Goal: Communication & Community: Answer question/provide support

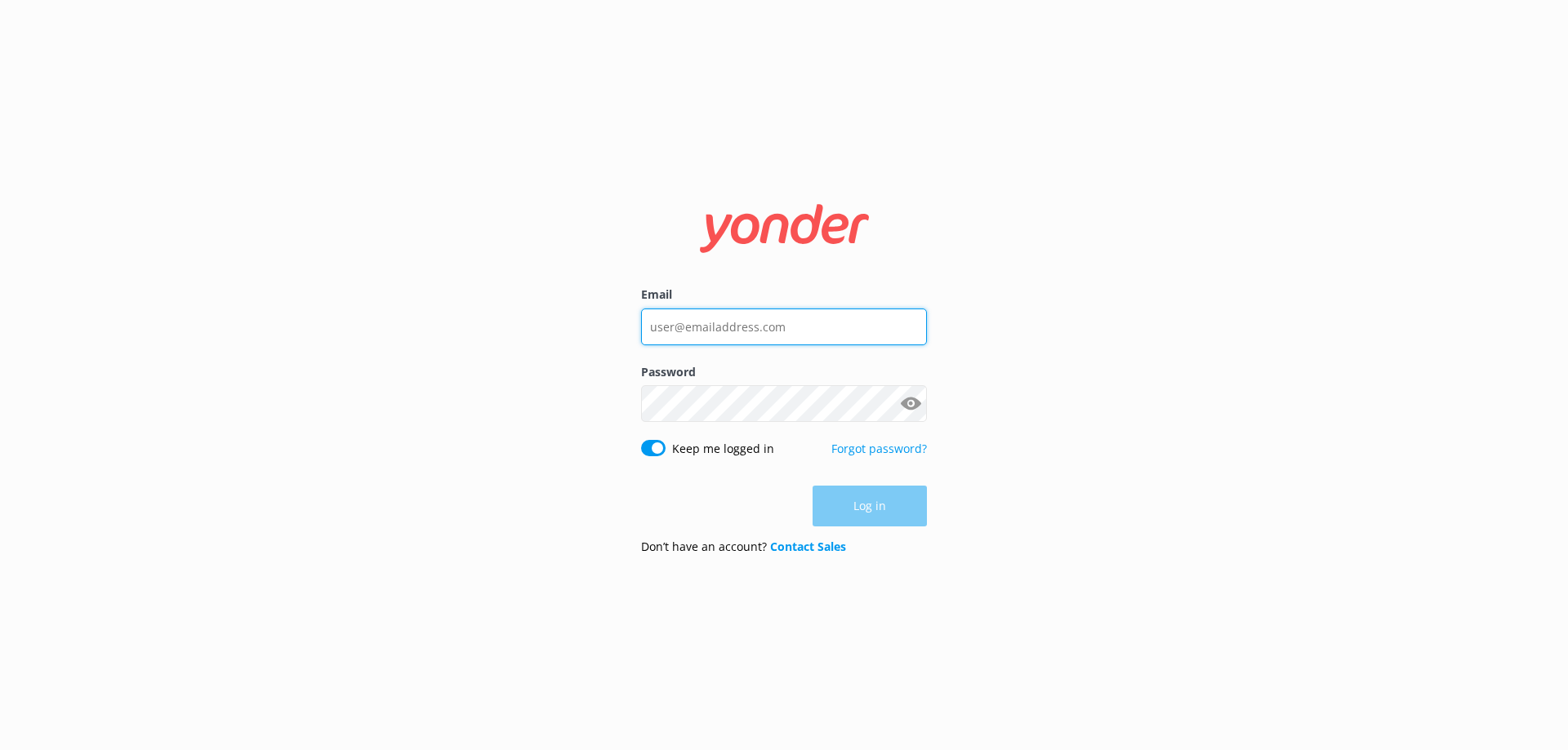
type input "[EMAIL_ADDRESS][DOMAIN_NAME]"
click at [883, 506] on div "Log in" at bounding box center [784, 507] width 286 height 41
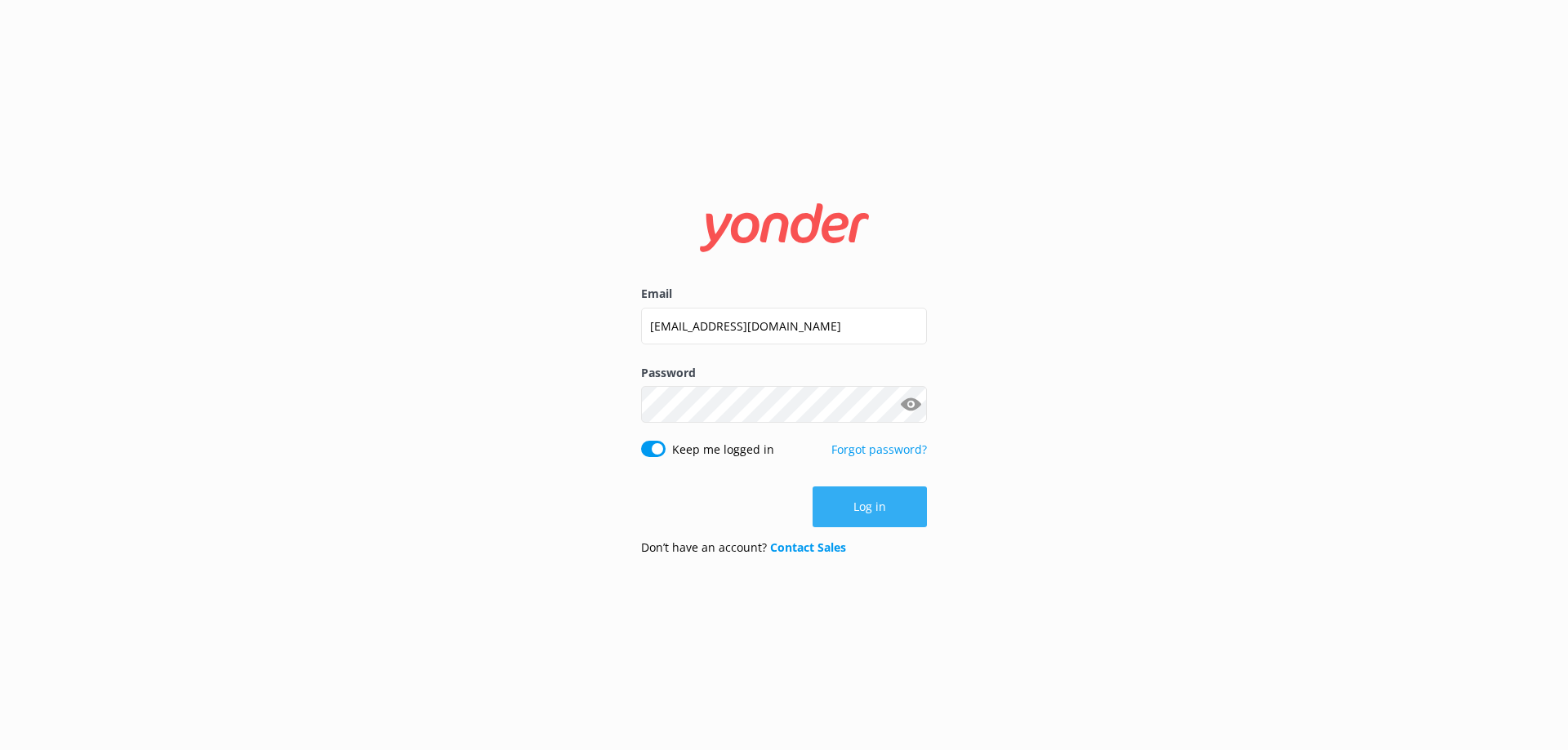
click at [879, 502] on button "Log in" at bounding box center [869, 507] width 114 height 41
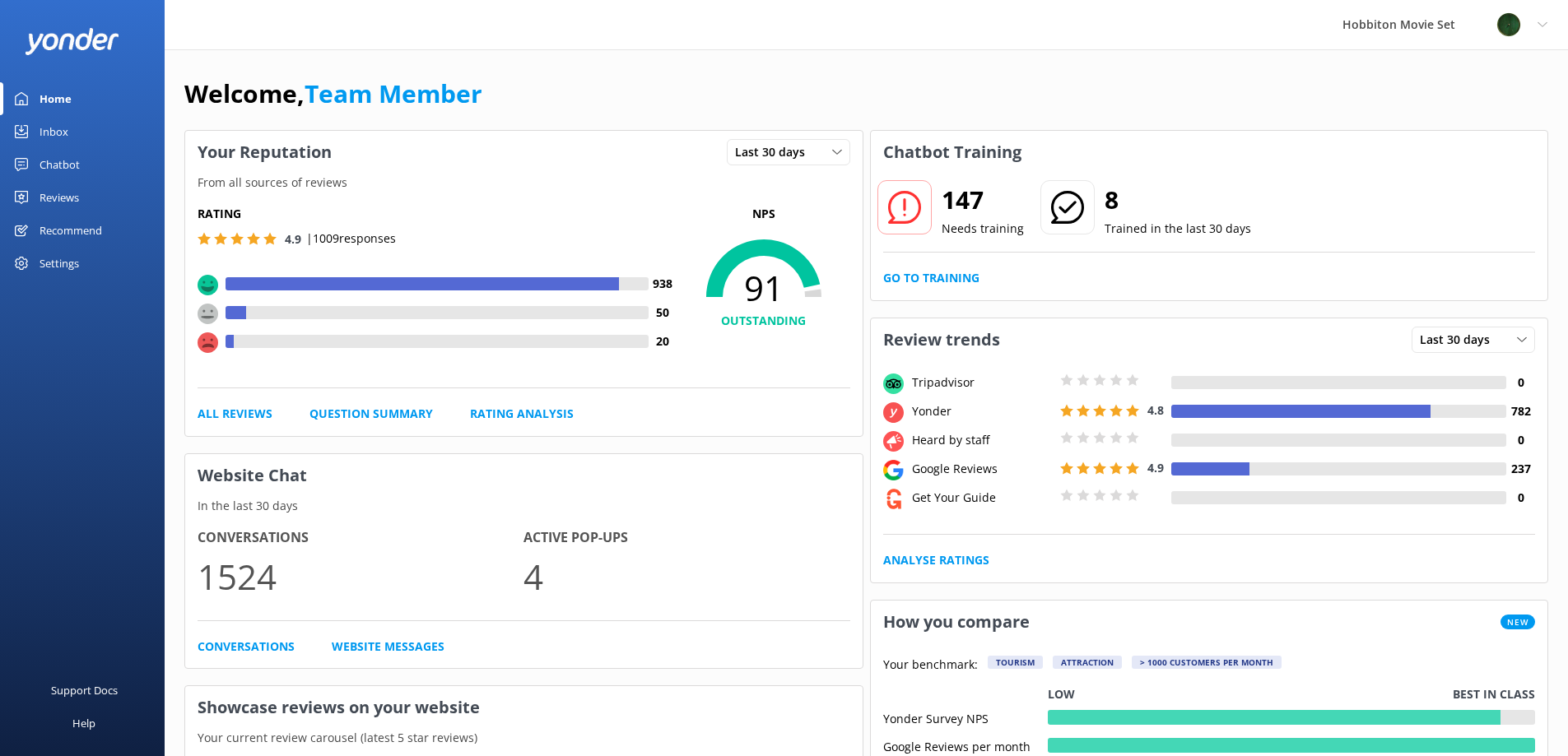
click at [52, 139] on div "Inbox" at bounding box center [54, 131] width 29 height 33
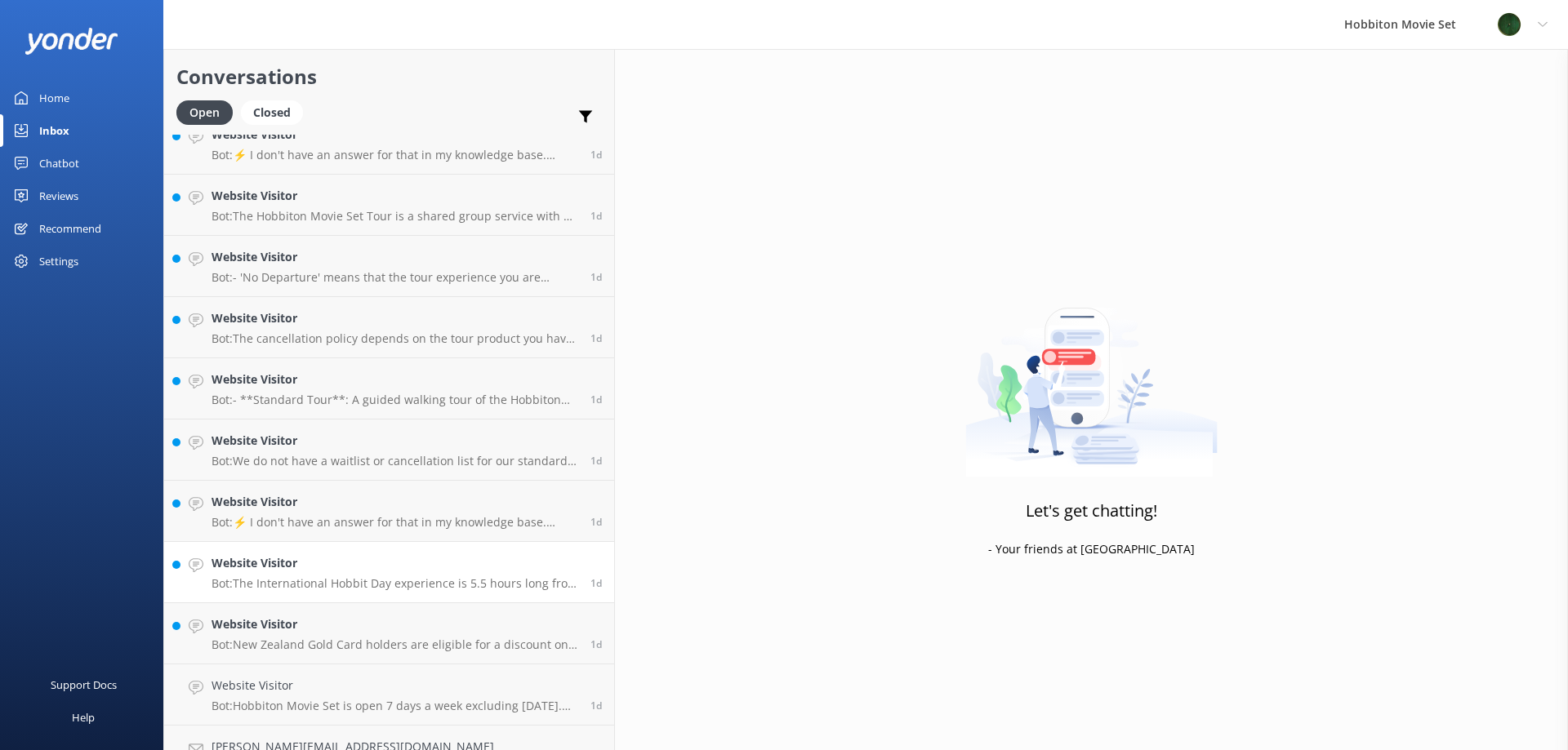
scroll to position [6854, 0]
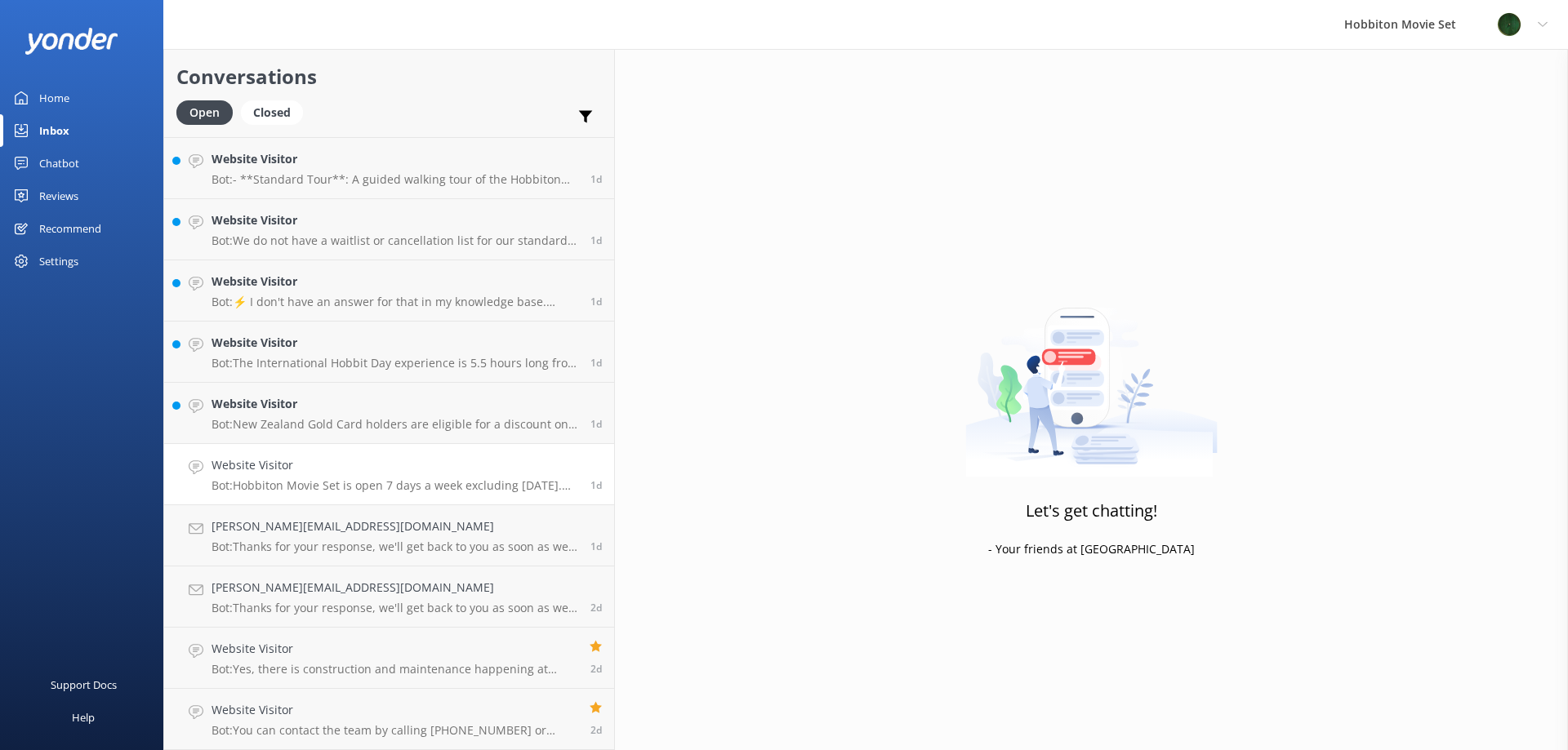
click at [329, 467] on h4 "Website Visitor" at bounding box center [394, 466] width 367 height 18
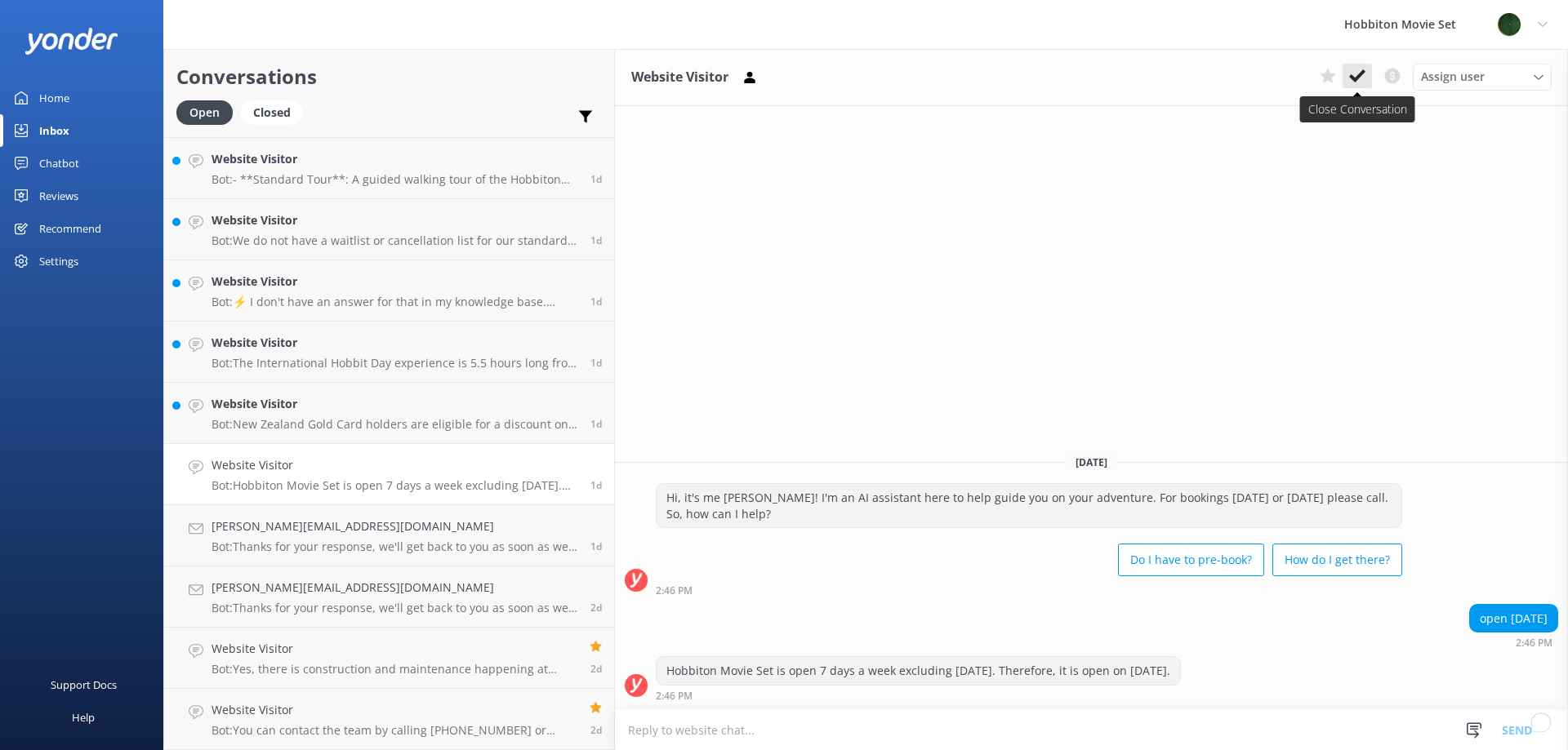
click at [1353, 76] on icon at bounding box center [1357, 76] width 16 height 16
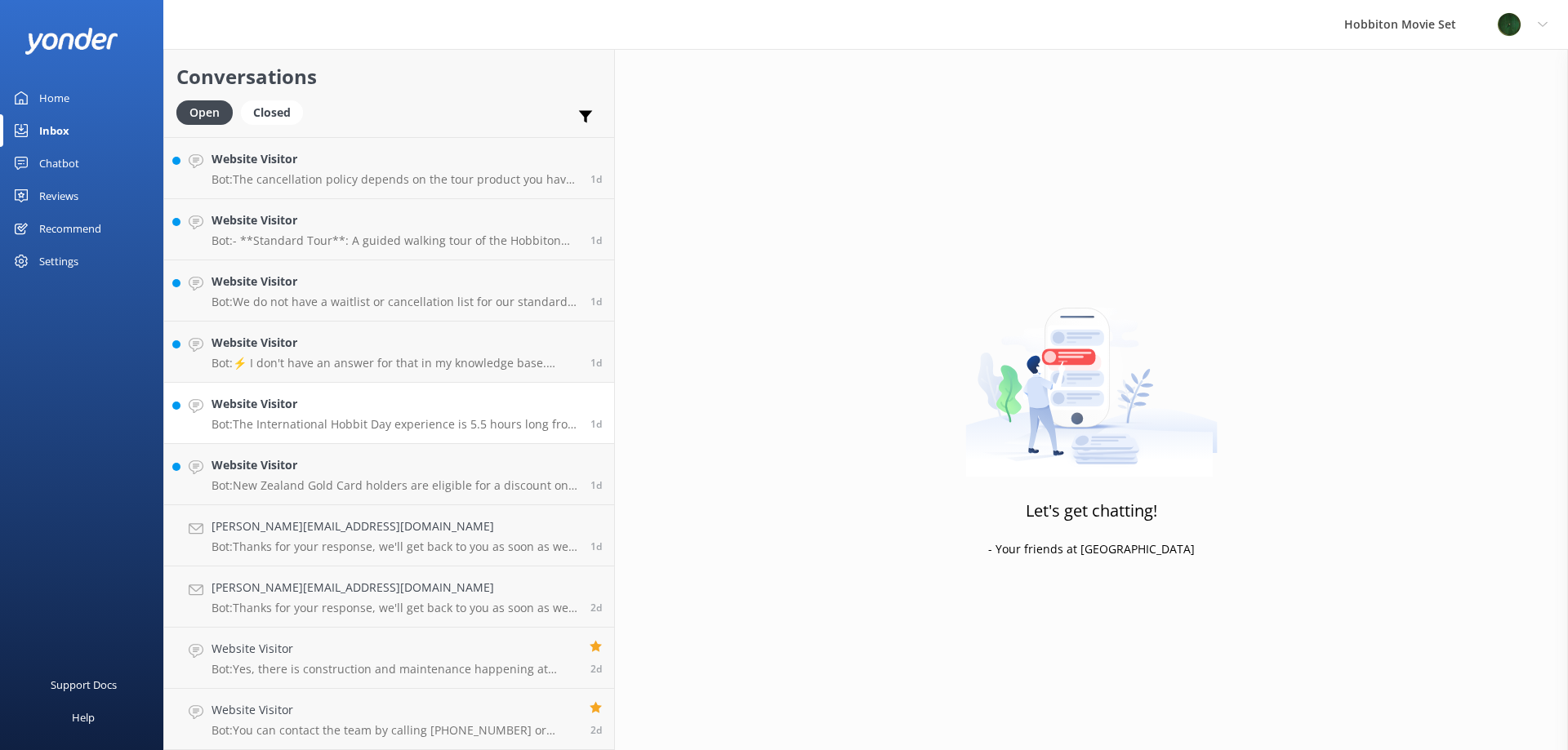
scroll to position [6793, 0]
click at [311, 457] on h4 "Website Visitor" at bounding box center [394, 466] width 367 height 18
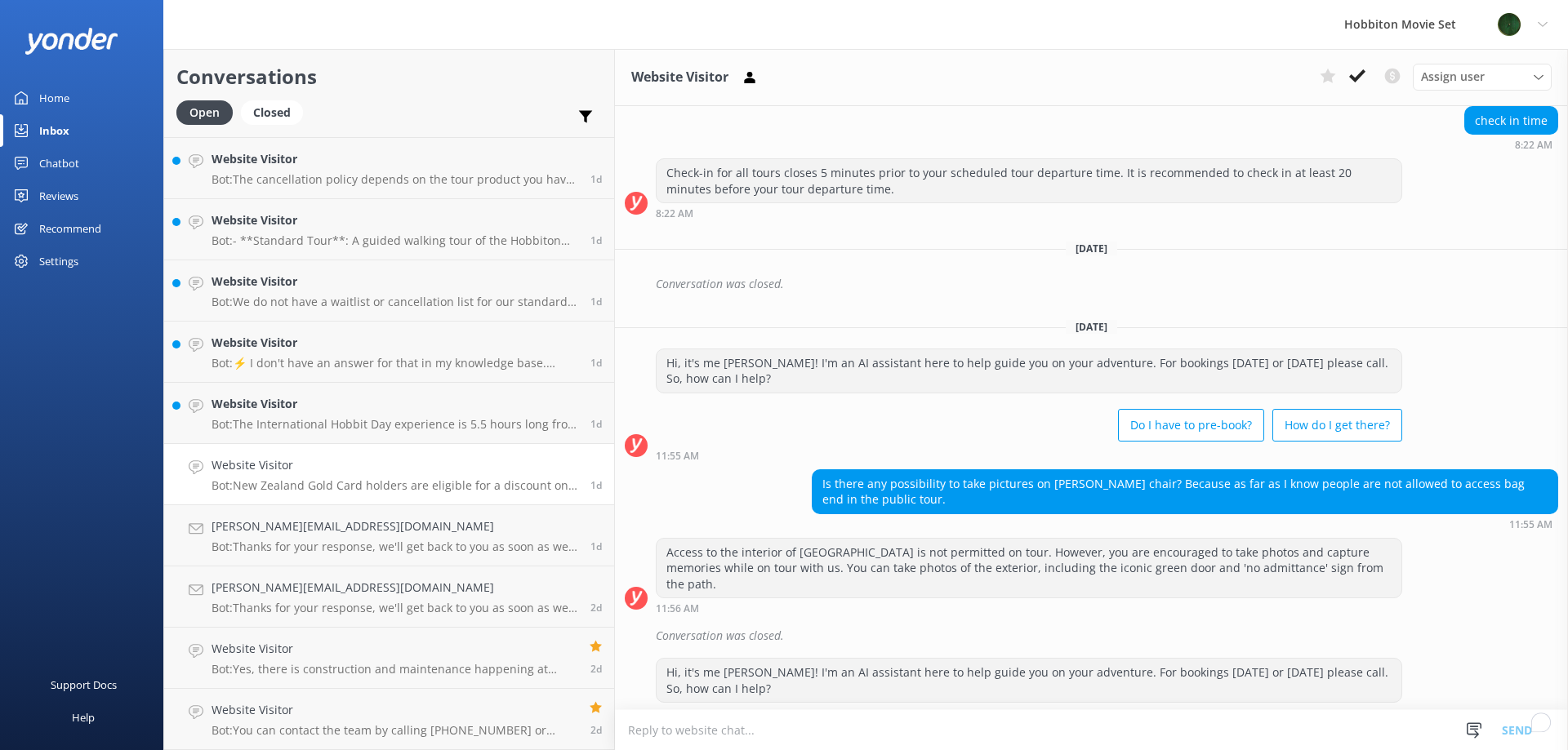
scroll to position [6698, 0]
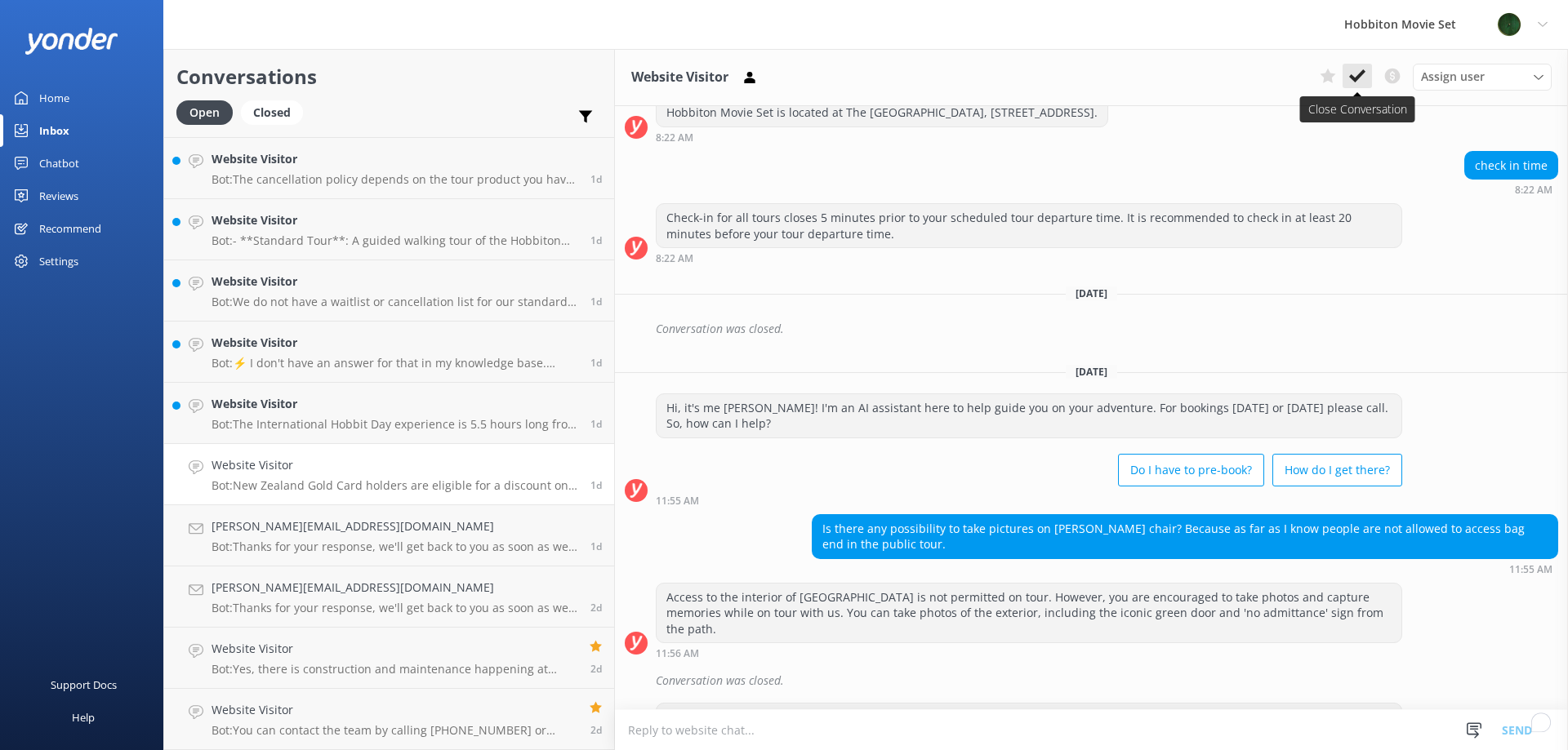
click at [1361, 81] on icon at bounding box center [1357, 76] width 16 height 16
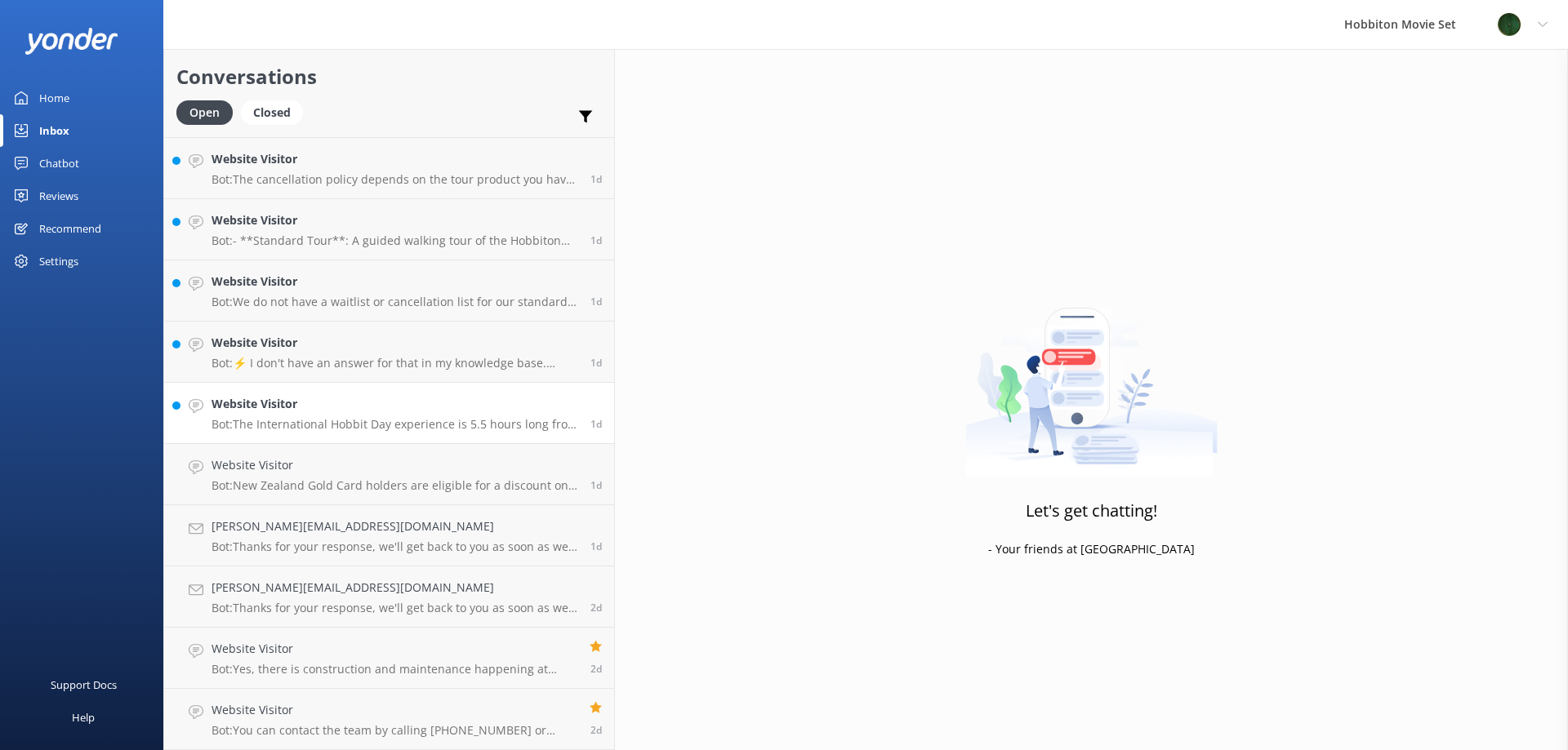
scroll to position [6732, 0]
click at [312, 460] on h4 "Website Visitor" at bounding box center [394, 466] width 367 height 18
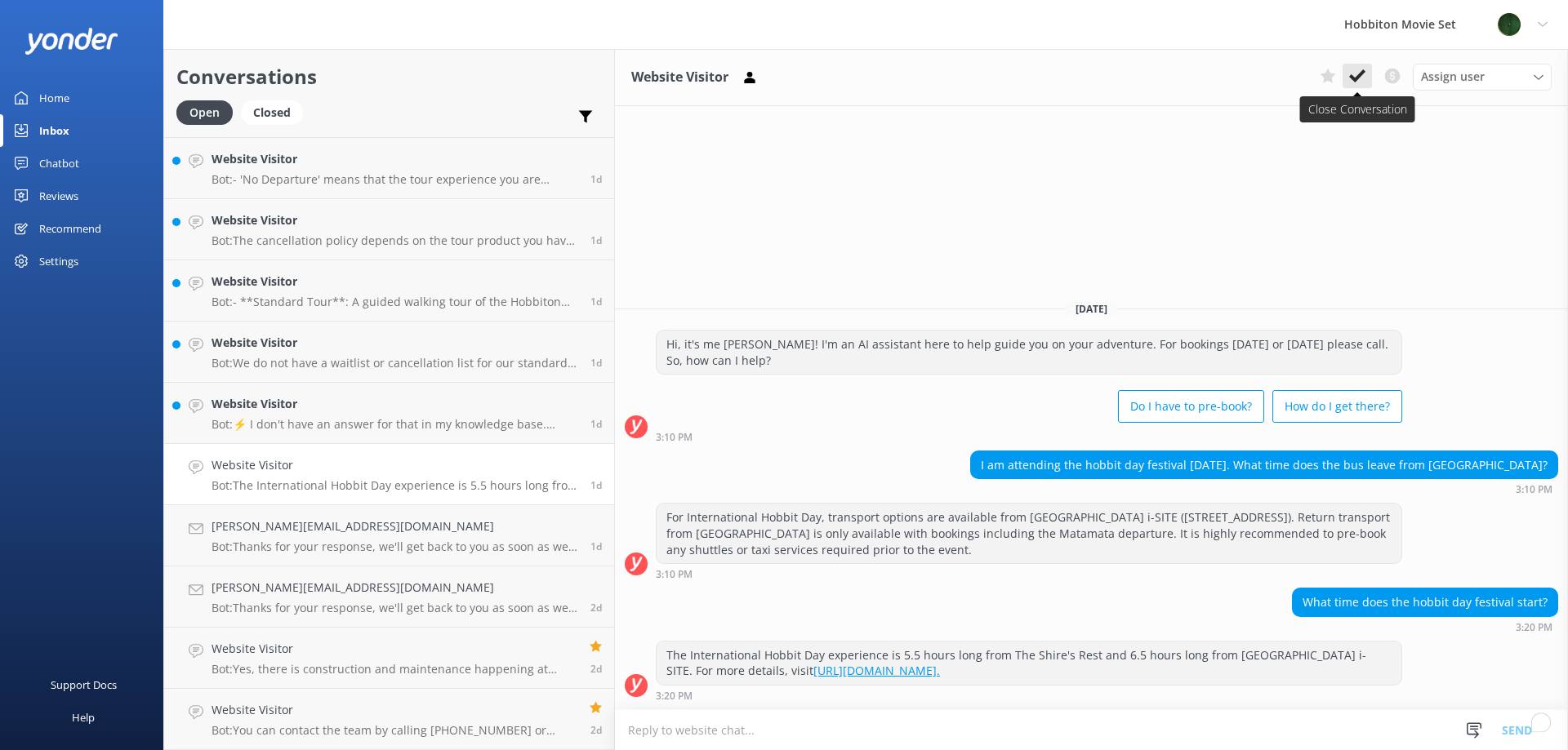
click at [1360, 66] on button at bounding box center [1357, 76] width 30 height 25
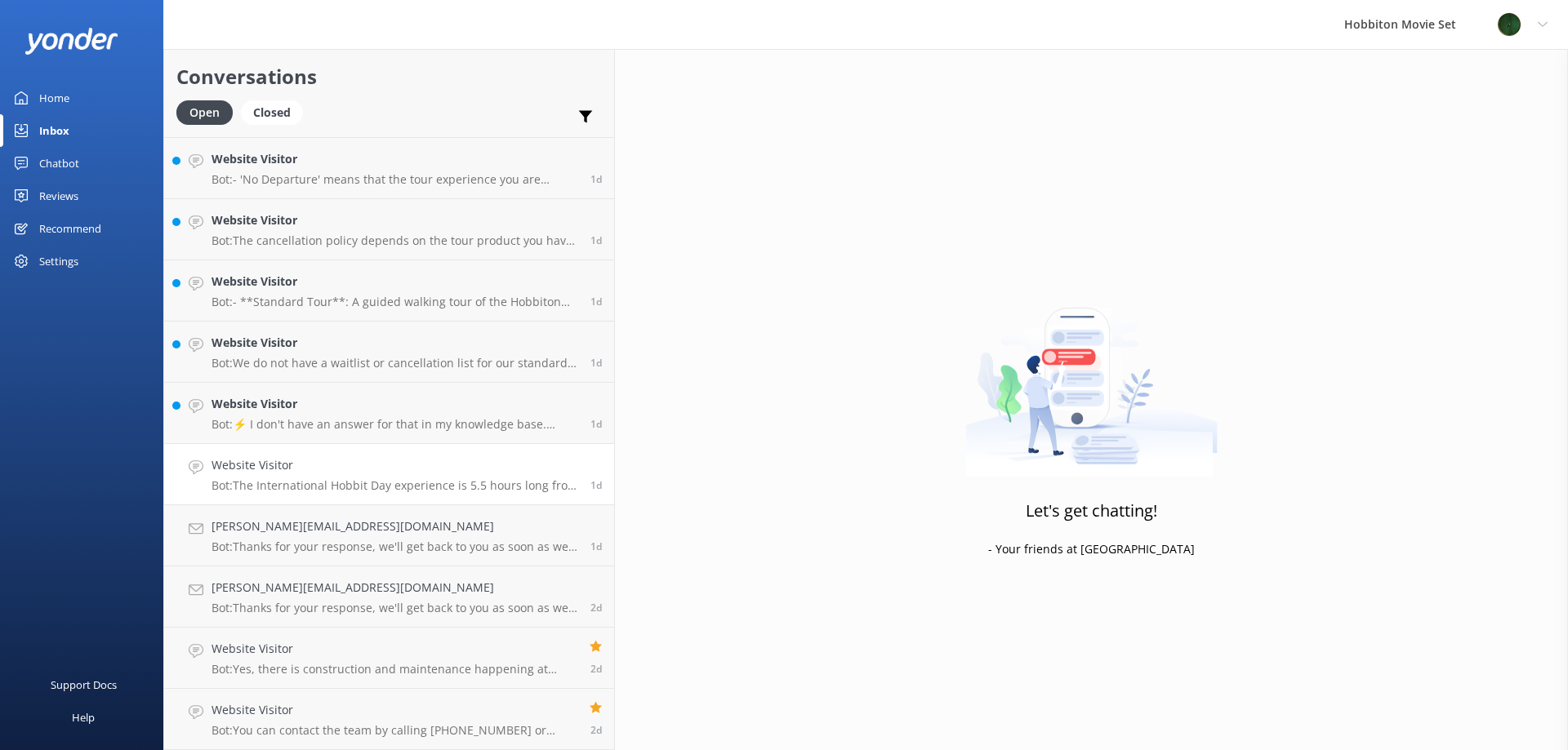
scroll to position [6670, 0]
click at [362, 472] on h4 "Website Visitor" at bounding box center [394, 466] width 367 height 18
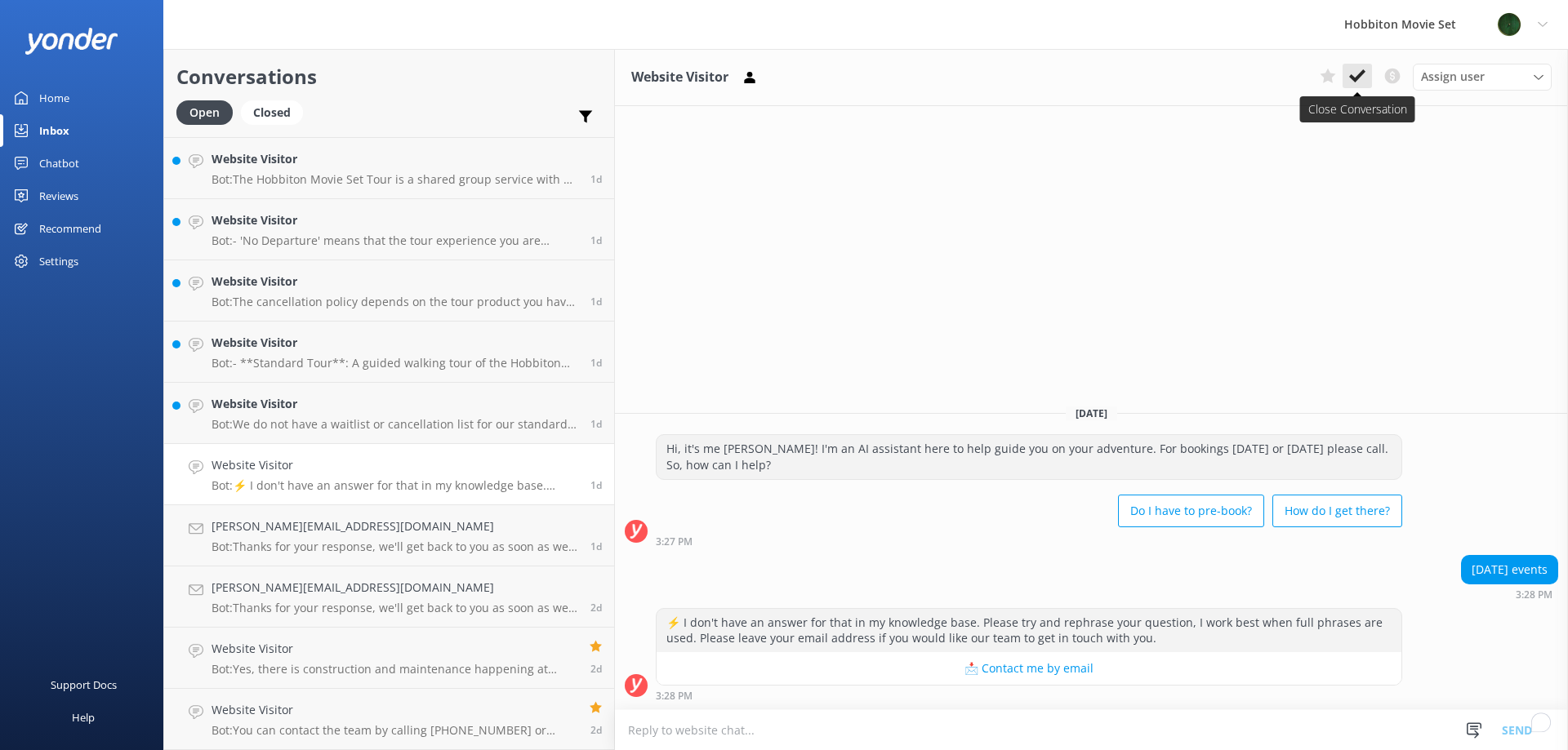
click at [1359, 77] on use at bounding box center [1357, 76] width 16 height 13
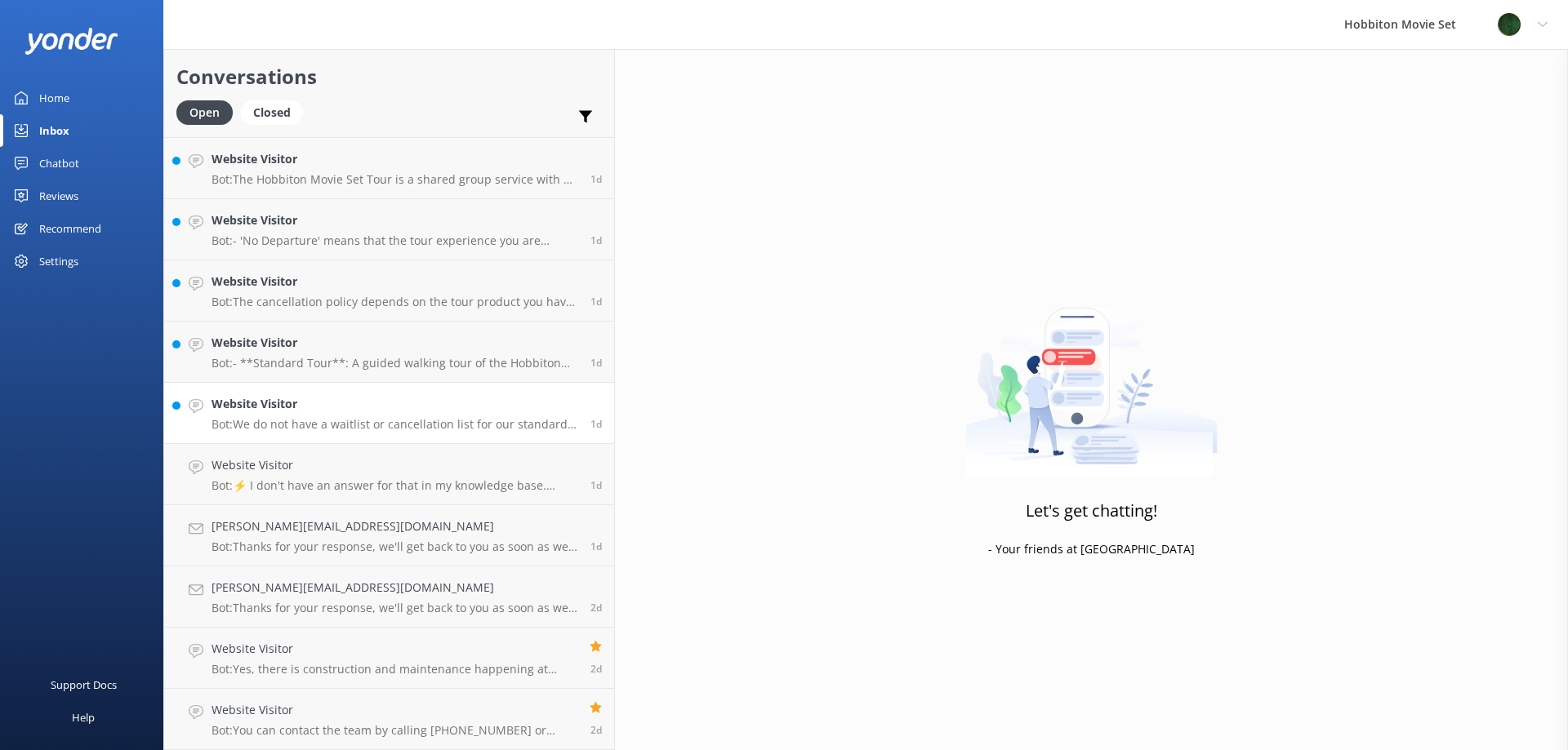
scroll to position [6609, 0]
click at [371, 465] on h4 "Website Visitor" at bounding box center [394, 466] width 367 height 18
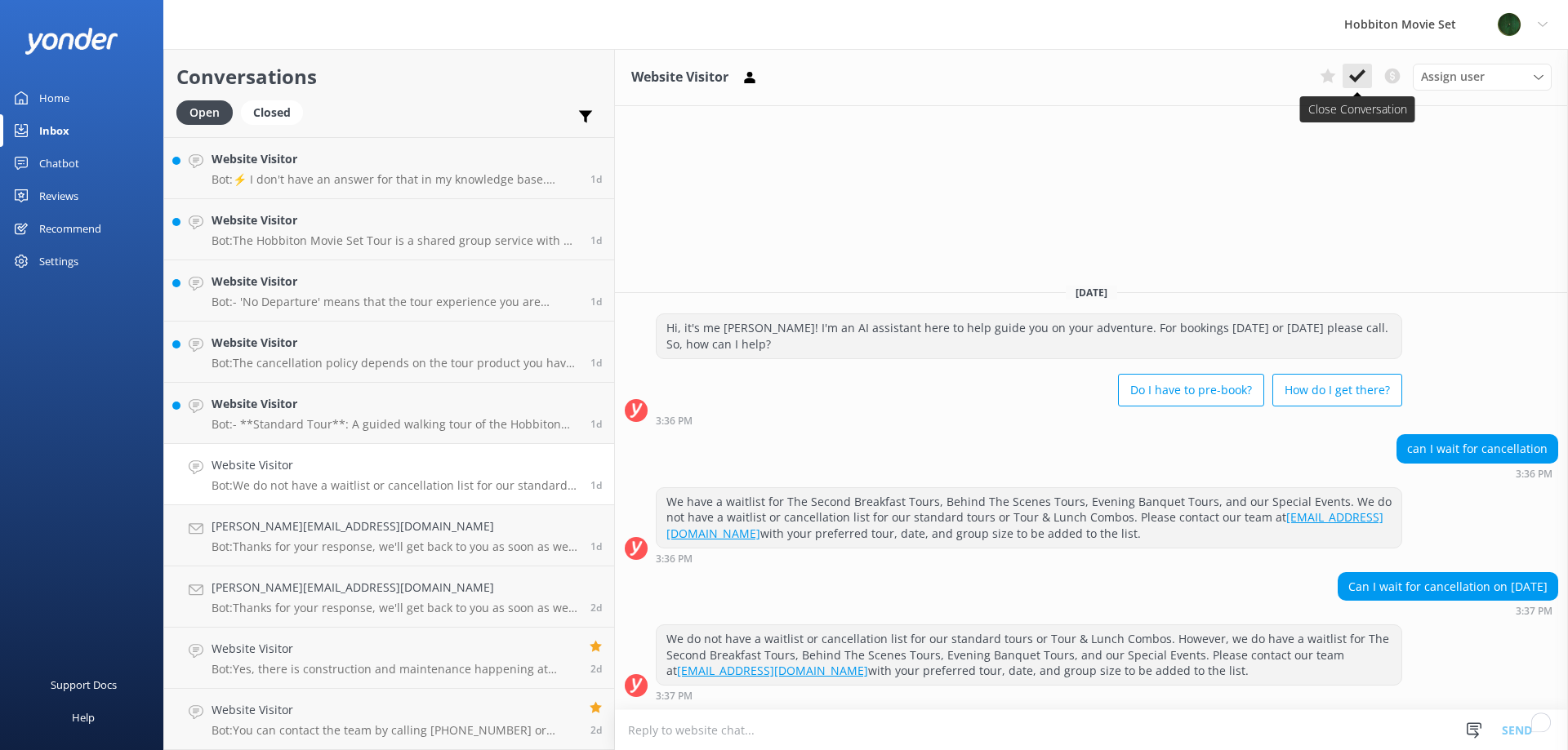
click at [1358, 71] on icon at bounding box center [1357, 76] width 16 height 16
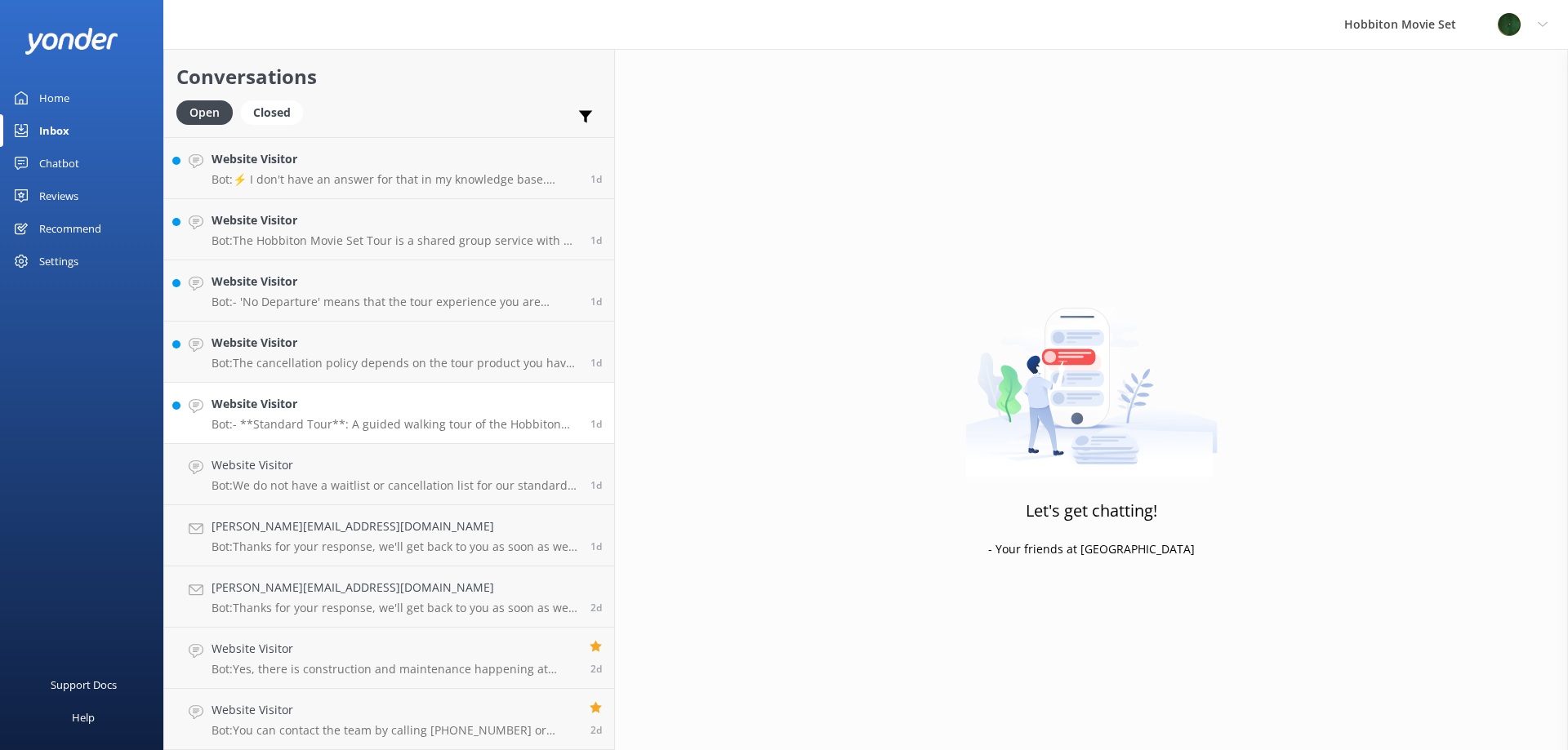
scroll to position [6548, 0]
click at [362, 475] on div "Website Visitor Bot: - **Standard Tour**: A guided walking tour of the Hobbiton…" at bounding box center [394, 475] width 367 height 36
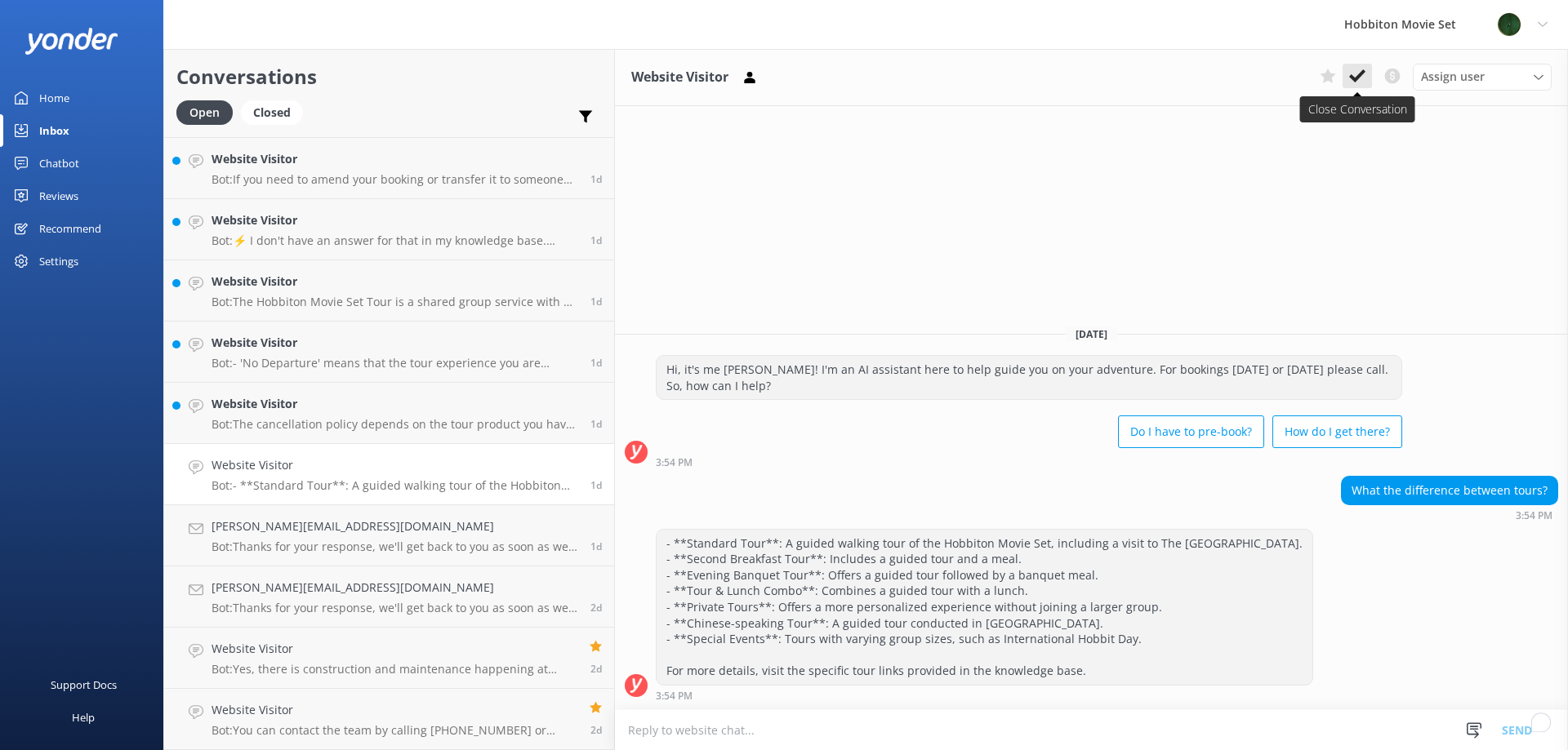
click at [1365, 67] on button at bounding box center [1357, 76] width 30 height 25
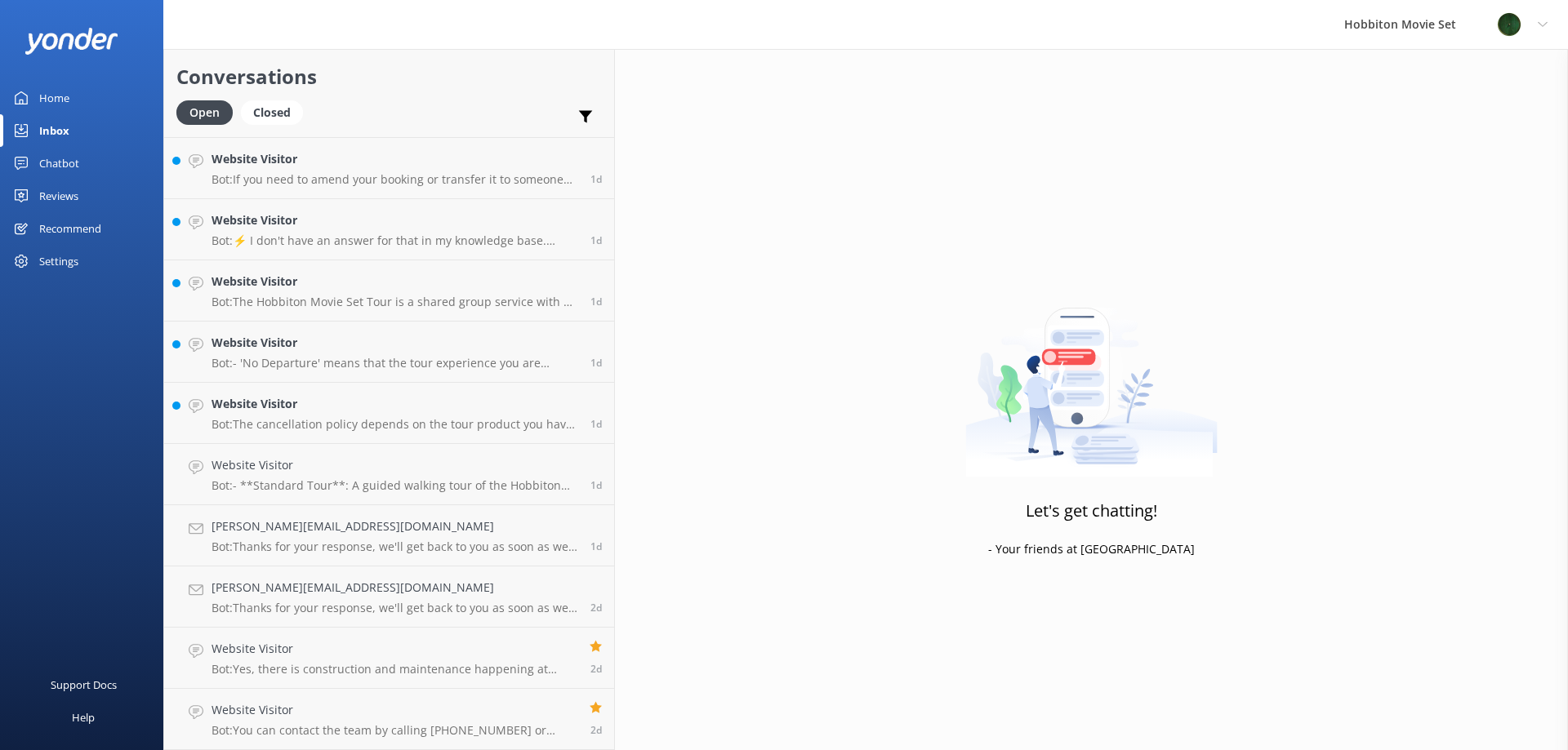
scroll to position [6487, 0]
click at [316, 489] on p "Bot: The cancellation policy depends on the tour product you have booked: - Hob…" at bounding box center [394, 486] width 367 height 15
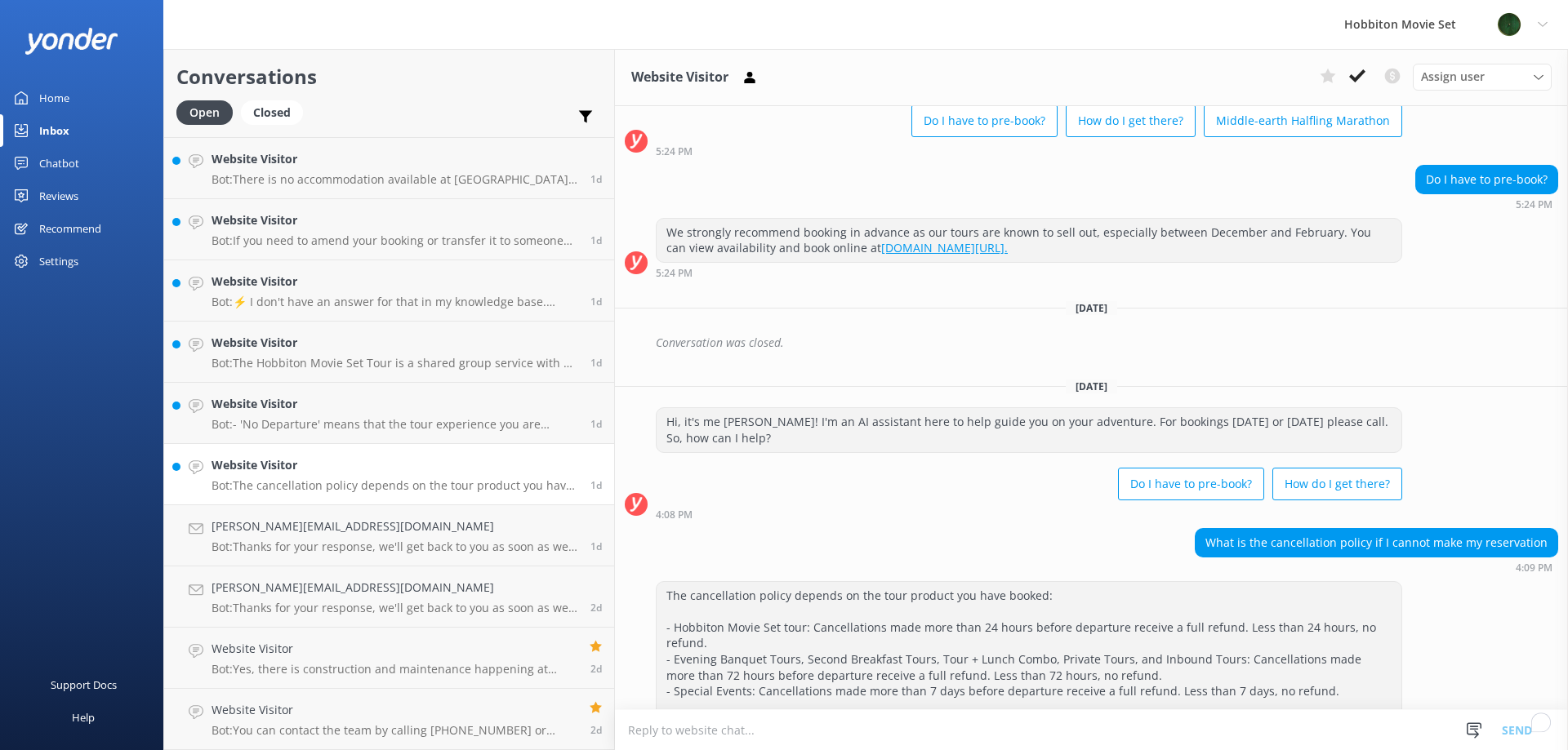
scroll to position [108, 0]
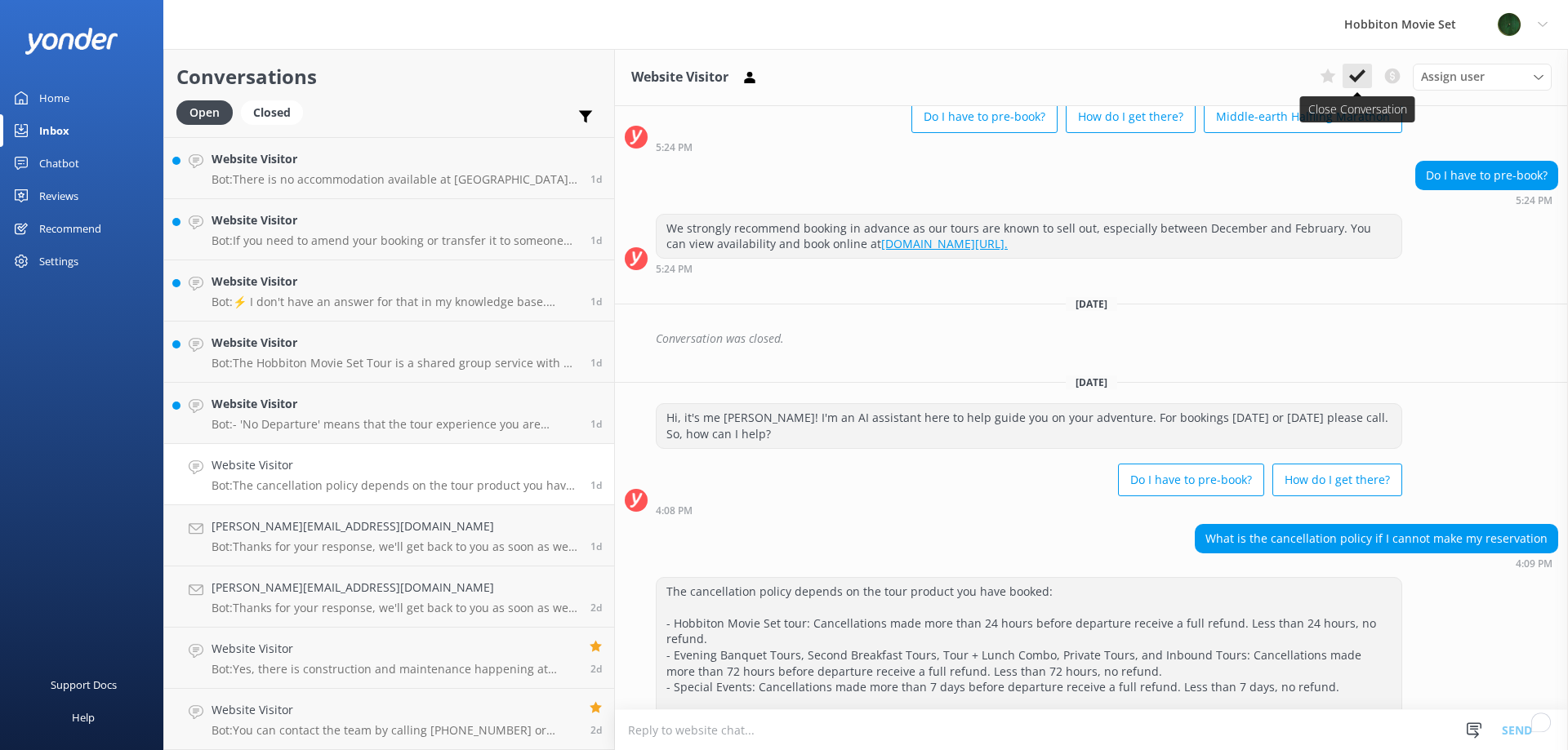
click at [1359, 69] on icon at bounding box center [1357, 76] width 16 height 16
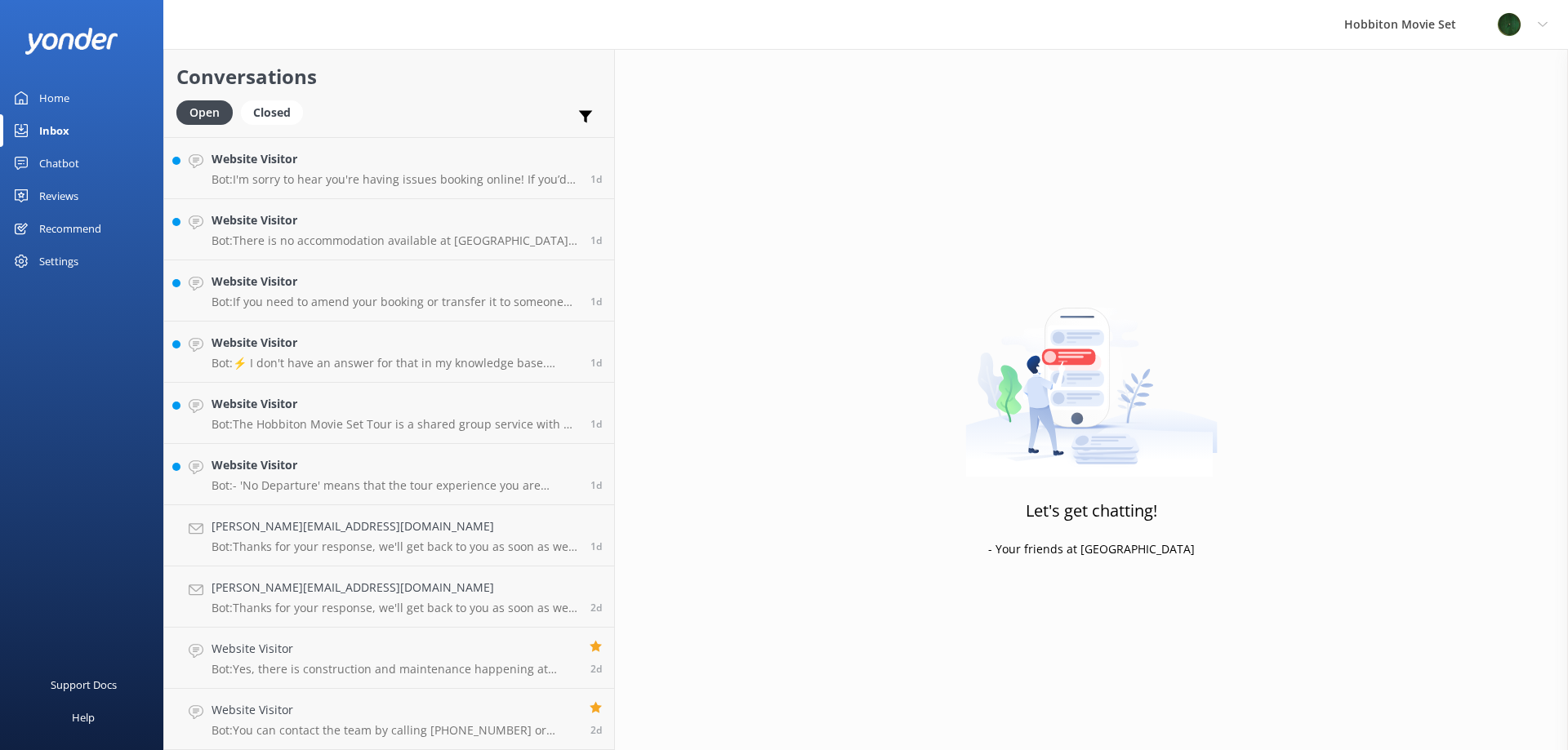
scroll to position [6425, 0]
click at [351, 477] on div "Website Visitor Bot: - 'No Departure' means that the tour experience you are se…" at bounding box center [394, 475] width 367 height 36
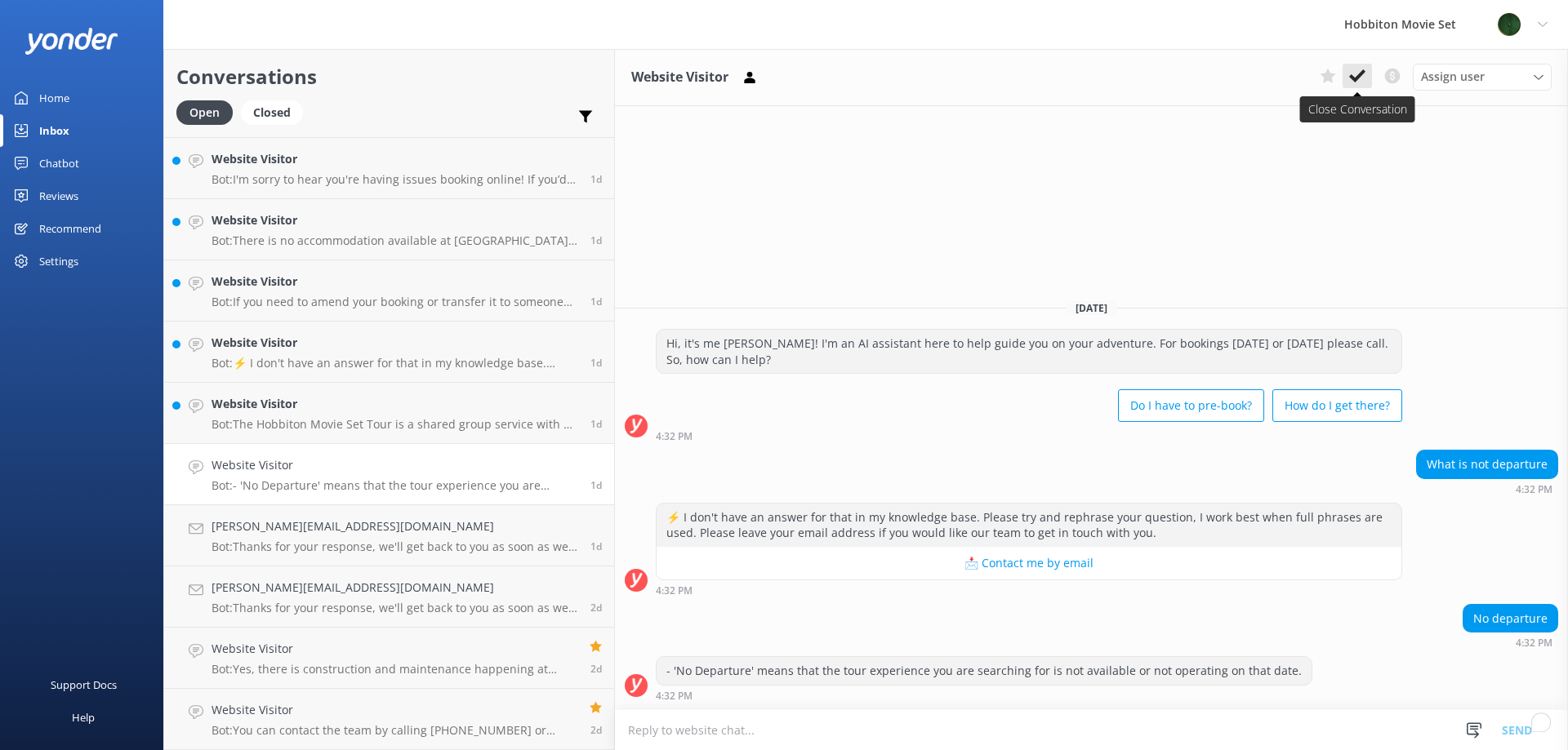
click at [1360, 72] on icon at bounding box center [1357, 76] width 16 height 16
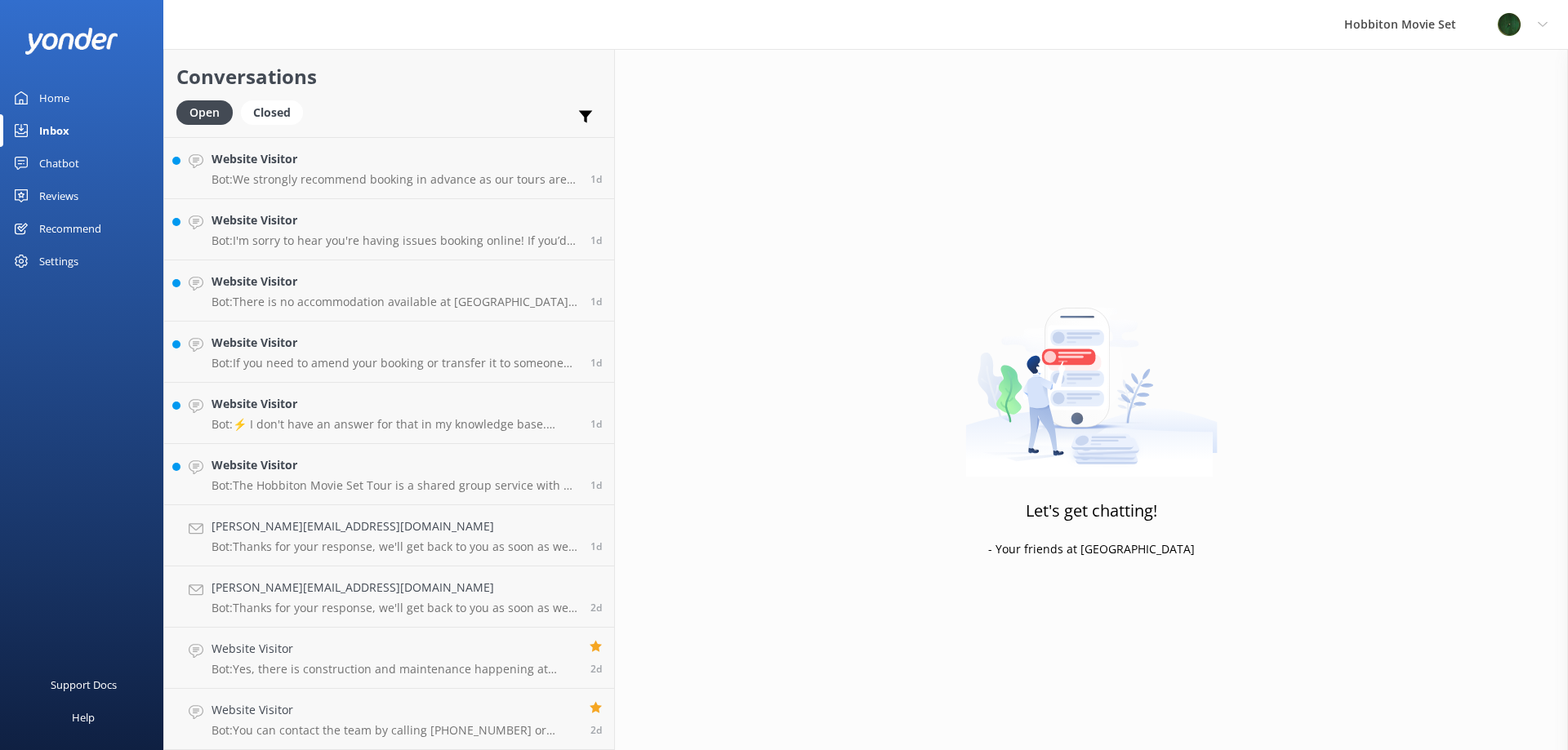
scroll to position [6365, 0]
click at [369, 472] on h4 "Website Visitor" at bounding box center [394, 466] width 367 height 18
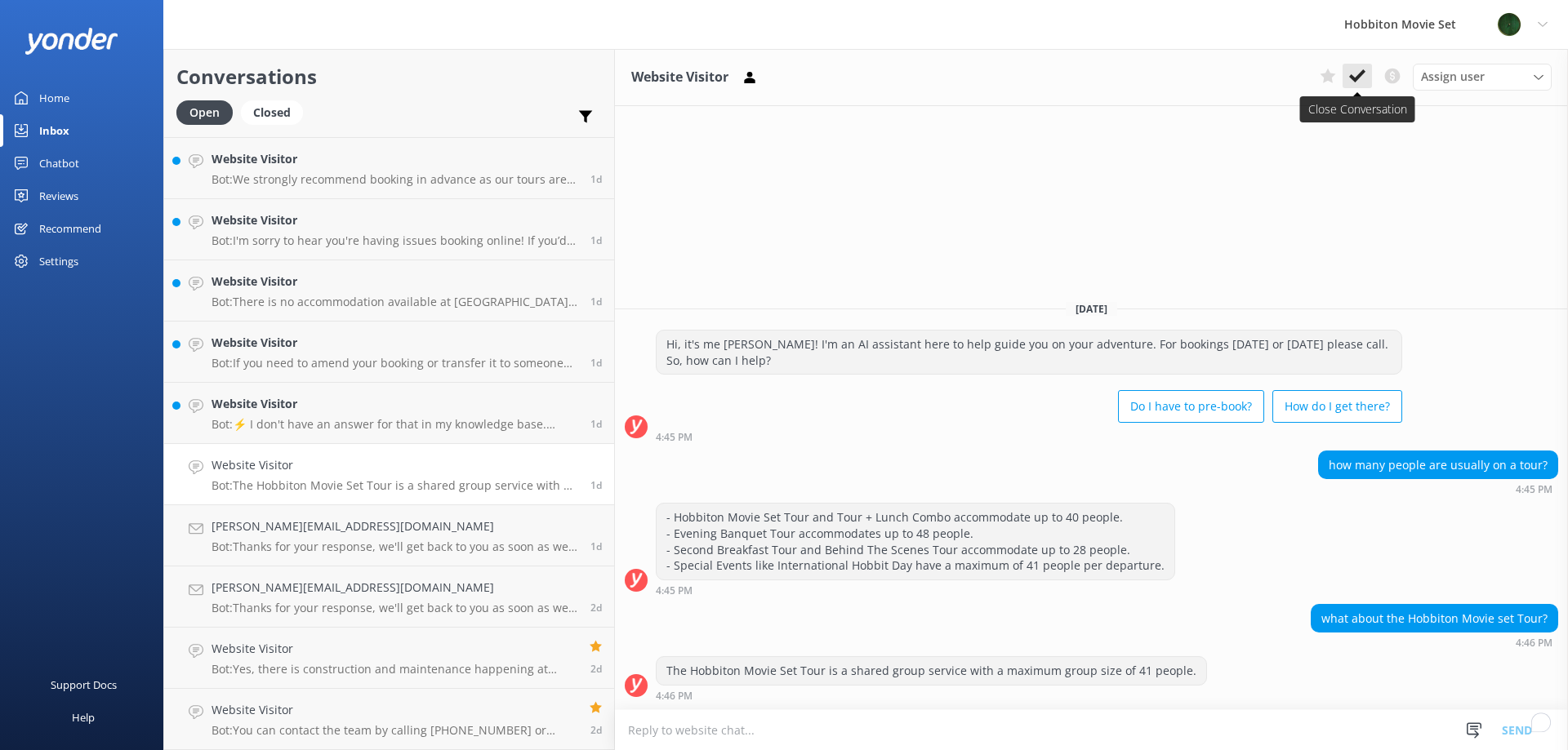
click at [1361, 83] on icon at bounding box center [1357, 76] width 16 height 16
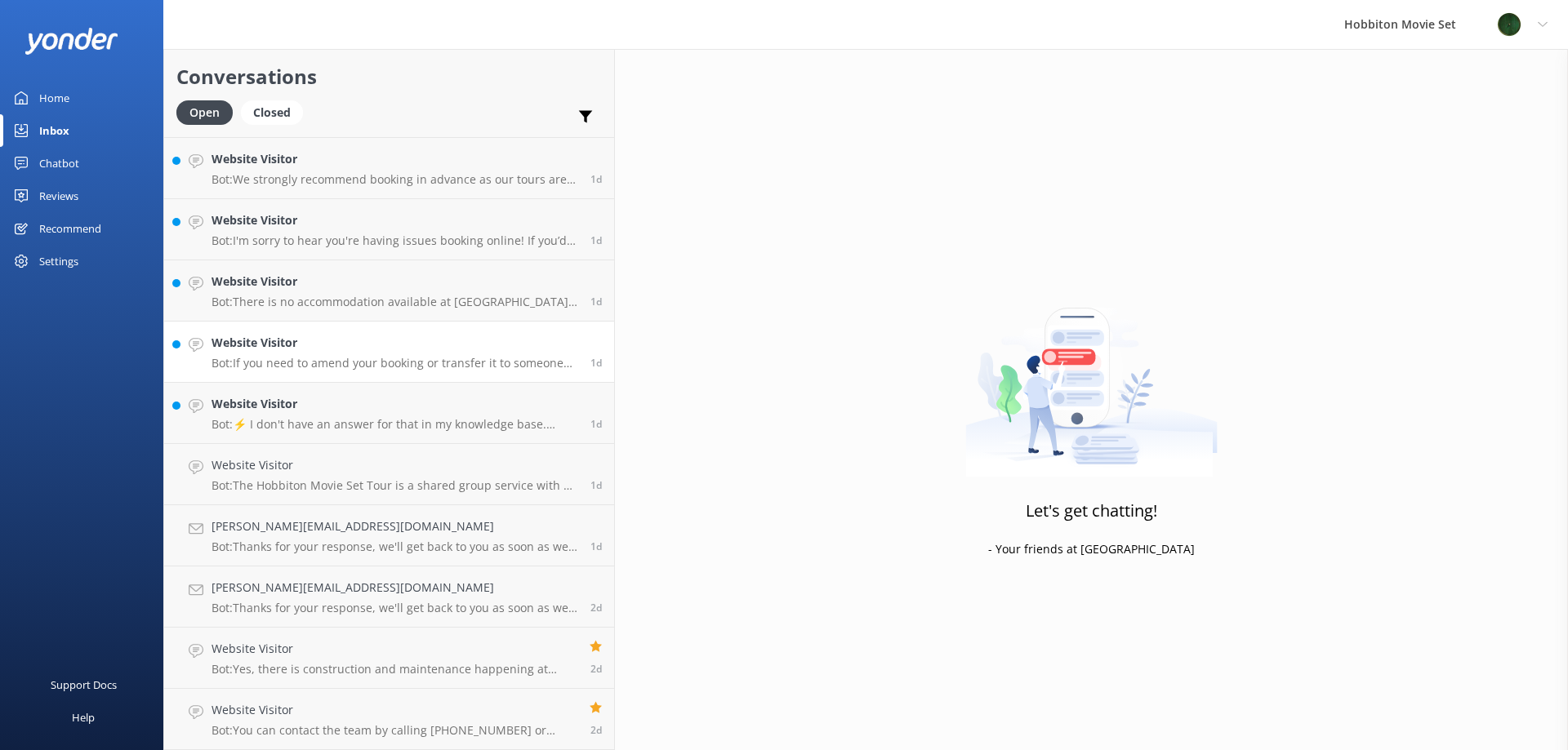
scroll to position [6303, 0]
click at [319, 466] on h4 "Website Visitor" at bounding box center [394, 466] width 367 height 18
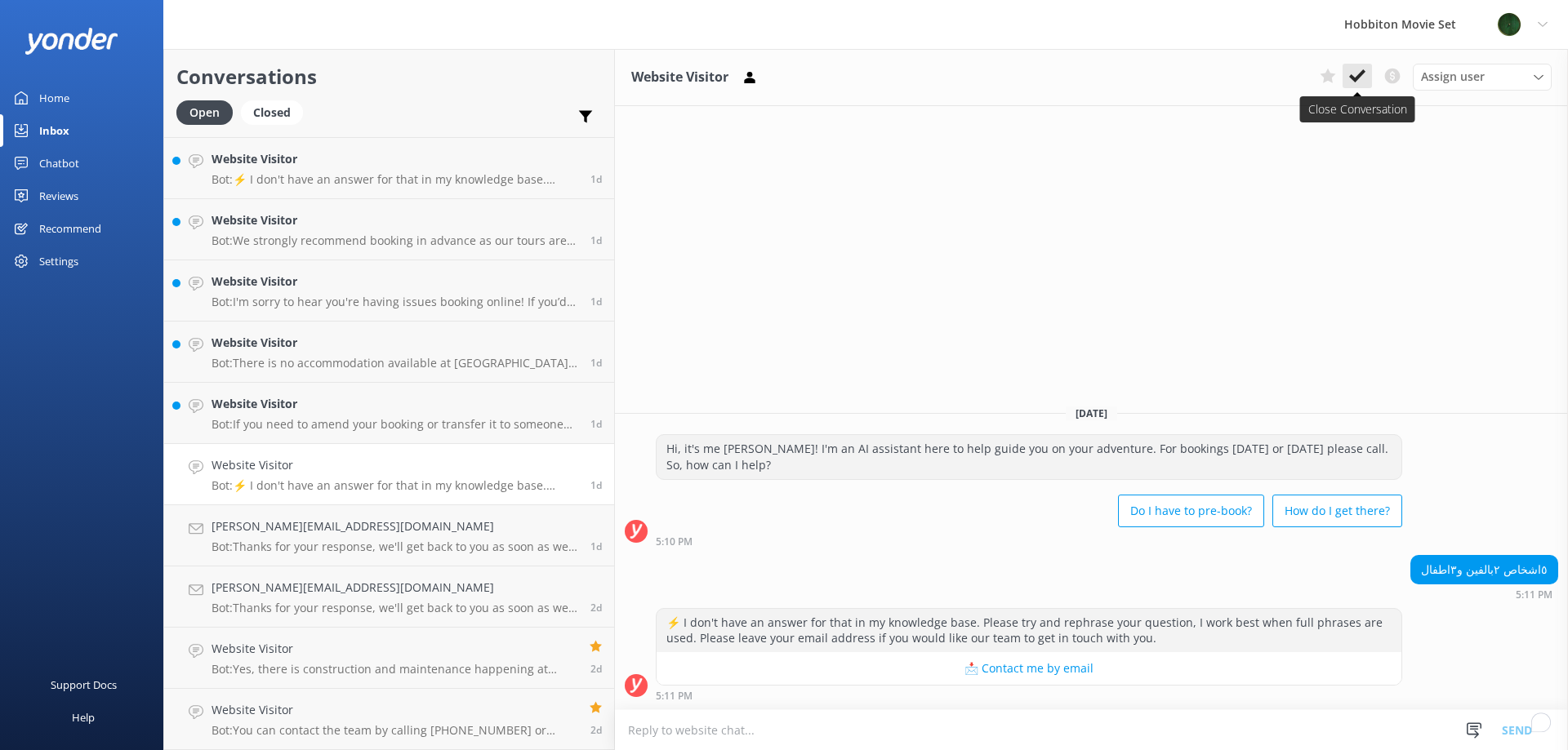
click at [1357, 74] on icon at bounding box center [1357, 76] width 16 height 16
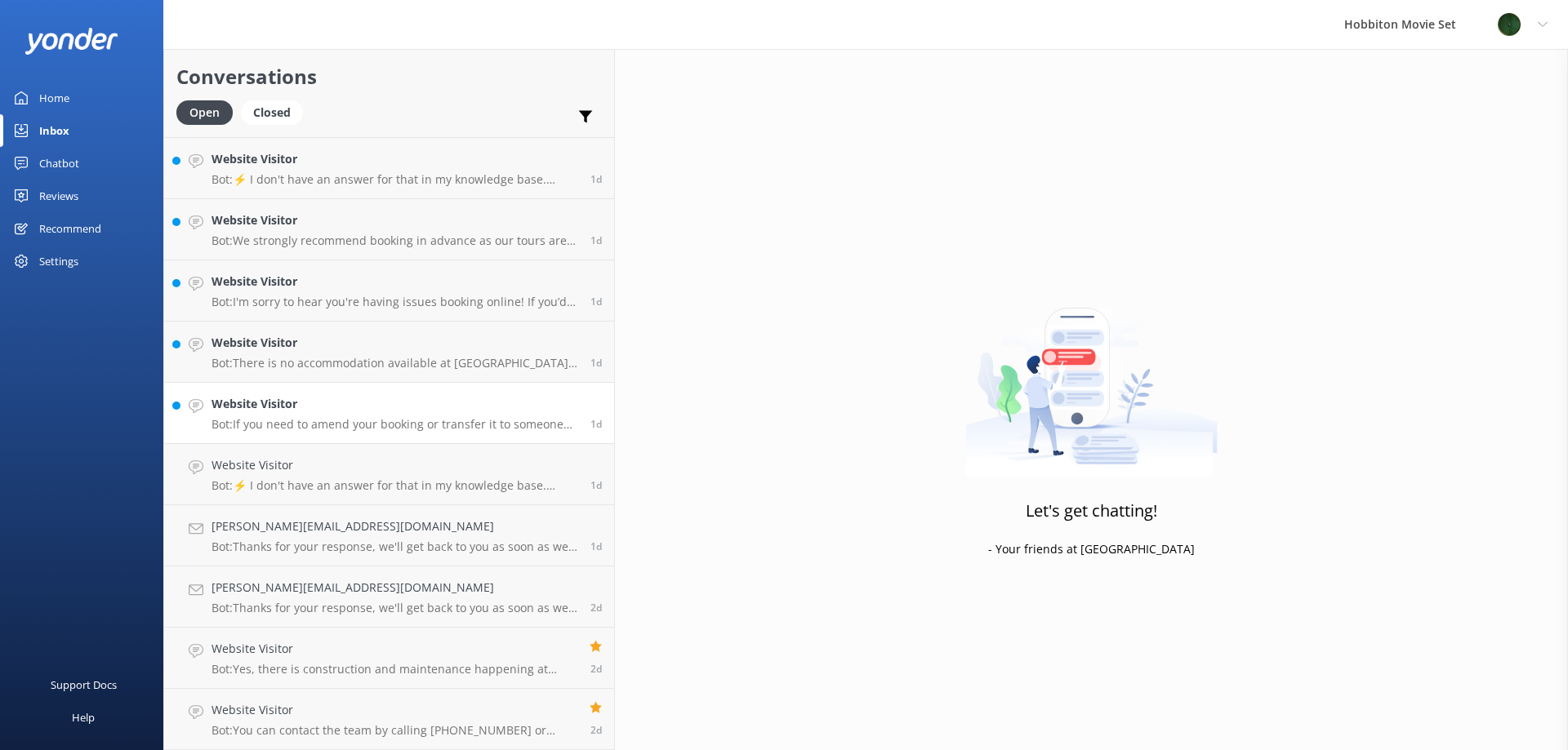
scroll to position [6242, 0]
click at [333, 471] on h4 "Website Visitor" at bounding box center [394, 466] width 367 height 18
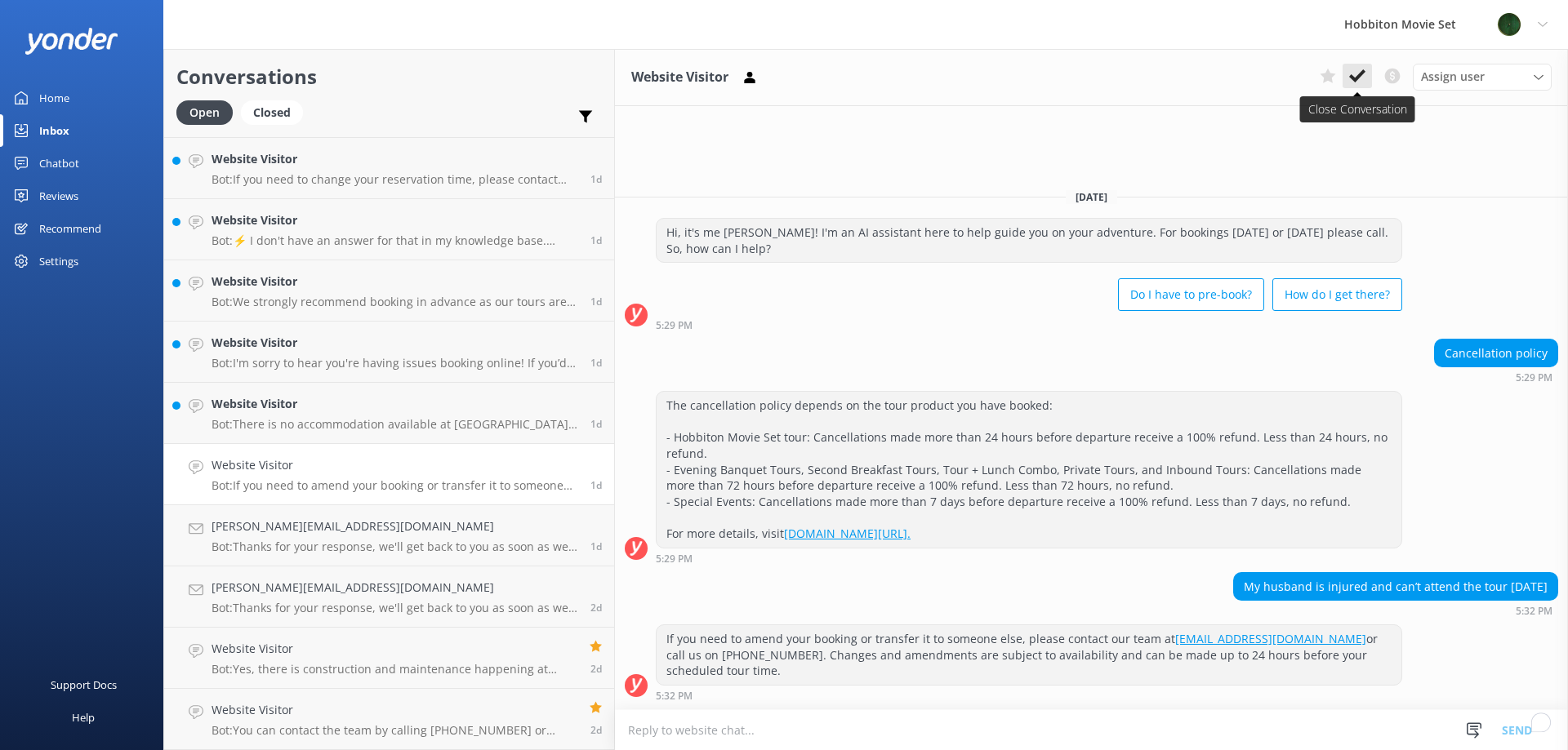
click at [1356, 76] on icon at bounding box center [1357, 76] width 16 height 16
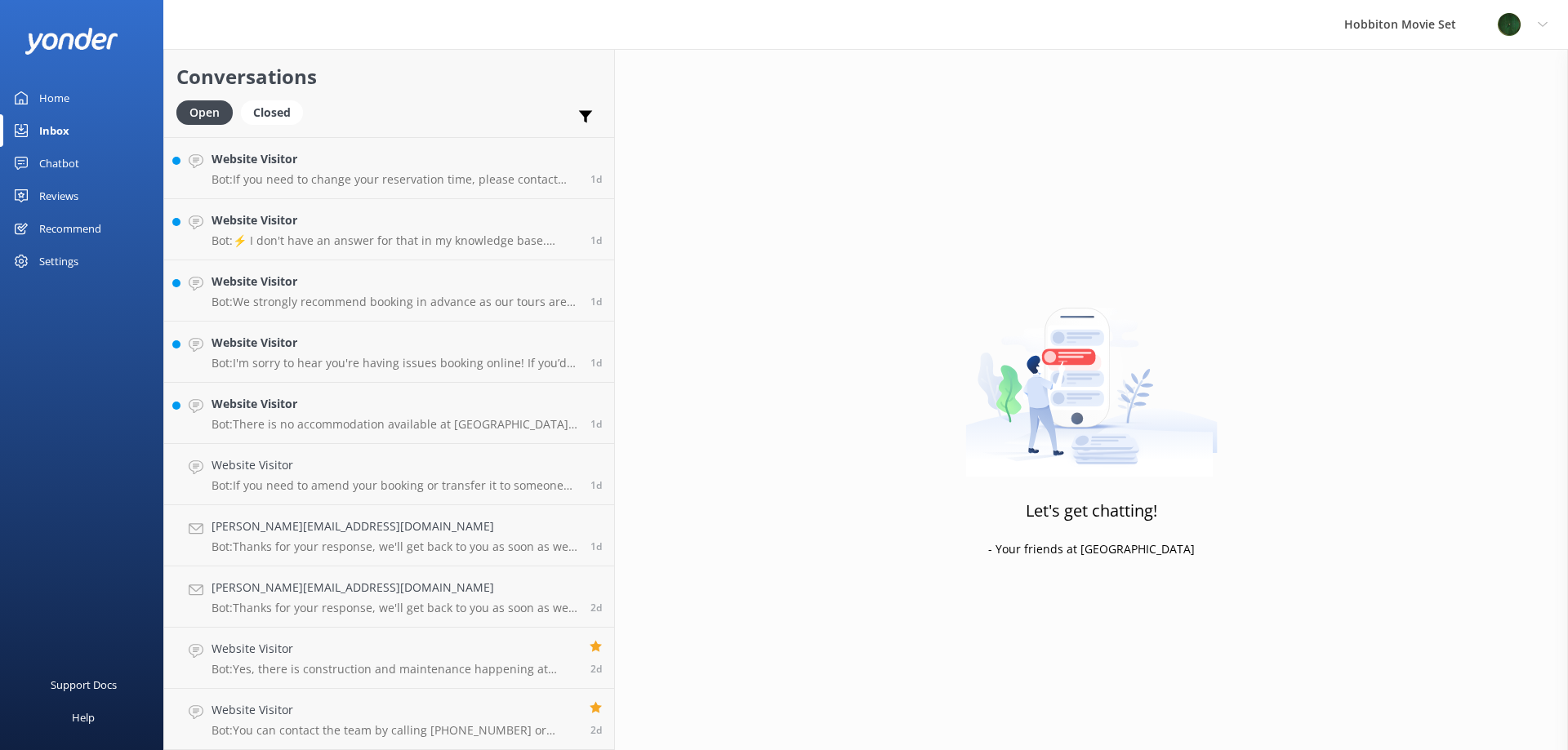
scroll to position [6180, 0]
click at [299, 475] on div "Website Visitor Bot: There is no accommodation available at Hobbiton Movie Set,…" at bounding box center [394, 475] width 367 height 36
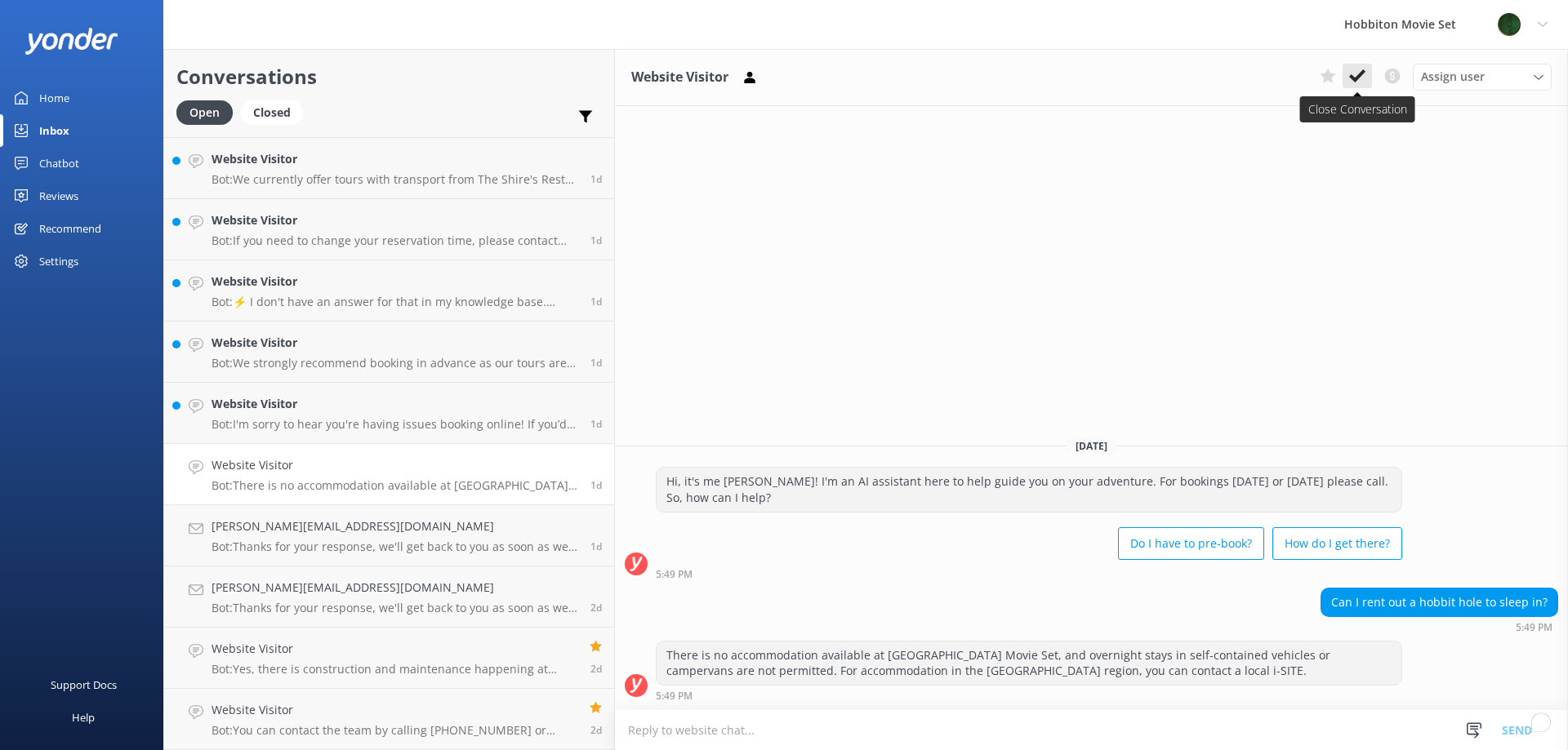
click at [1356, 81] on use at bounding box center [1357, 76] width 16 height 13
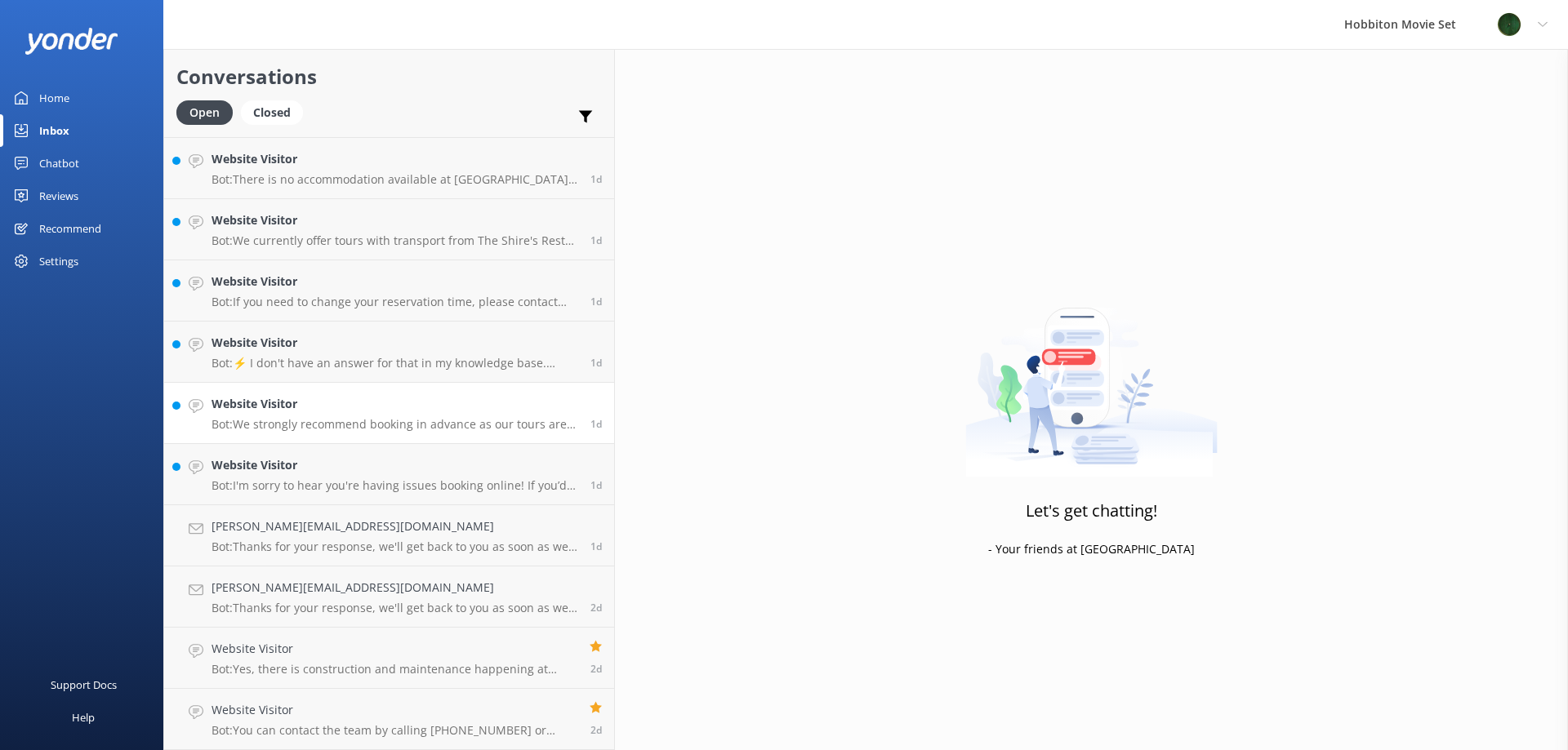
scroll to position [6120, 0]
click at [332, 473] on h4 "Website Visitor" at bounding box center [394, 466] width 367 height 18
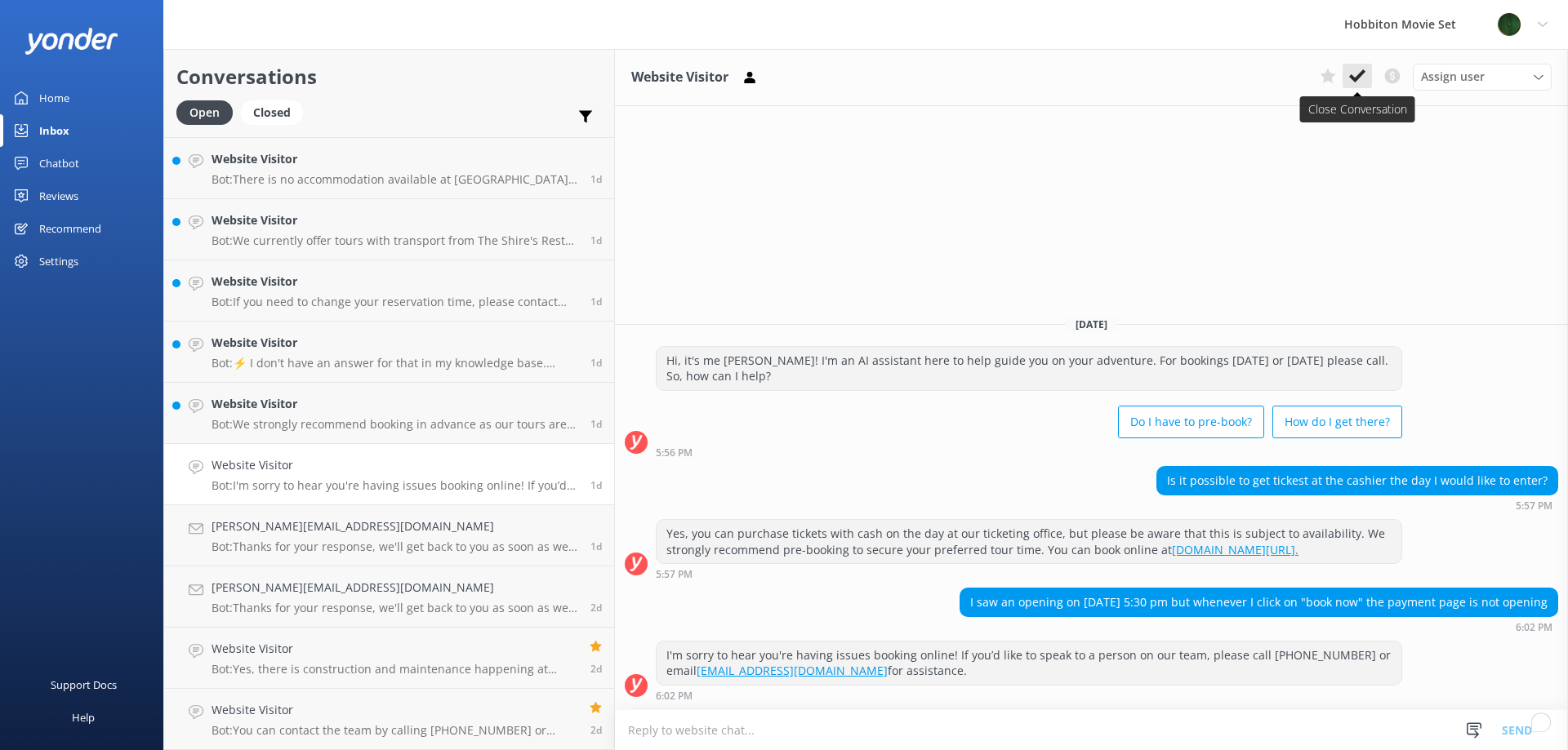
click at [1357, 80] on use at bounding box center [1357, 76] width 16 height 13
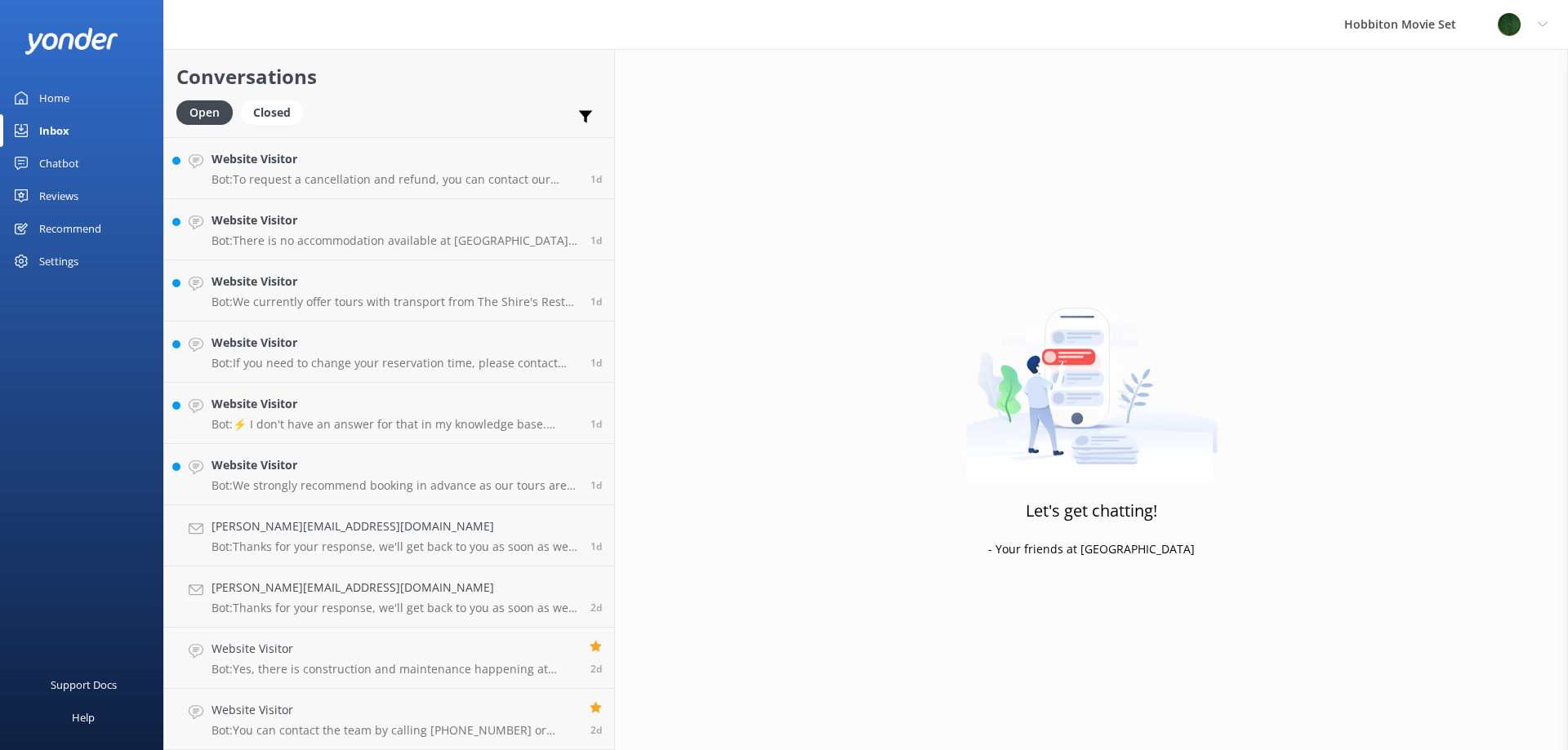
scroll to position [6058, 0]
click at [361, 480] on p "Bot: We strongly recommend booking in advance as our tours are known to sell ou…" at bounding box center [394, 486] width 367 height 15
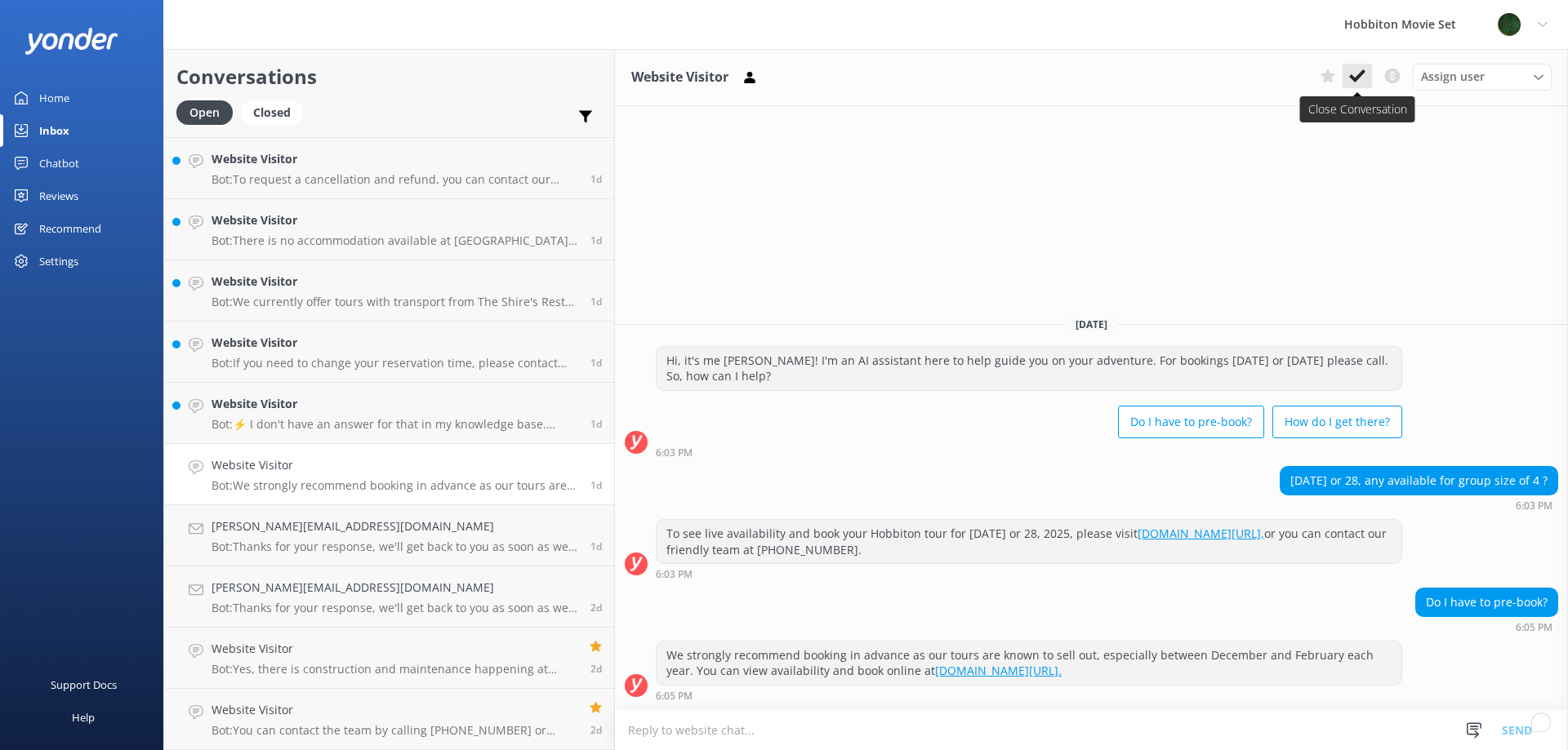
click at [1352, 82] on icon at bounding box center [1357, 76] width 16 height 16
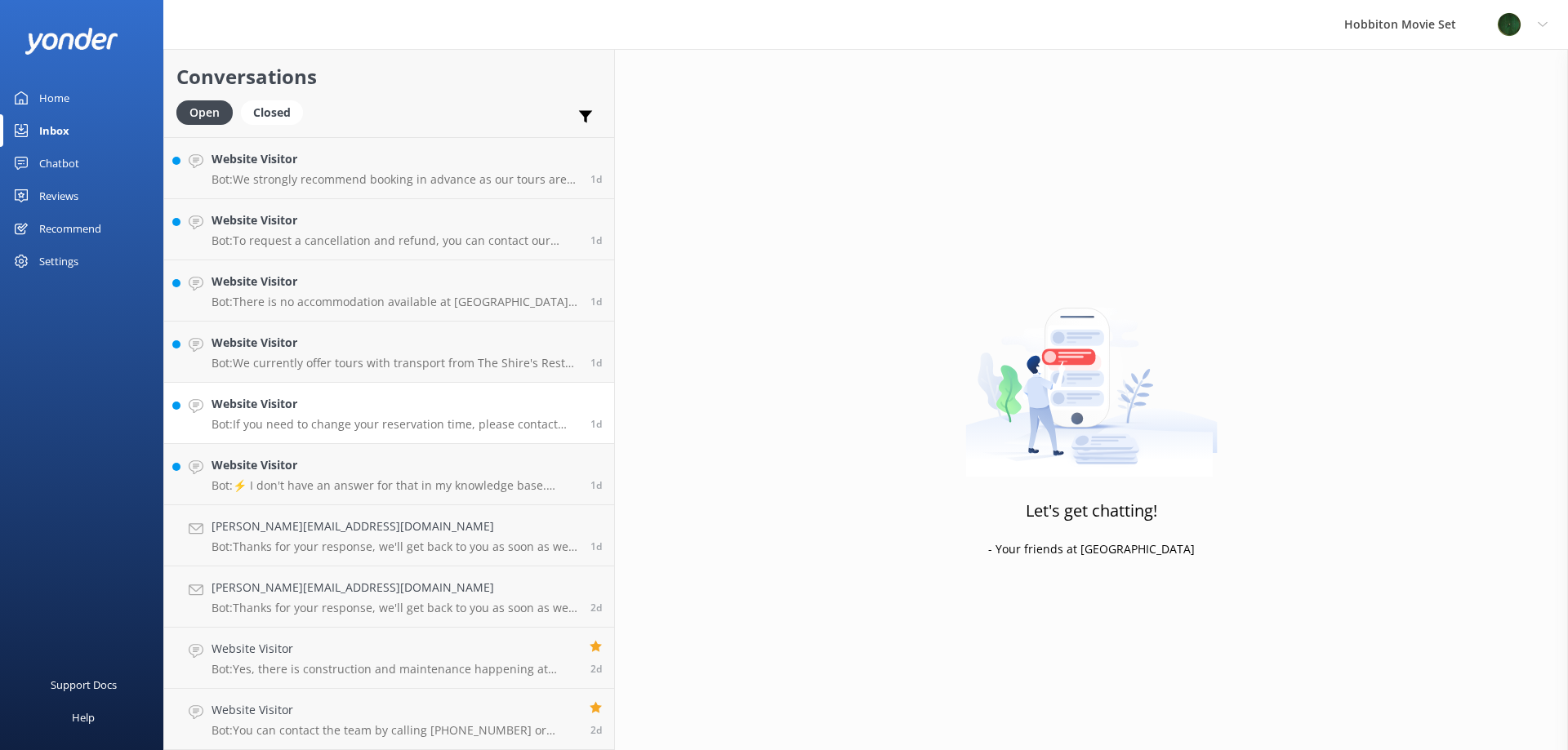
scroll to position [5997, 0]
click at [334, 500] on link "Website Visitor Bot: ⚡ I don't have an answer for that in my knowledge base. Pl…" at bounding box center [389, 475] width 450 height 61
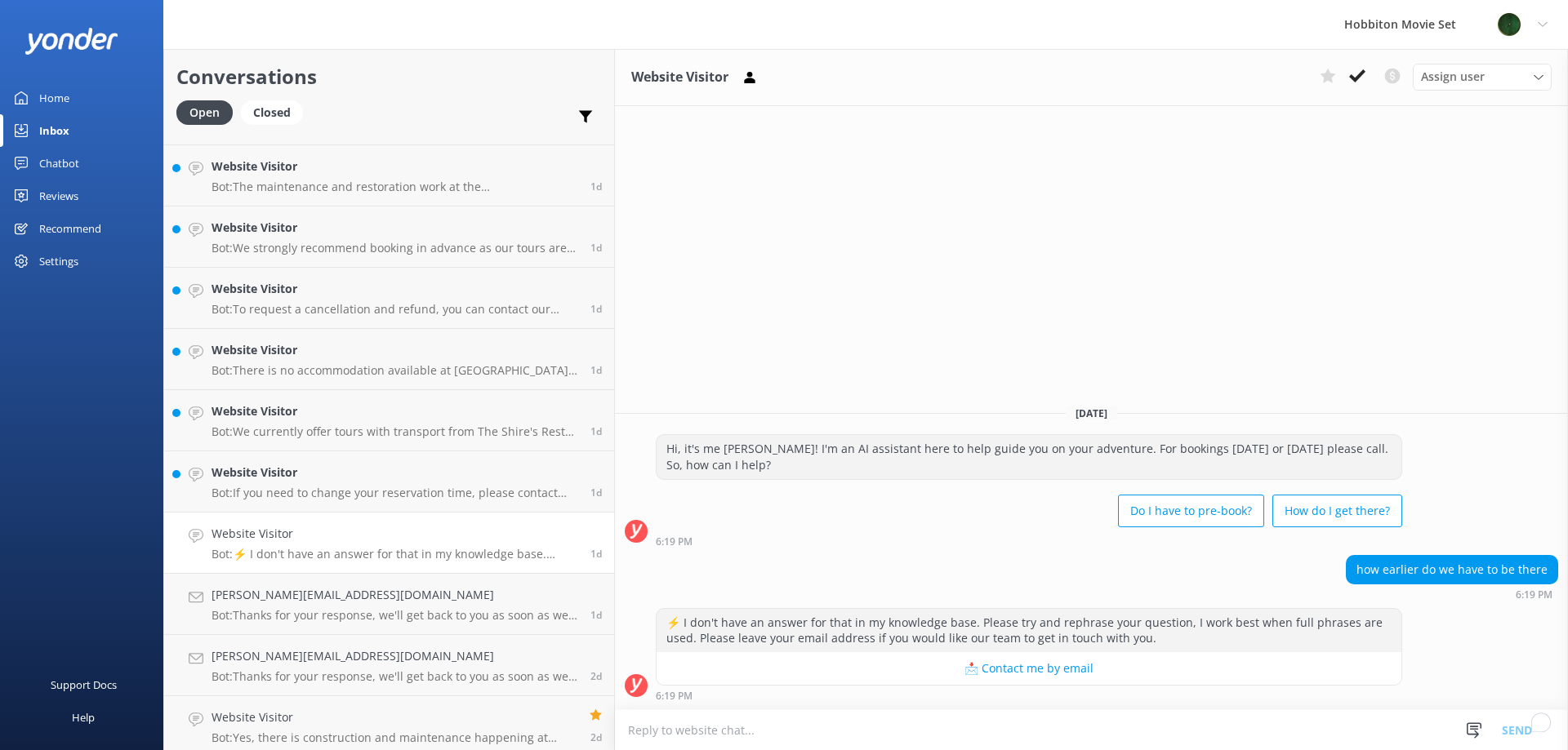
scroll to position [5997, 0]
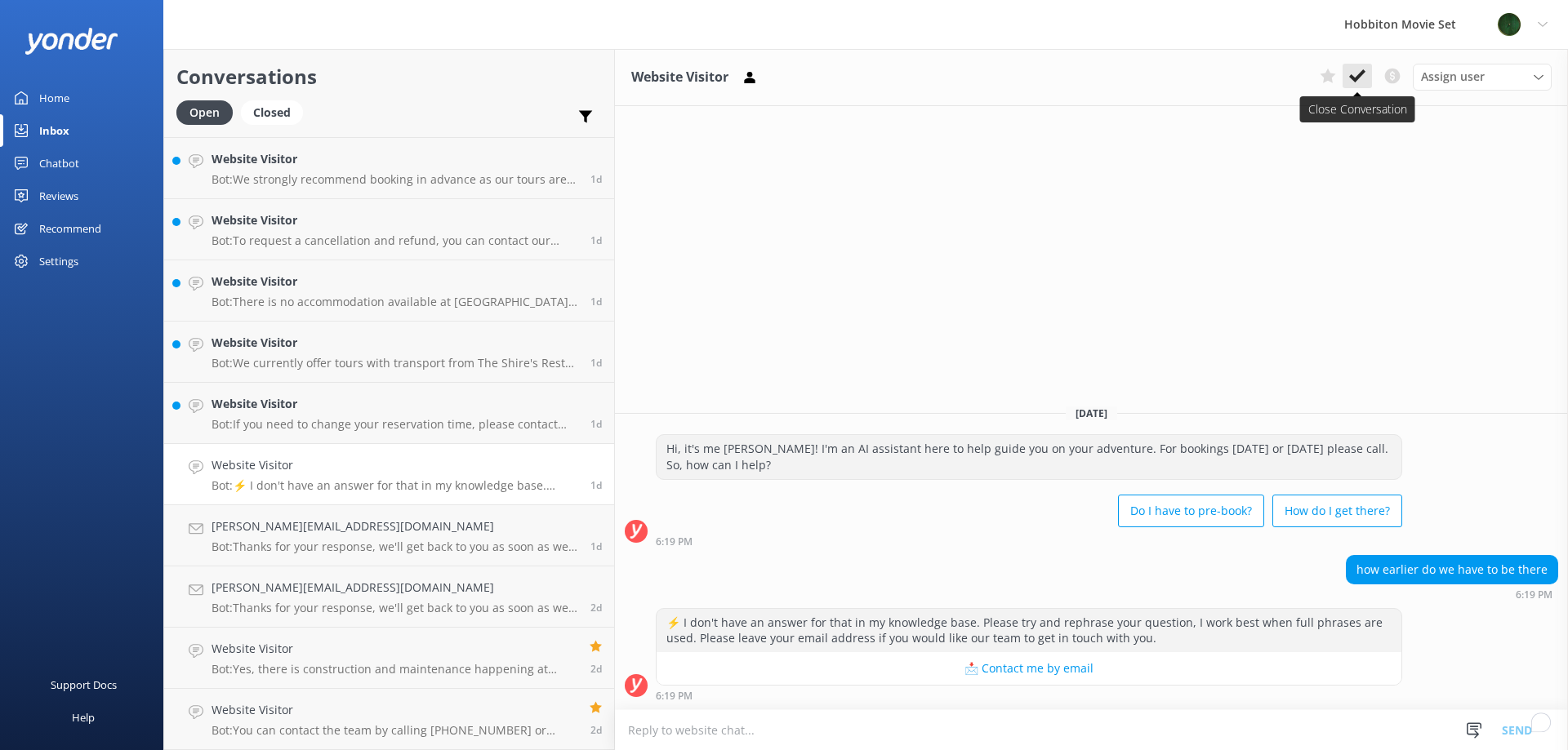
click at [1359, 74] on icon at bounding box center [1357, 76] width 16 height 16
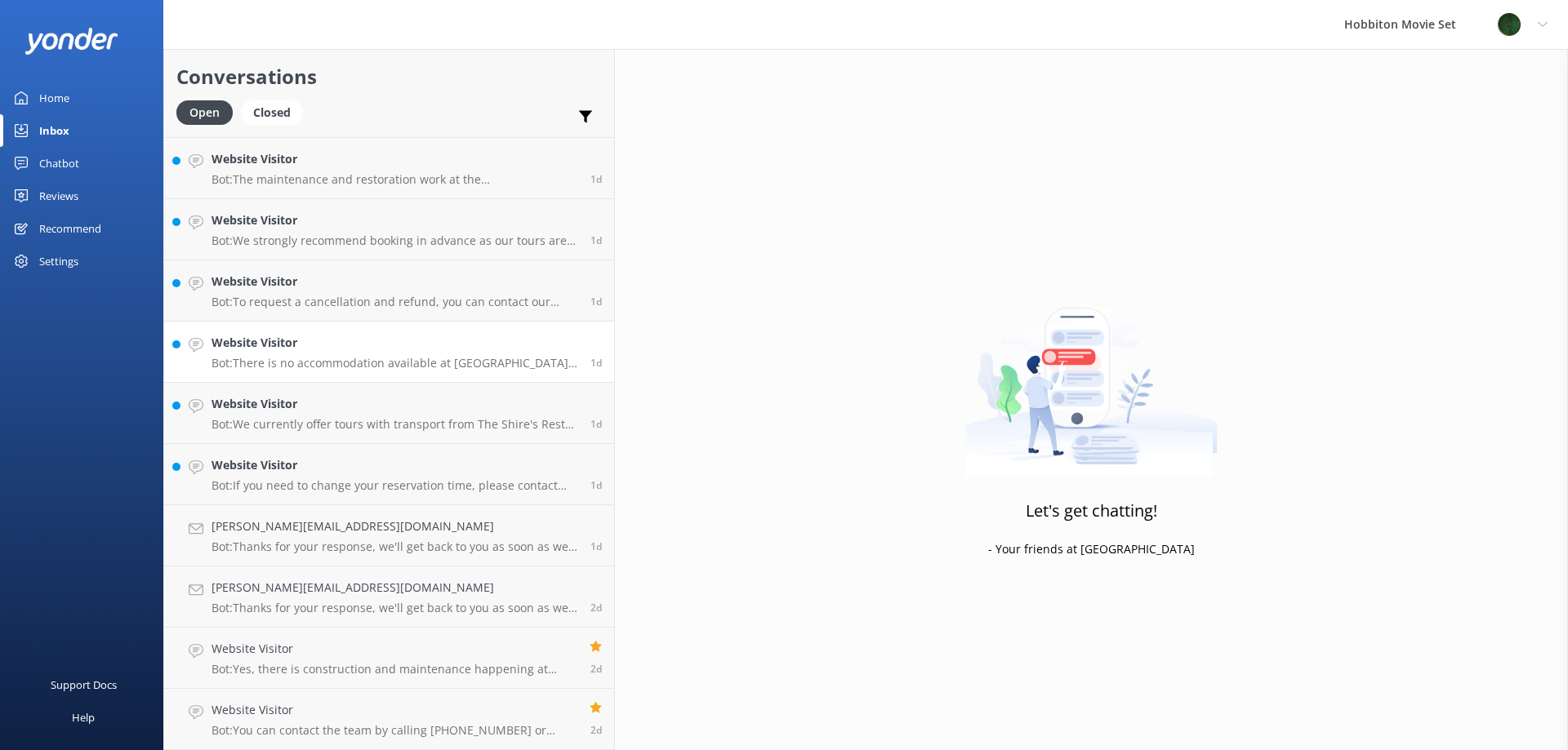
scroll to position [5936, 0]
click at [335, 487] on p "Bot: If you need to change your reservation time, please contact our team at of…" at bounding box center [394, 486] width 367 height 15
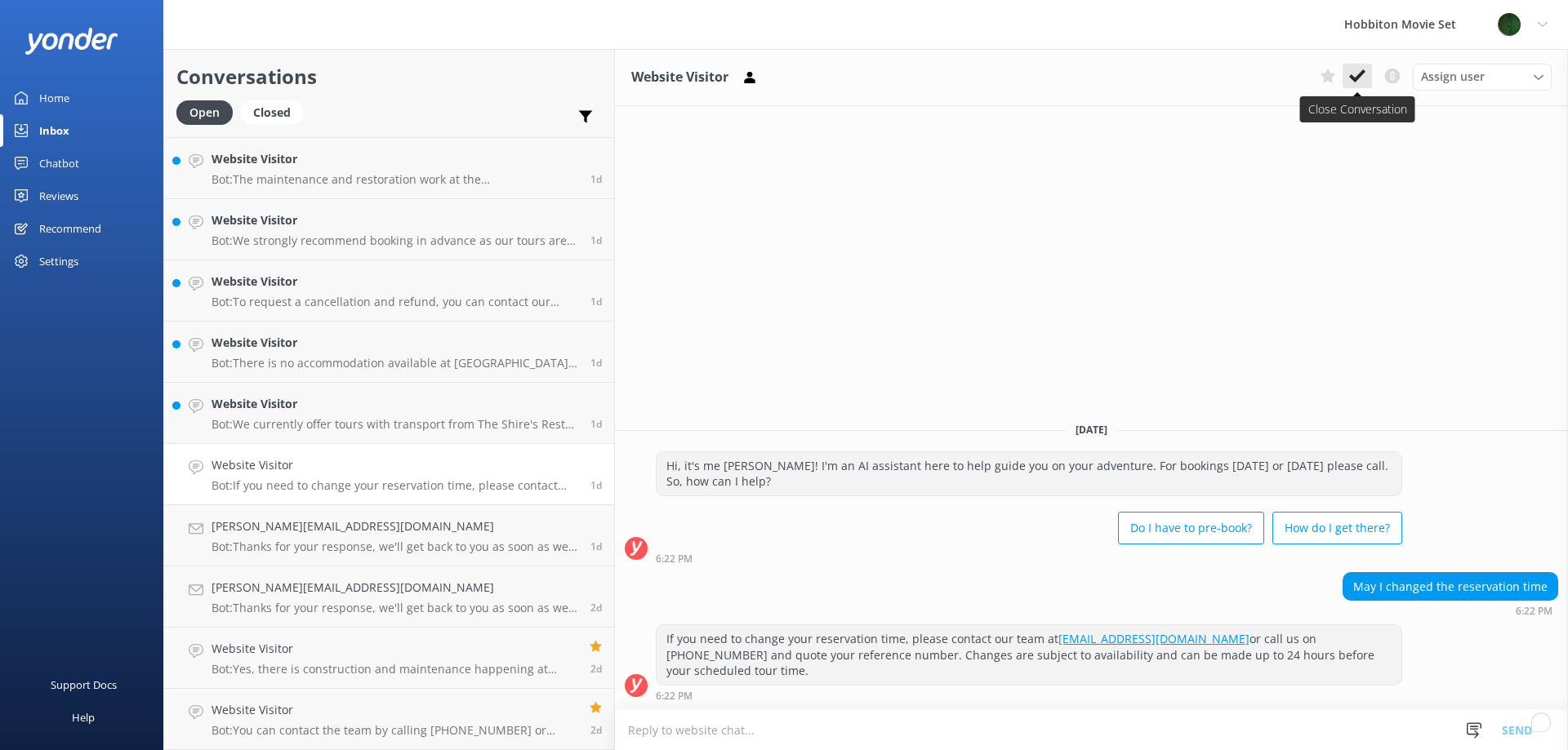
click at [1363, 69] on icon at bounding box center [1357, 76] width 16 height 16
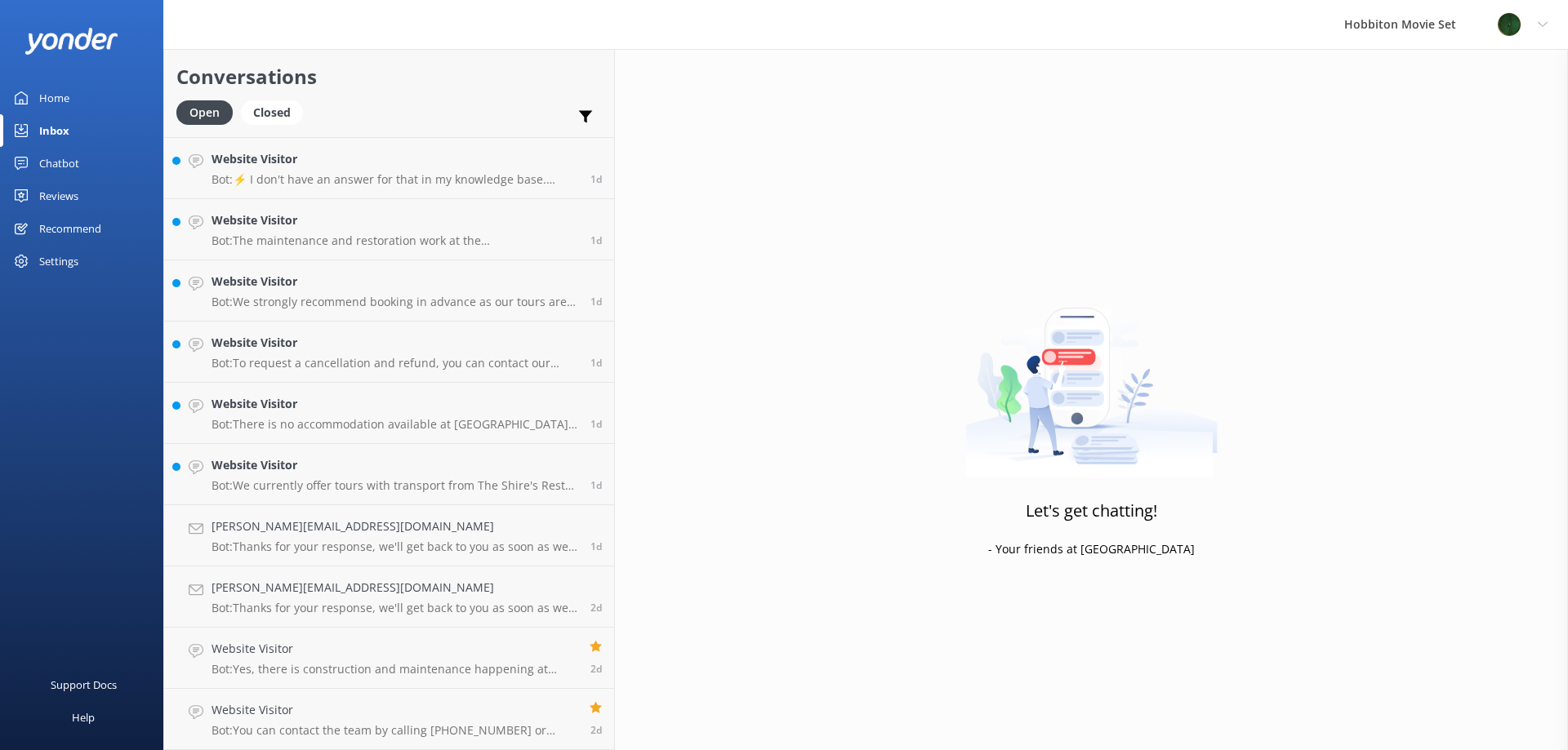
scroll to position [5875, 0]
click at [341, 470] on h4 "Website Visitor" at bounding box center [394, 466] width 367 height 18
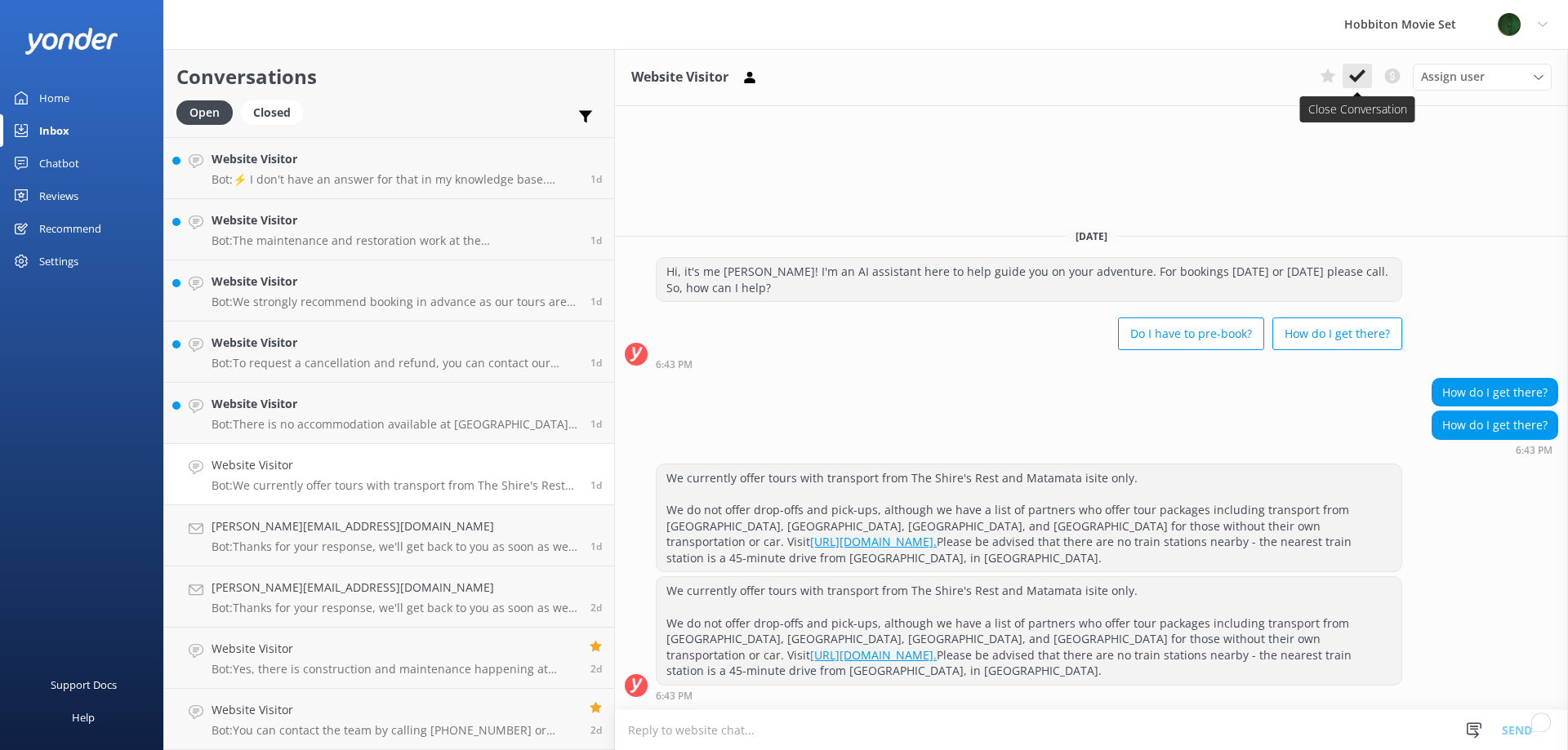
click at [1351, 73] on icon at bounding box center [1357, 76] width 16 height 16
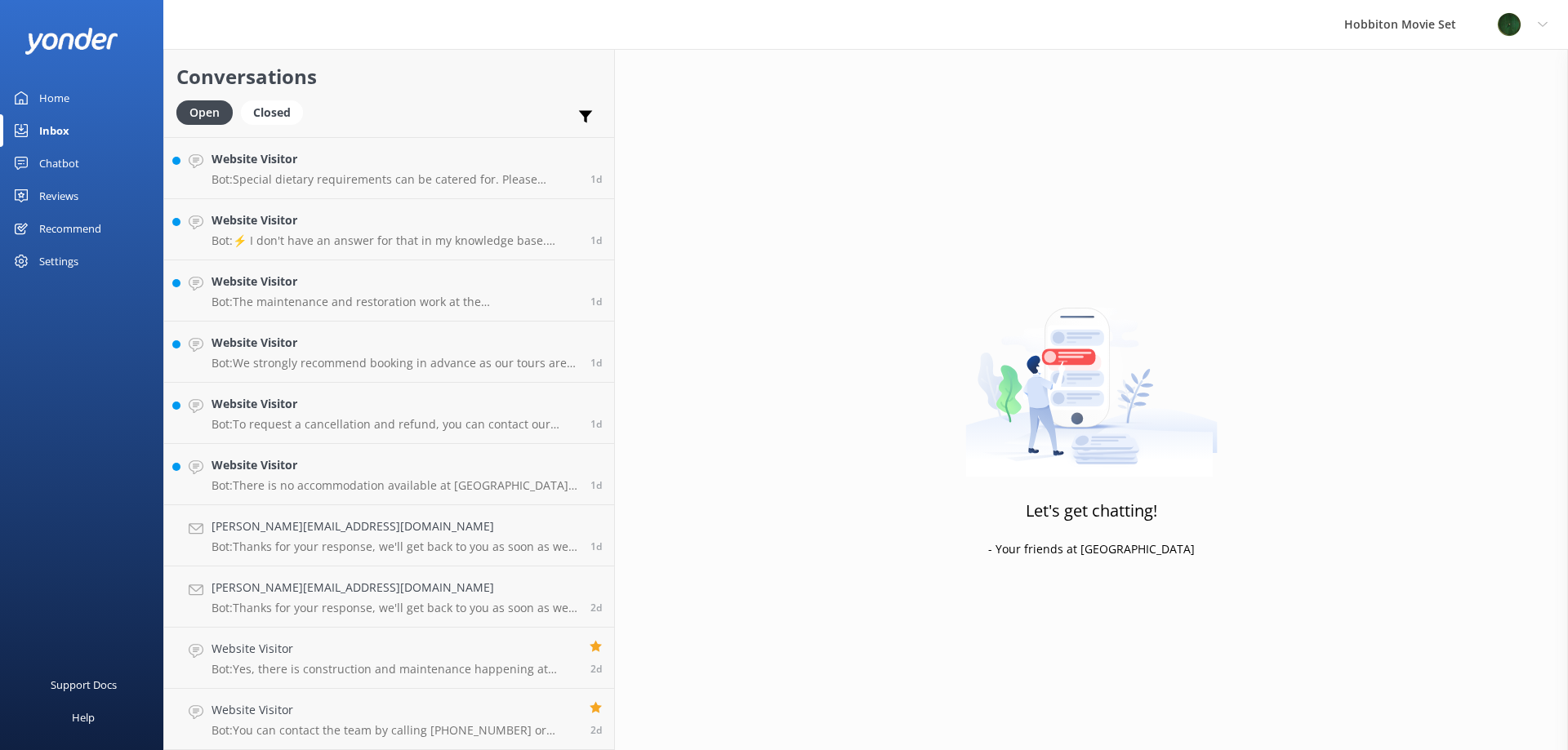
scroll to position [5813, 0]
click at [273, 481] on p "Bot: There is no accommodation available at Hobbiton Movie Set. For accommodati…" at bounding box center [394, 486] width 367 height 15
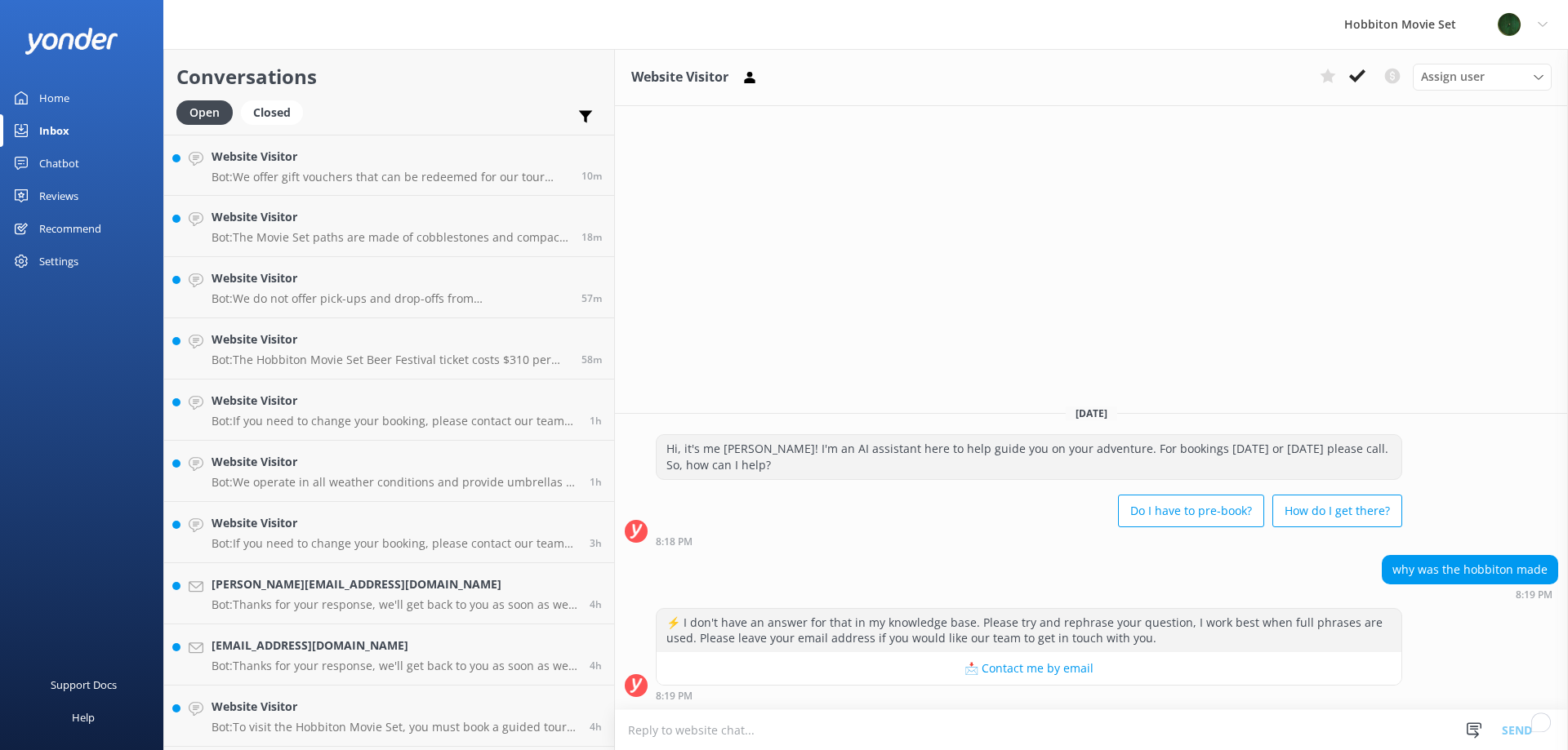
scroll to position [5568, 0]
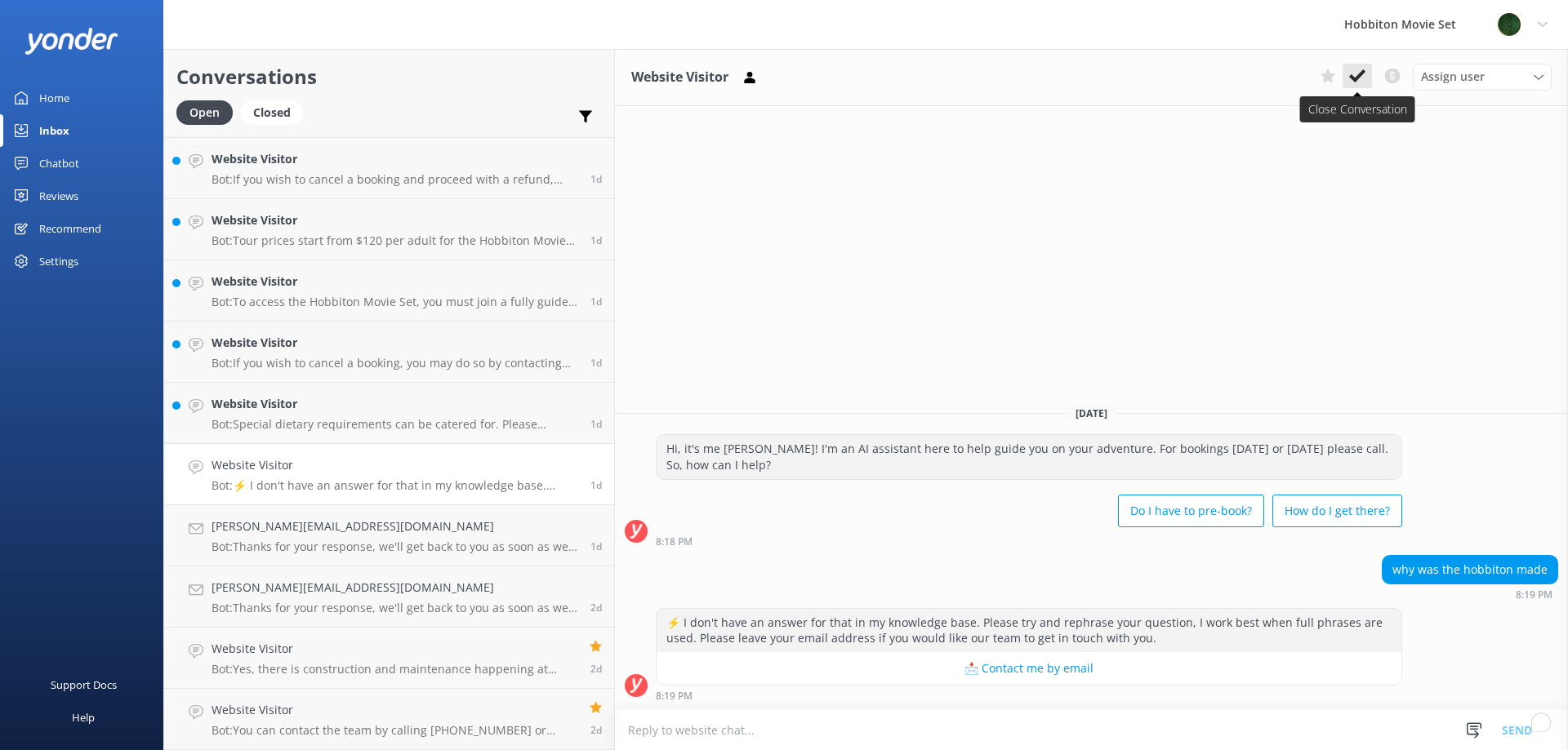
click at [1359, 83] on icon at bounding box center [1357, 76] width 16 height 16
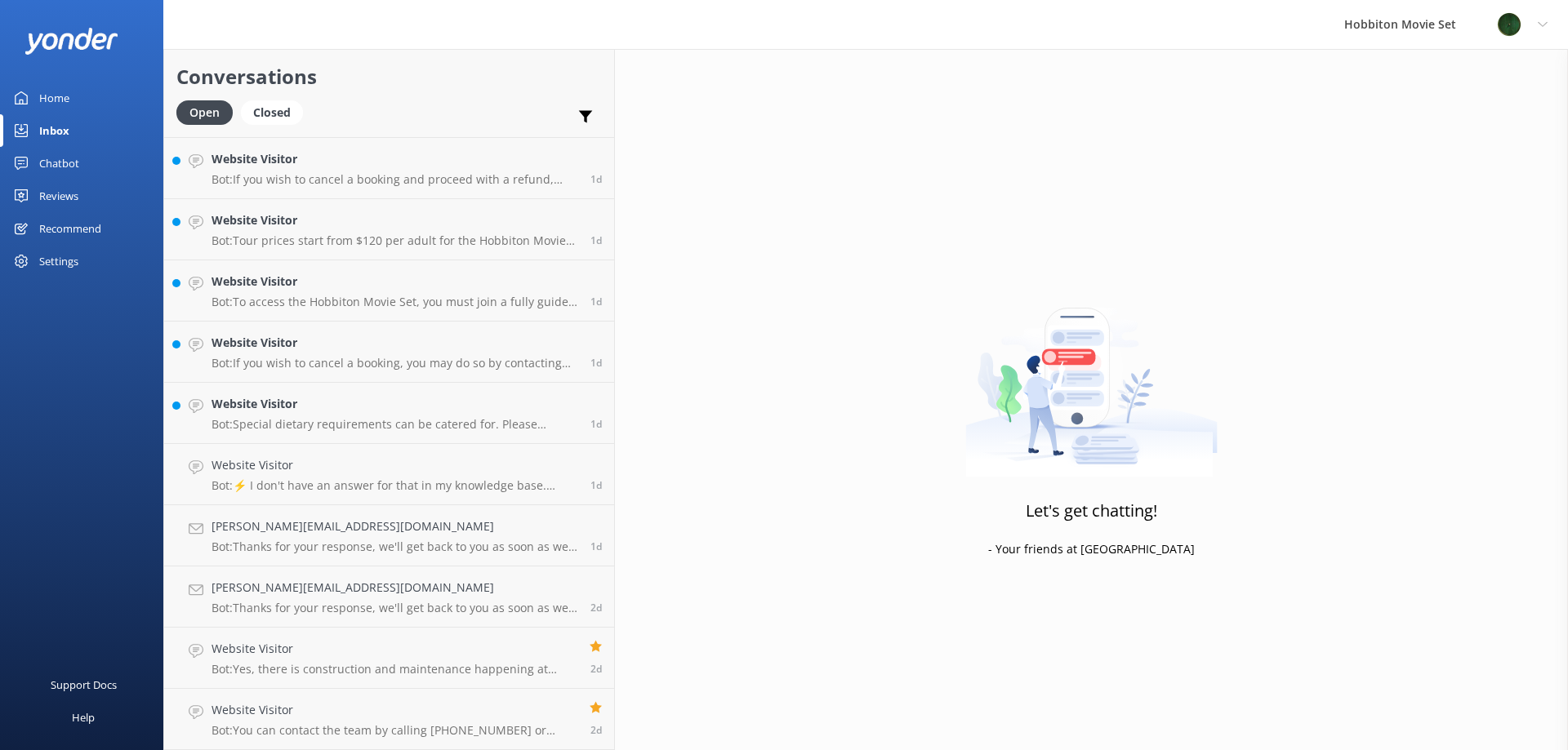
scroll to position [5507, 0]
click at [361, 473] on h4 "Website Visitor" at bounding box center [394, 466] width 367 height 18
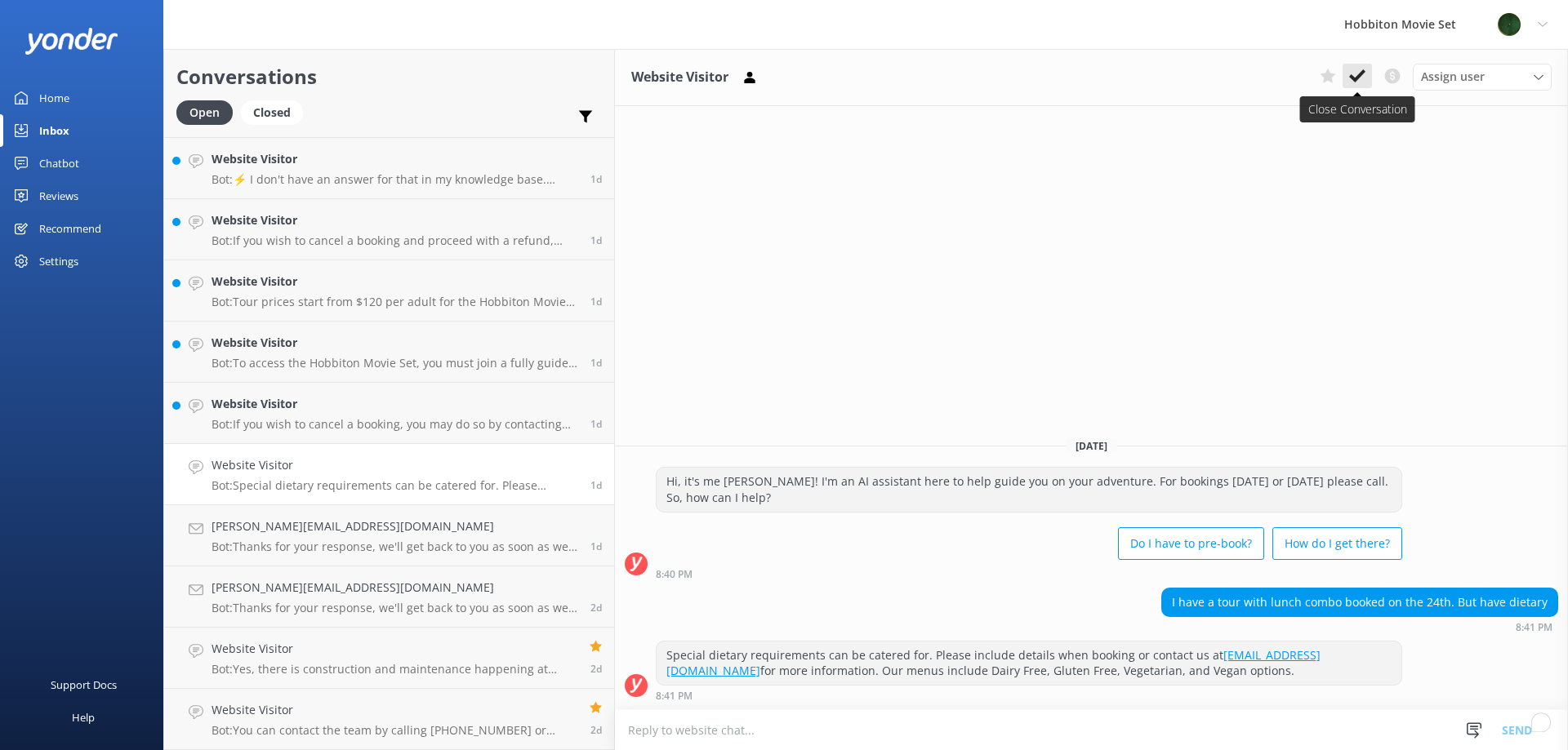
click at [1361, 78] on icon at bounding box center [1357, 76] width 16 height 16
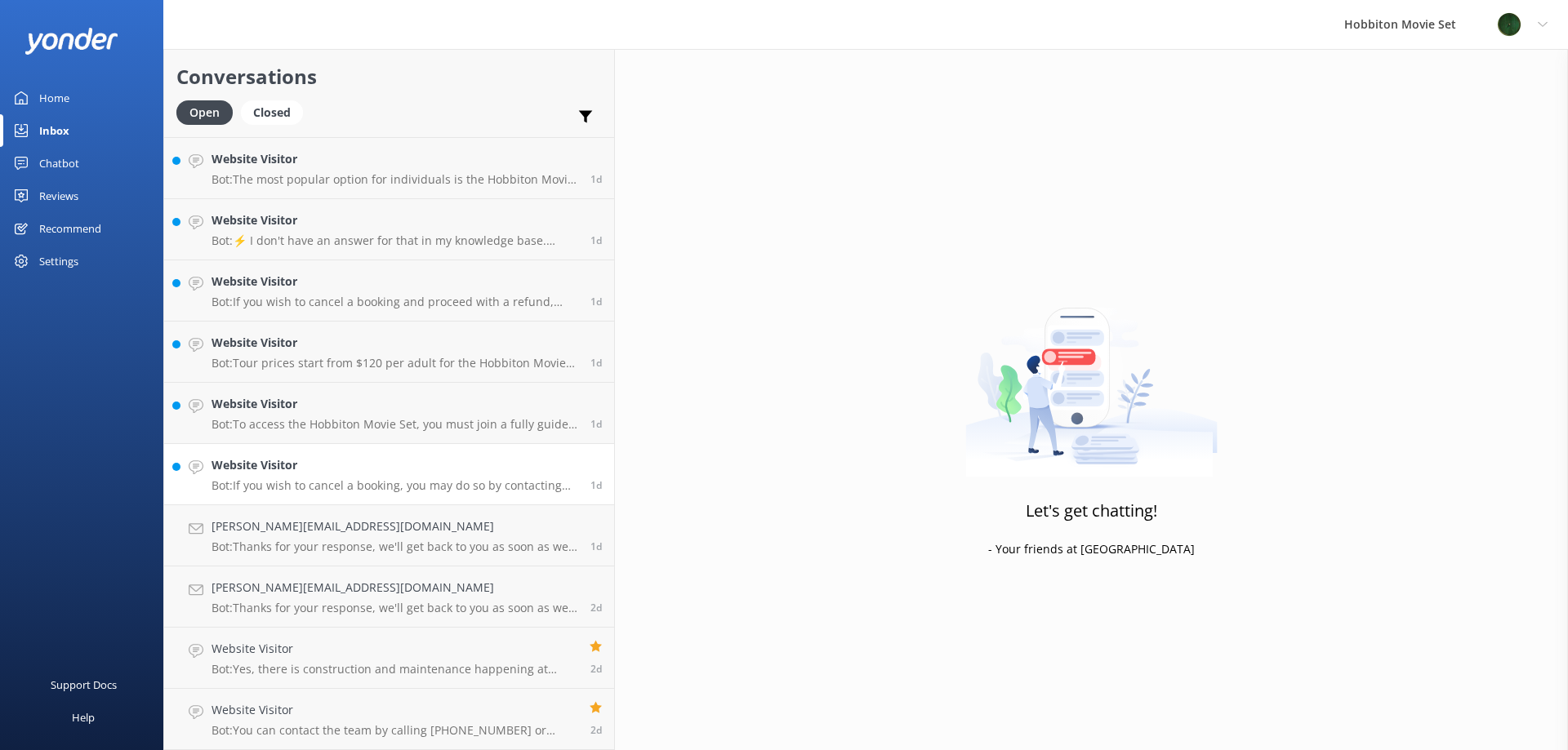
scroll to position [5446, 0]
click at [362, 469] on h4 "Website Visitor" at bounding box center [394, 466] width 367 height 18
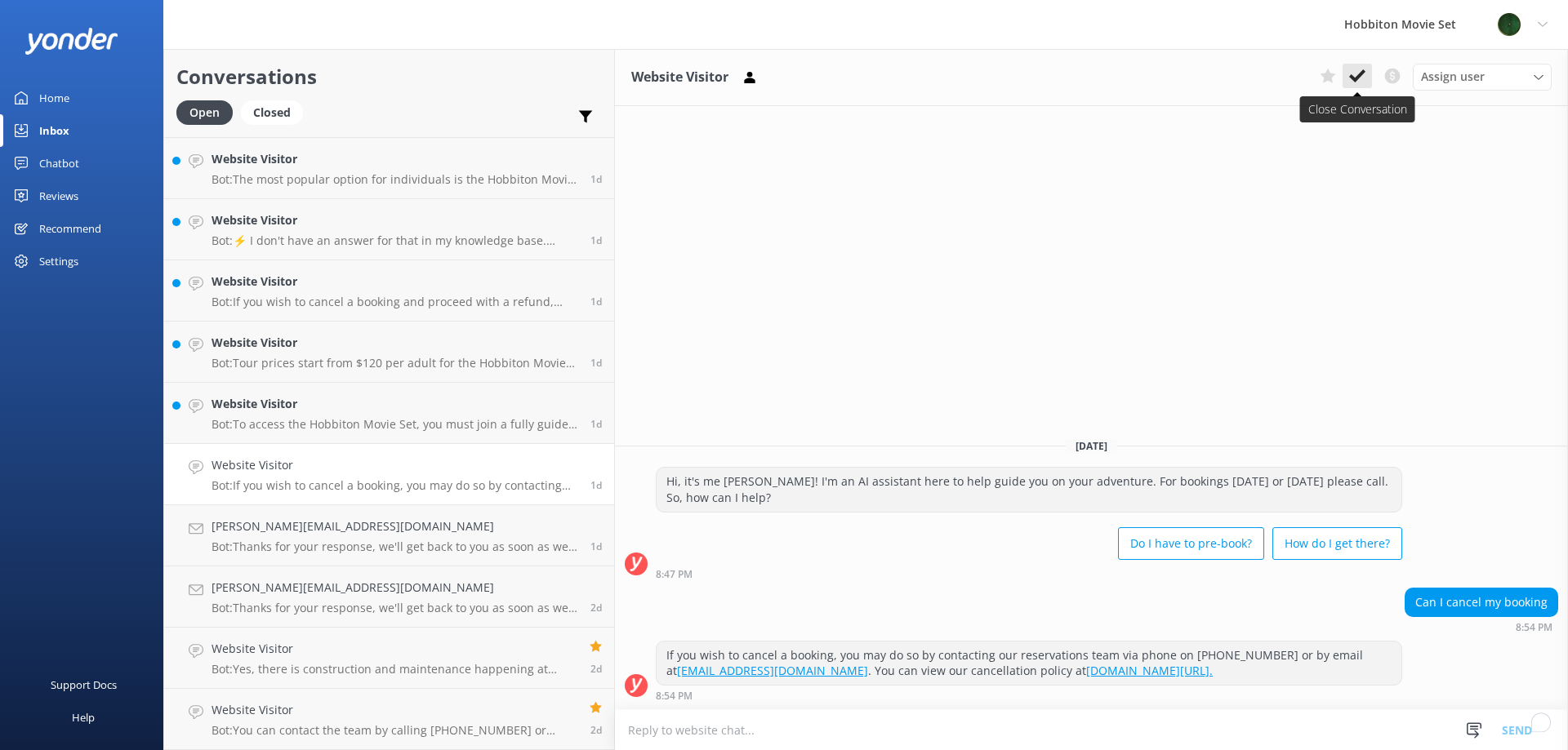
click at [1355, 75] on icon at bounding box center [1357, 76] width 16 height 16
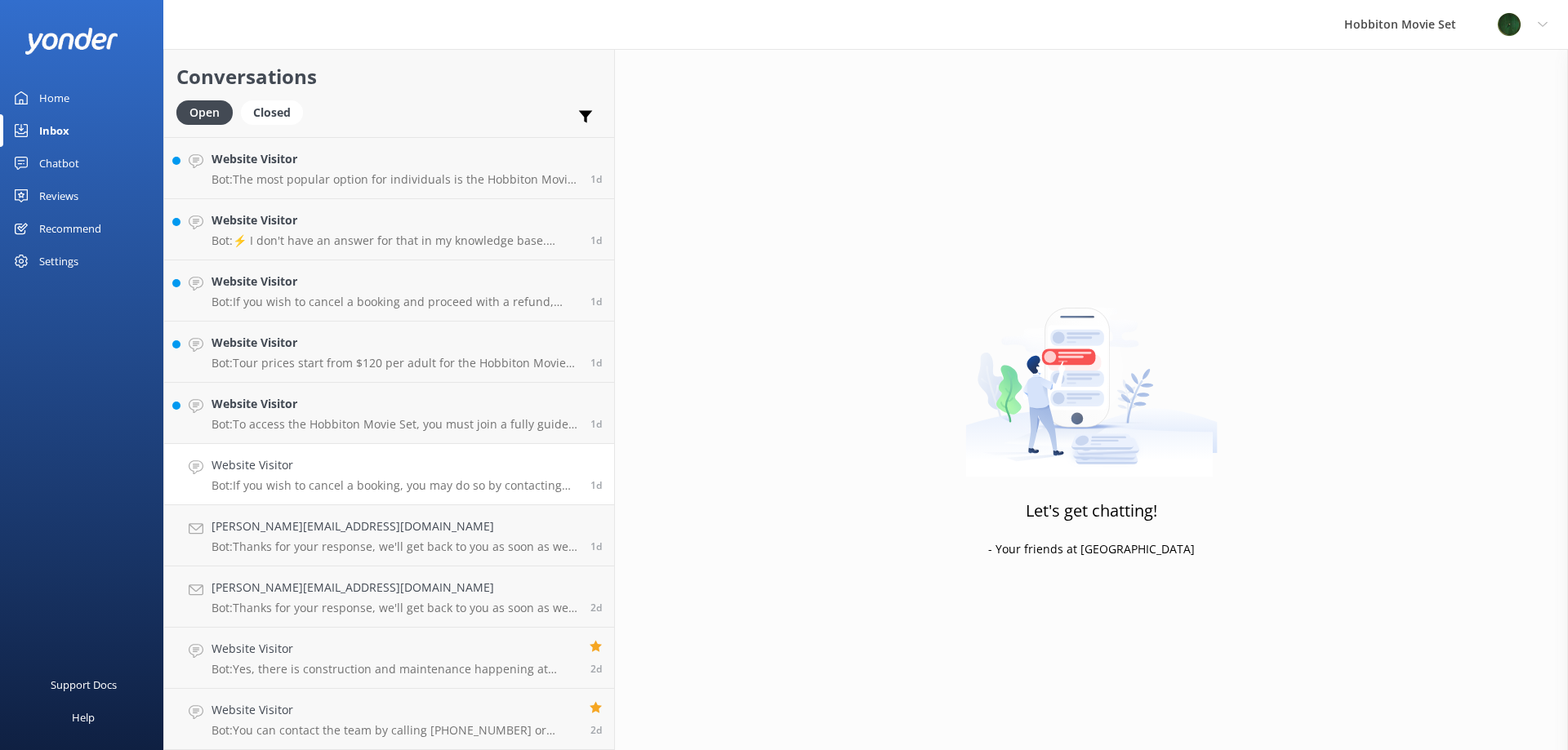
scroll to position [5384, 0]
click at [303, 465] on h4 "Website Visitor" at bounding box center [394, 466] width 367 height 18
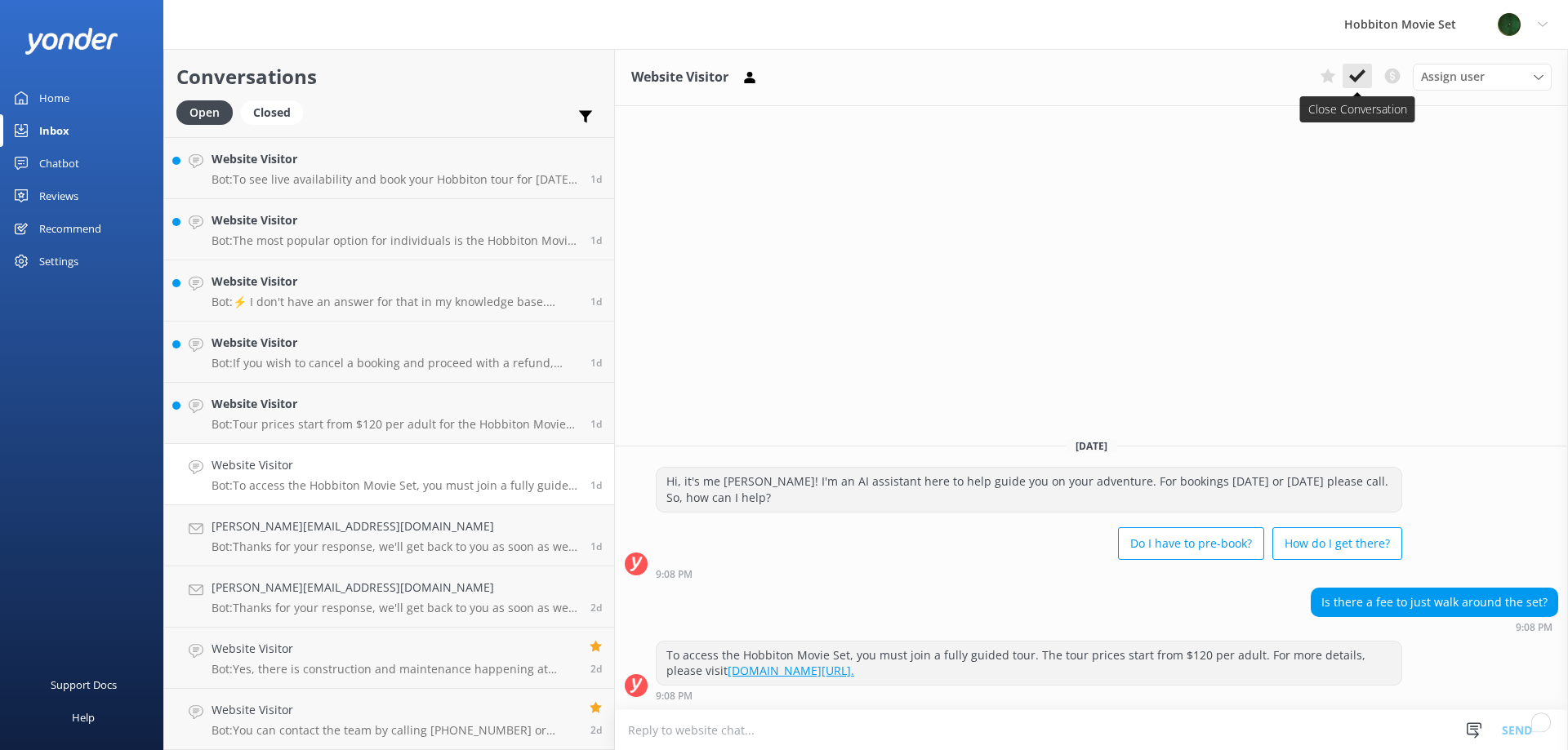
click at [1362, 82] on icon at bounding box center [1357, 76] width 16 height 16
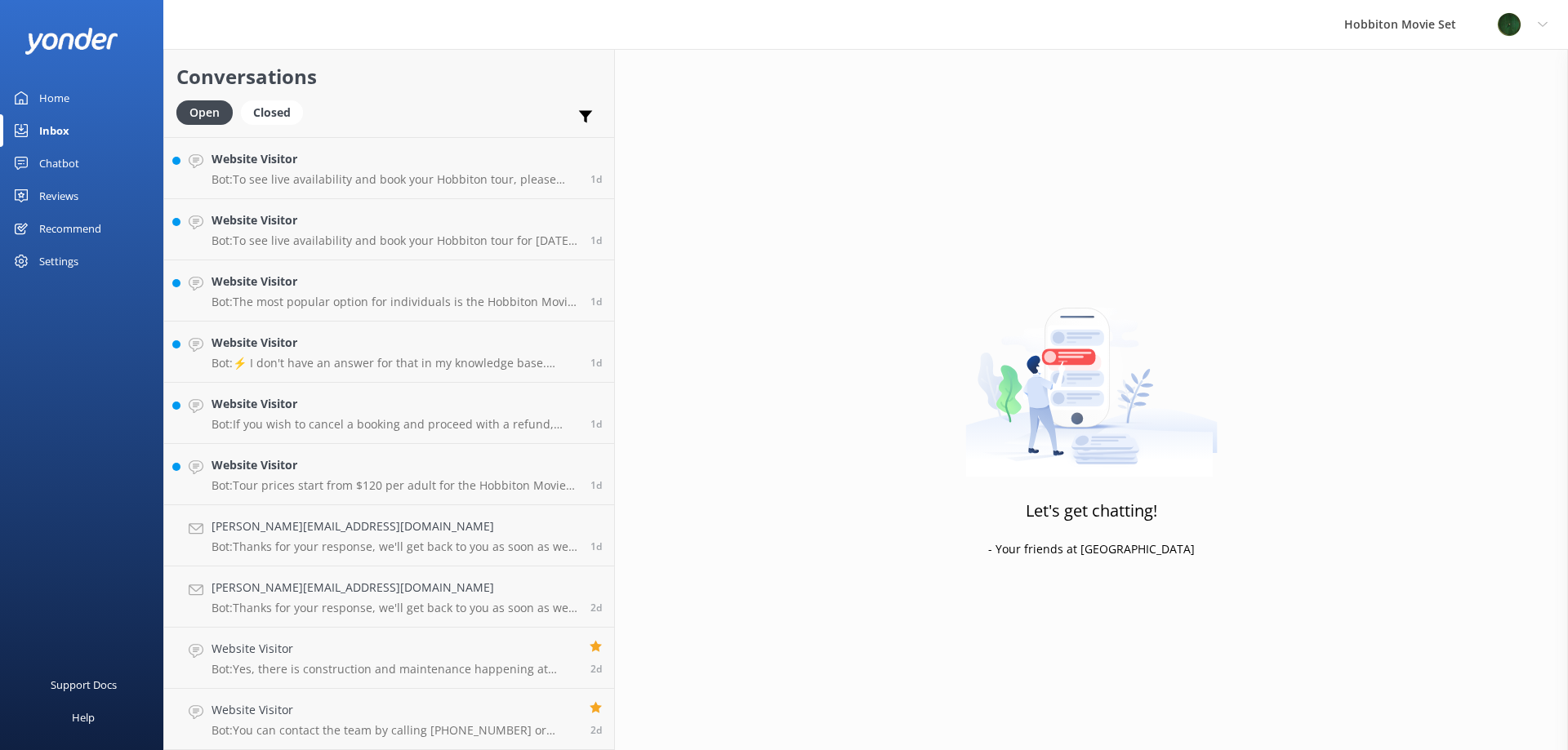
scroll to position [5324, 0]
click at [357, 475] on div "Website Visitor Bot: Tour prices start from $120 per adult for the Hobbiton Mov…" at bounding box center [394, 475] width 367 height 36
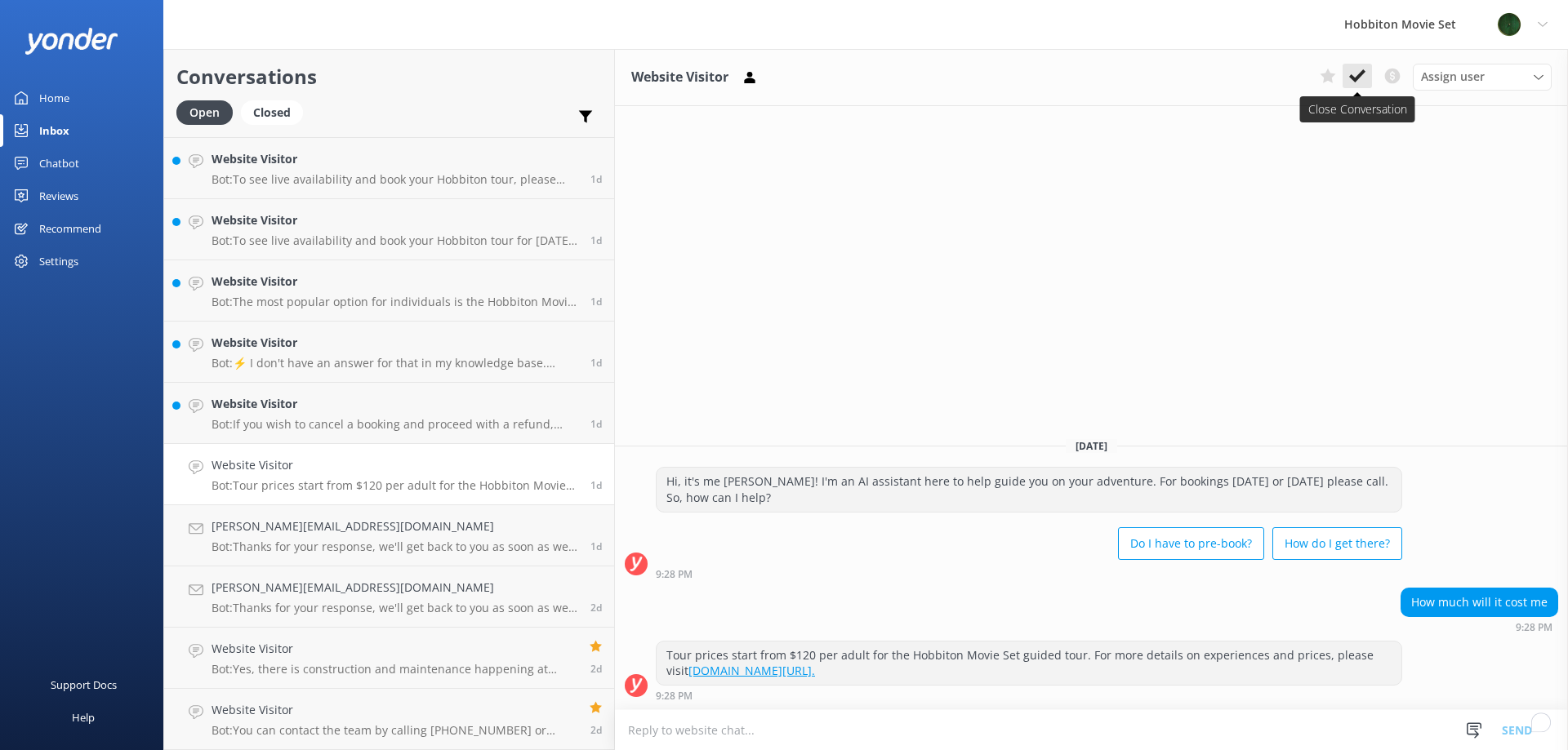
click at [1353, 73] on icon at bounding box center [1357, 76] width 16 height 16
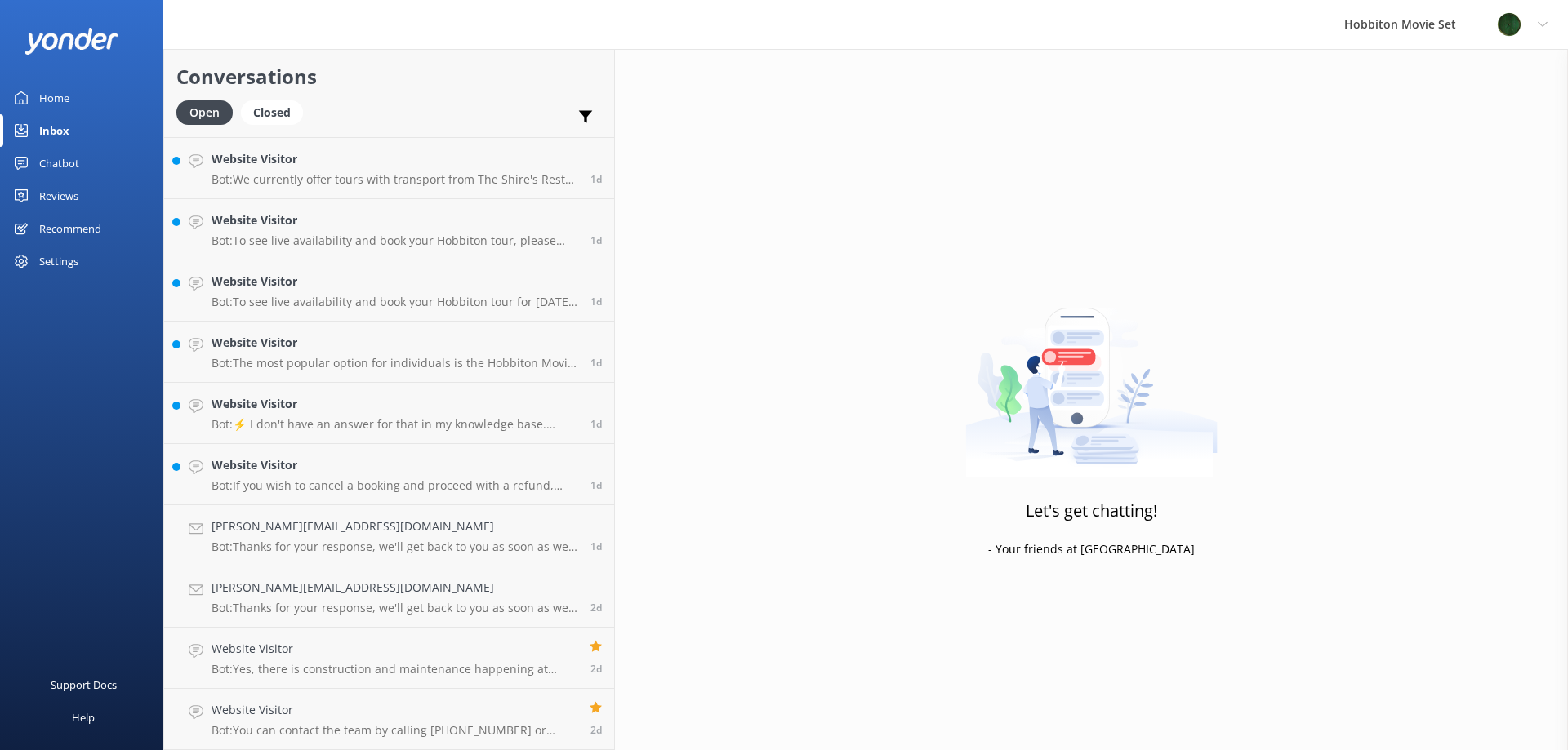
scroll to position [5262, 0]
click at [316, 475] on div "Website Visitor Bot: If you wish to cancel a booking and proceed with a refund,…" at bounding box center [394, 475] width 367 height 36
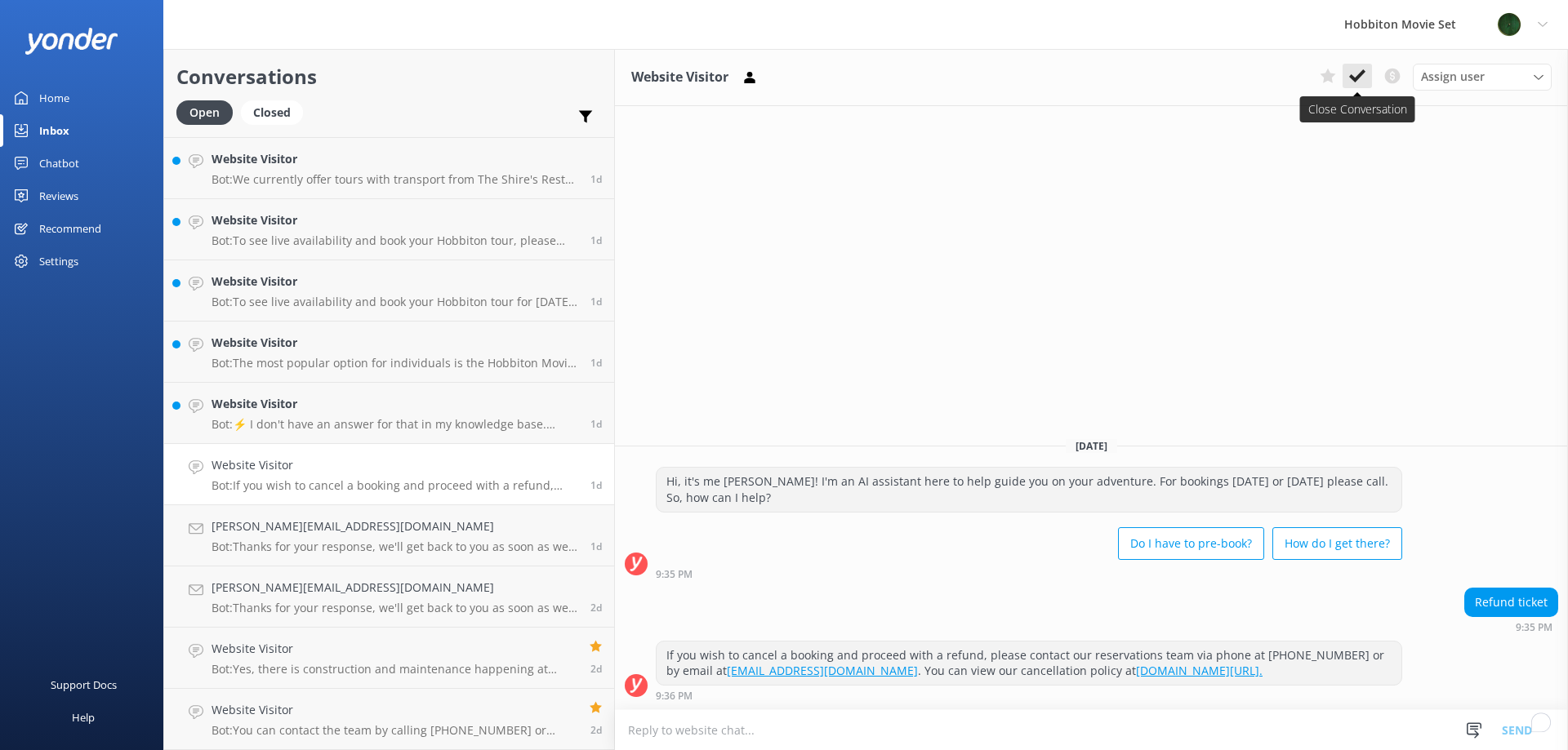
click at [1357, 74] on icon at bounding box center [1357, 76] width 16 height 16
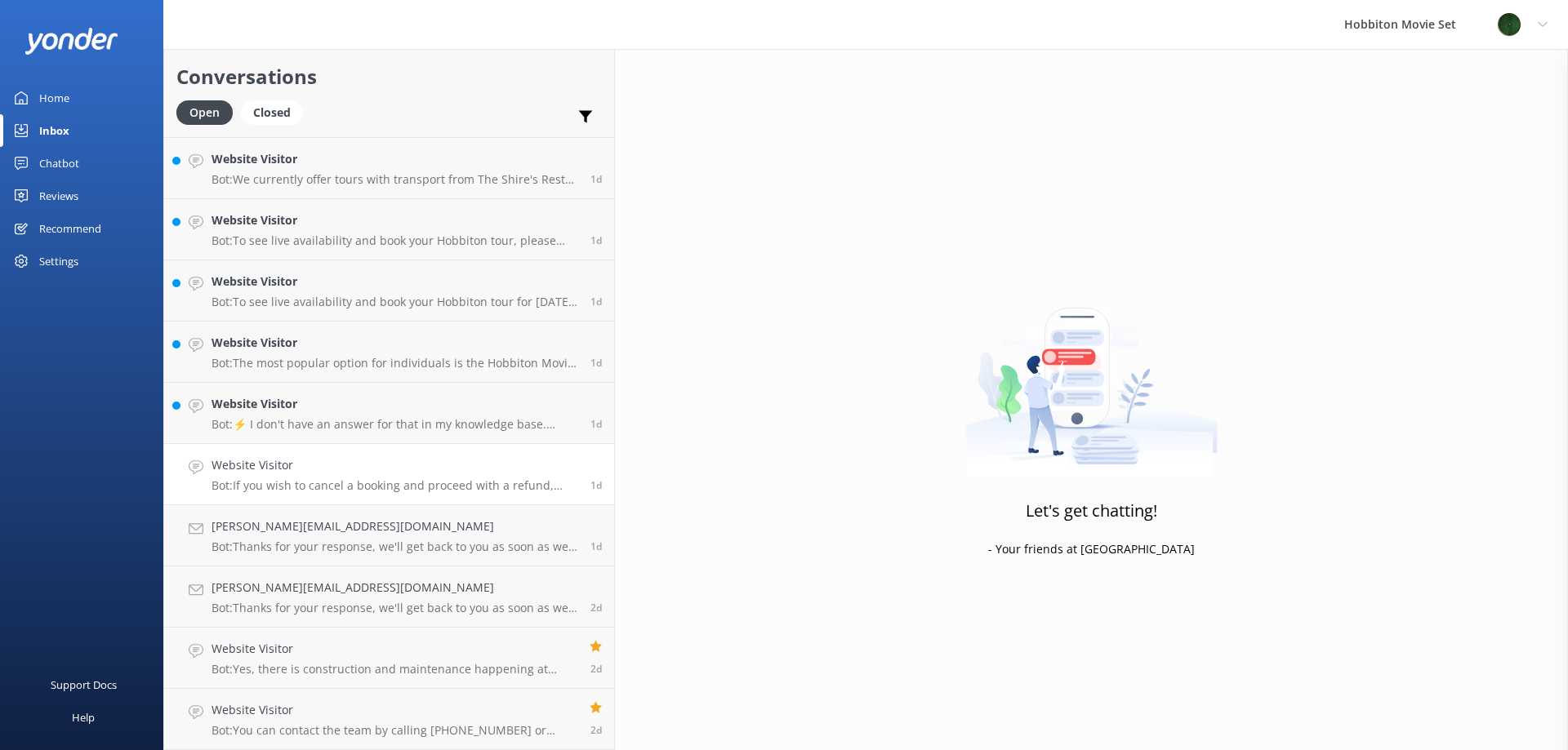
scroll to position [5201, 0]
click at [351, 470] on h4 "Website Visitor" at bounding box center [394, 466] width 367 height 18
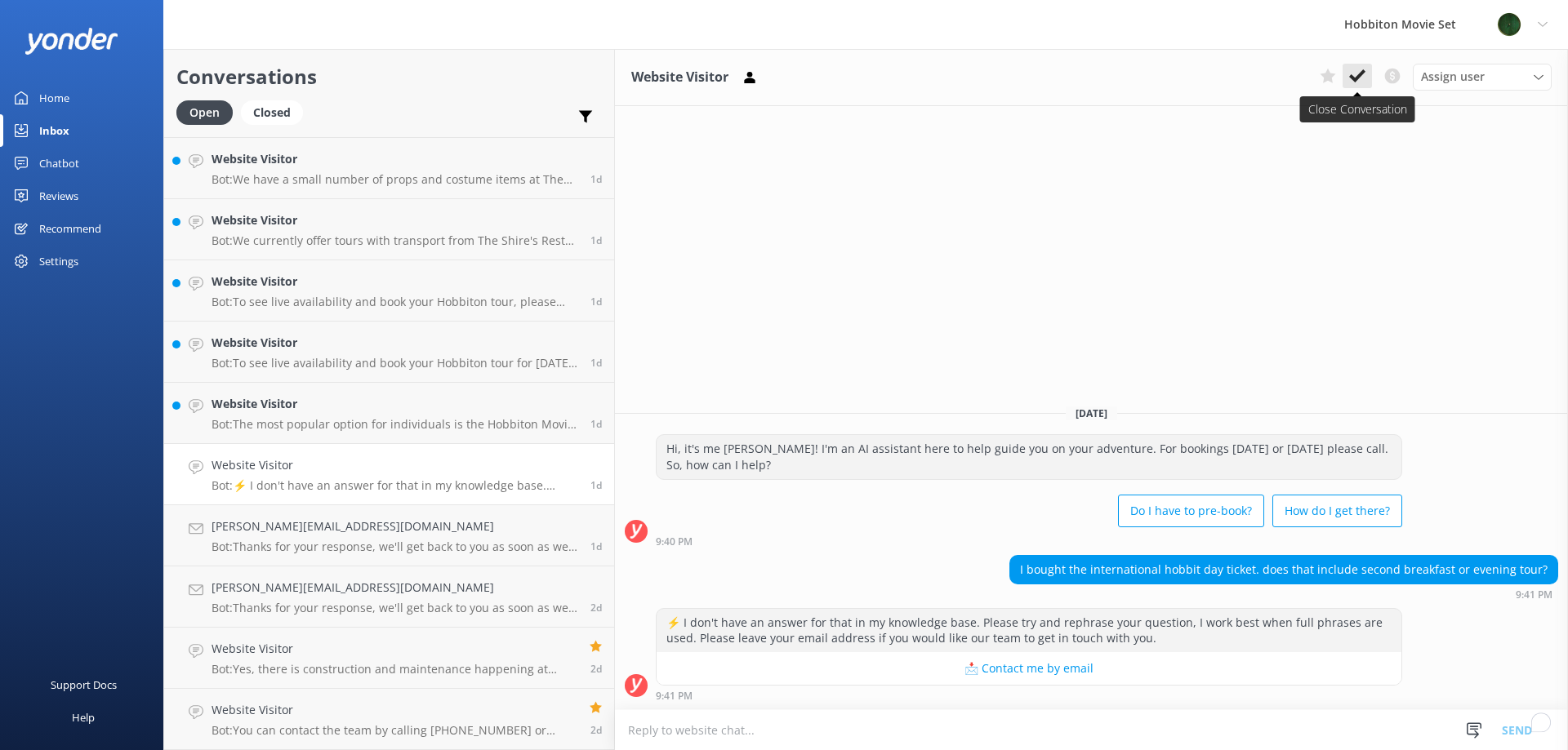
click at [1361, 70] on icon at bounding box center [1357, 76] width 16 height 16
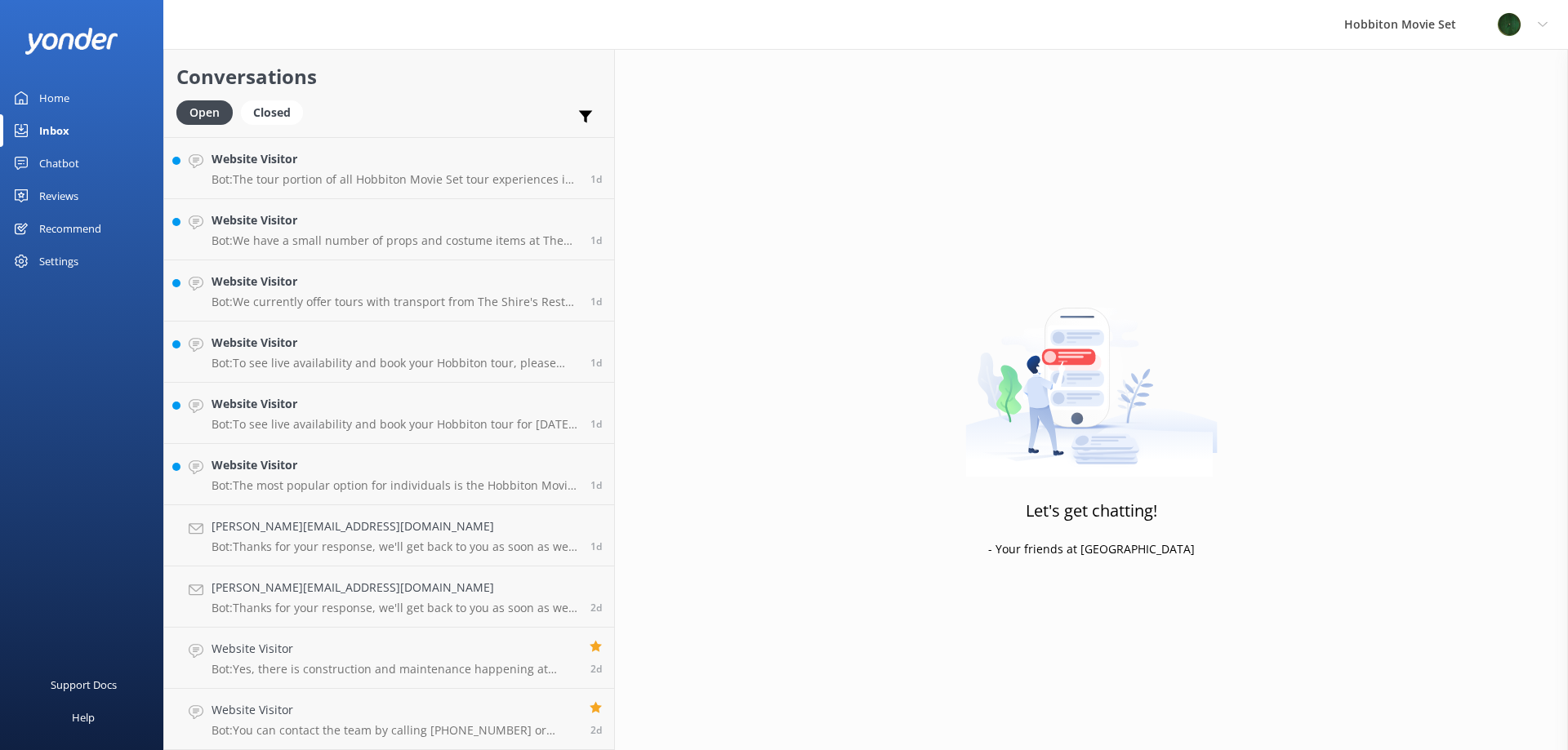
scroll to position [5140, 0]
click at [353, 460] on h4 "Website Visitor" at bounding box center [394, 466] width 367 height 18
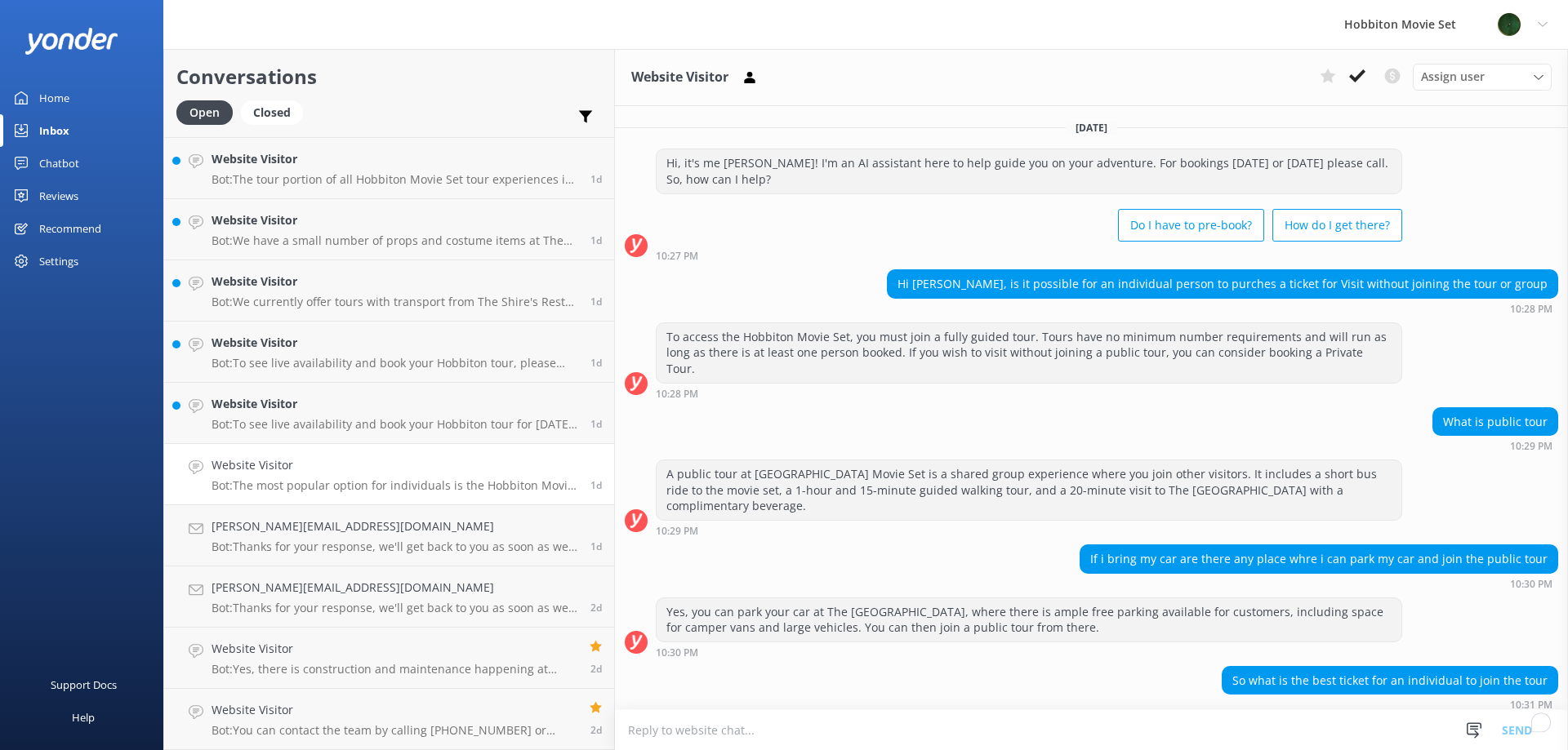
scroll to position [30, 0]
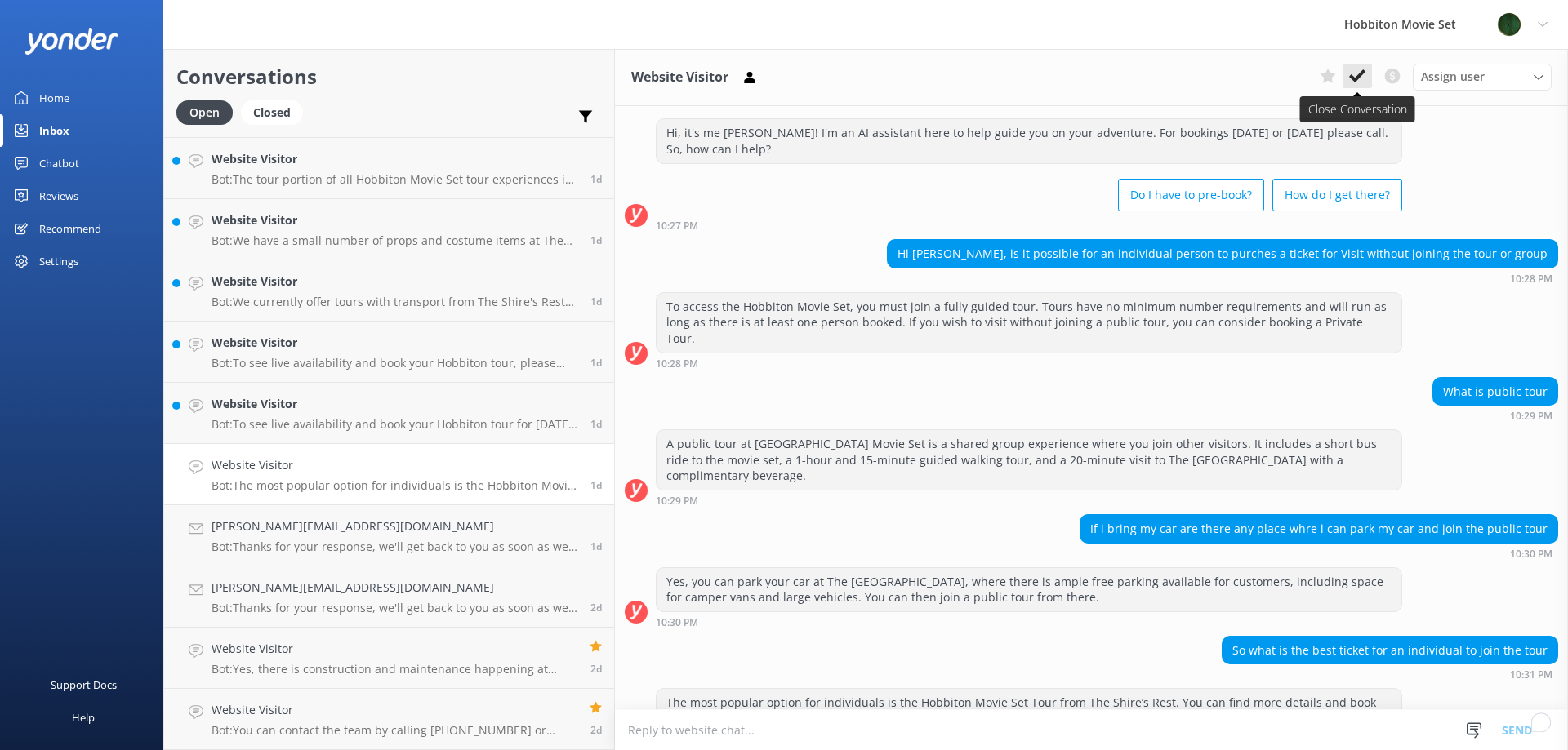
click at [1363, 75] on icon at bounding box center [1357, 76] width 16 height 16
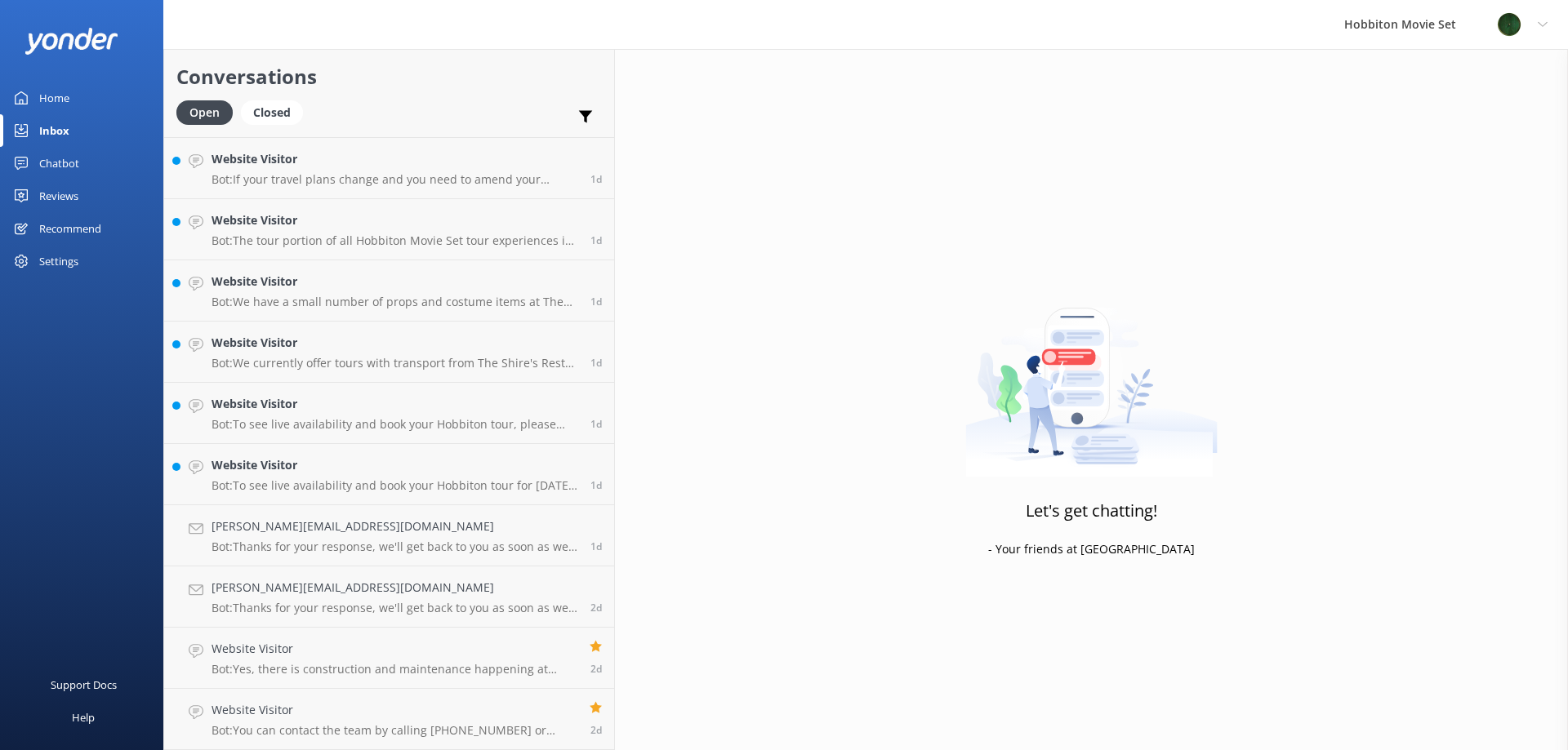
scroll to position [5079, 0]
click at [372, 489] on p "Bot: To see live availability and book your Hobbiton tour for [DATE], please vi…" at bounding box center [394, 486] width 367 height 15
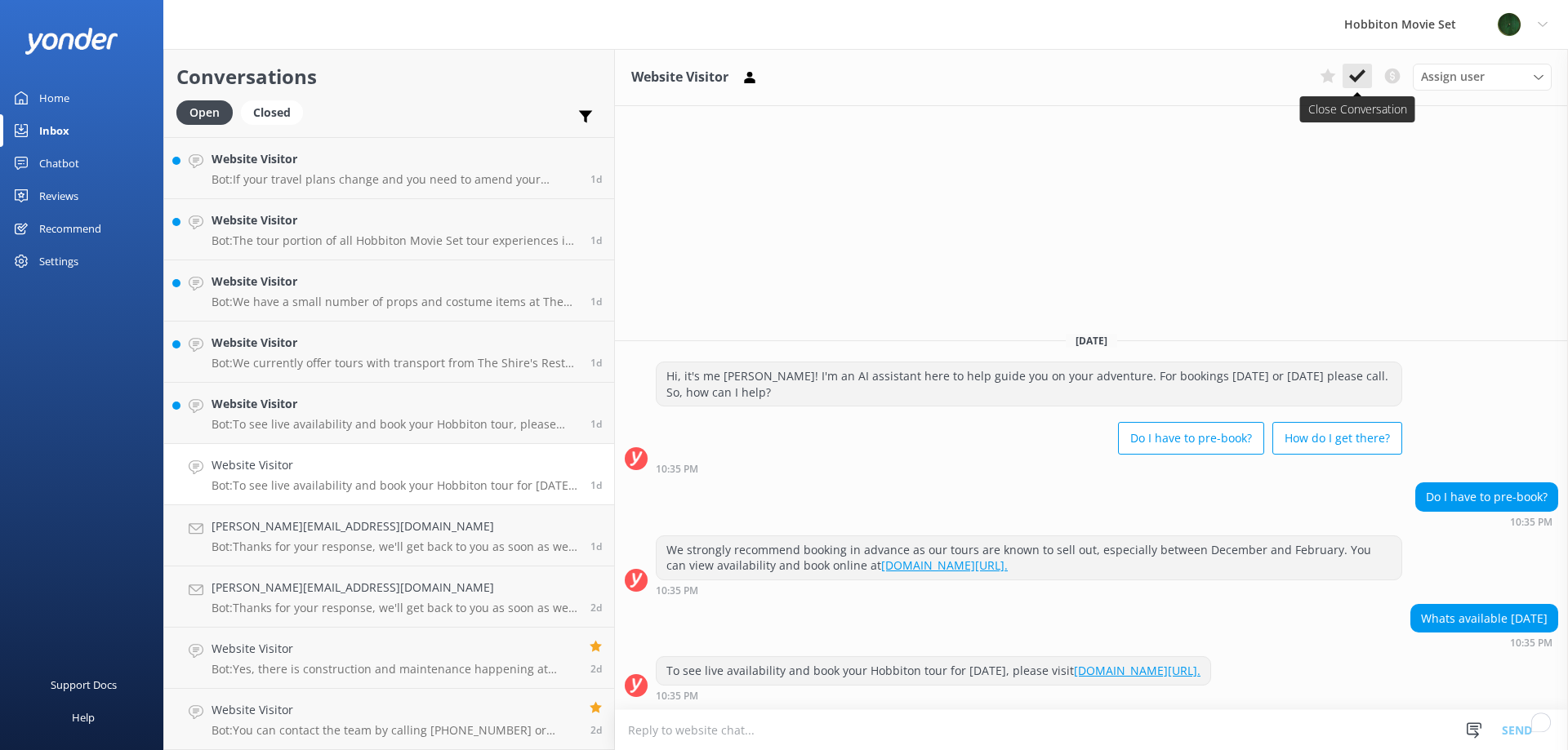
click at [1356, 75] on icon at bounding box center [1357, 76] width 16 height 16
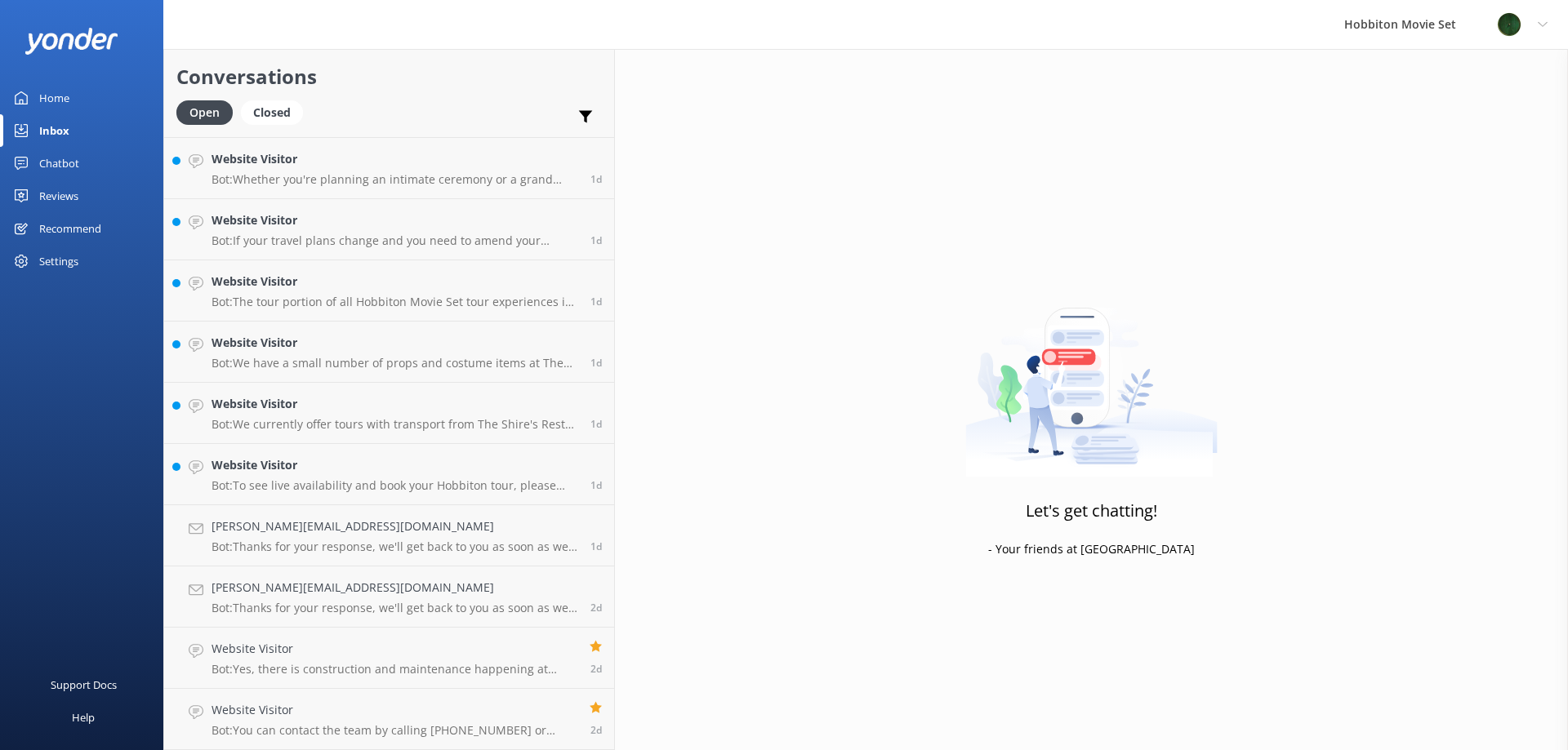
scroll to position [5017, 0]
click at [330, 489] on p "Bot: To see live availability and book your Hobbiton tour, please visit [DOMAIN…" at bounding box center [394, 486] width 367 height 15
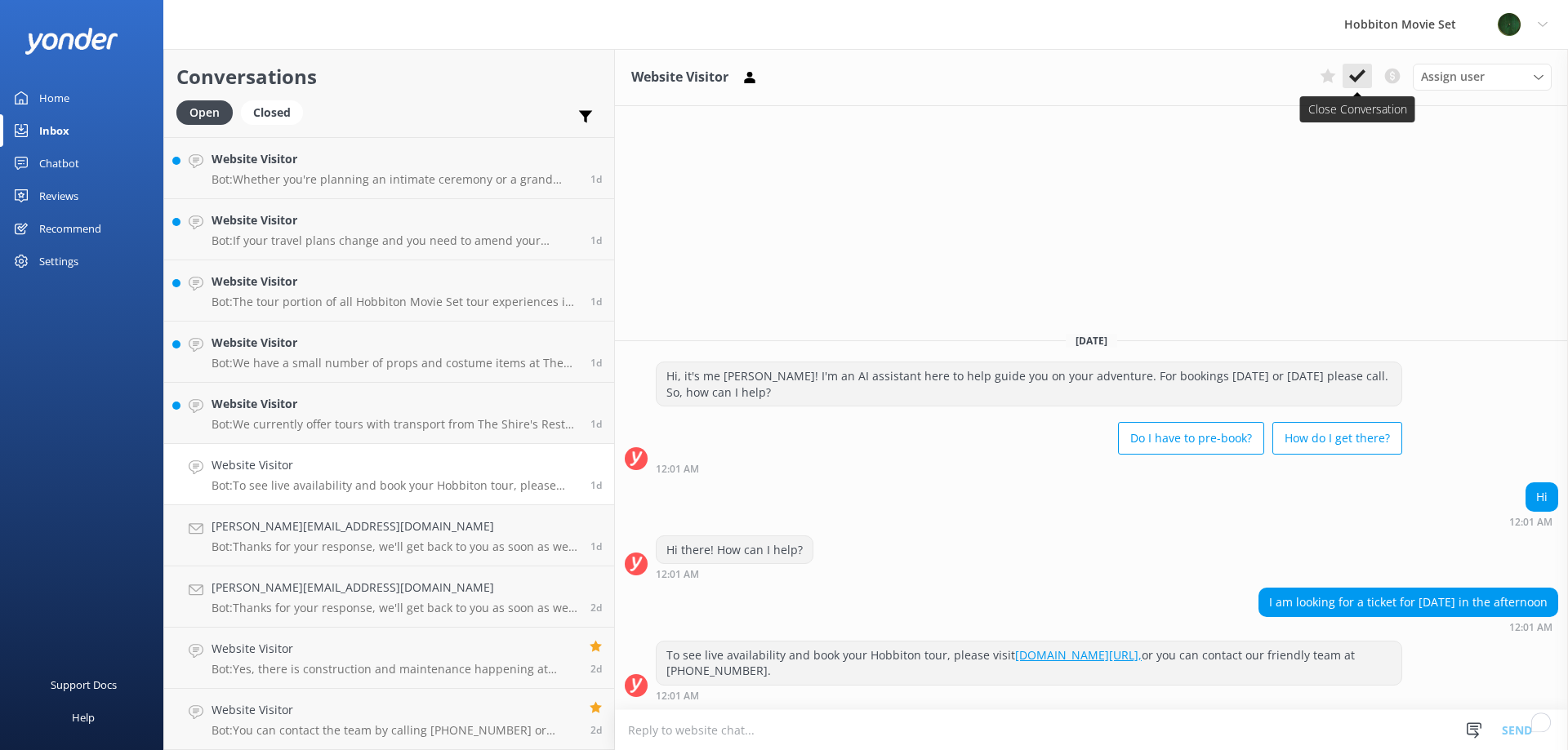
click at [1359, 81] on icon at bounding box center [1357, 76] width 16 height 16
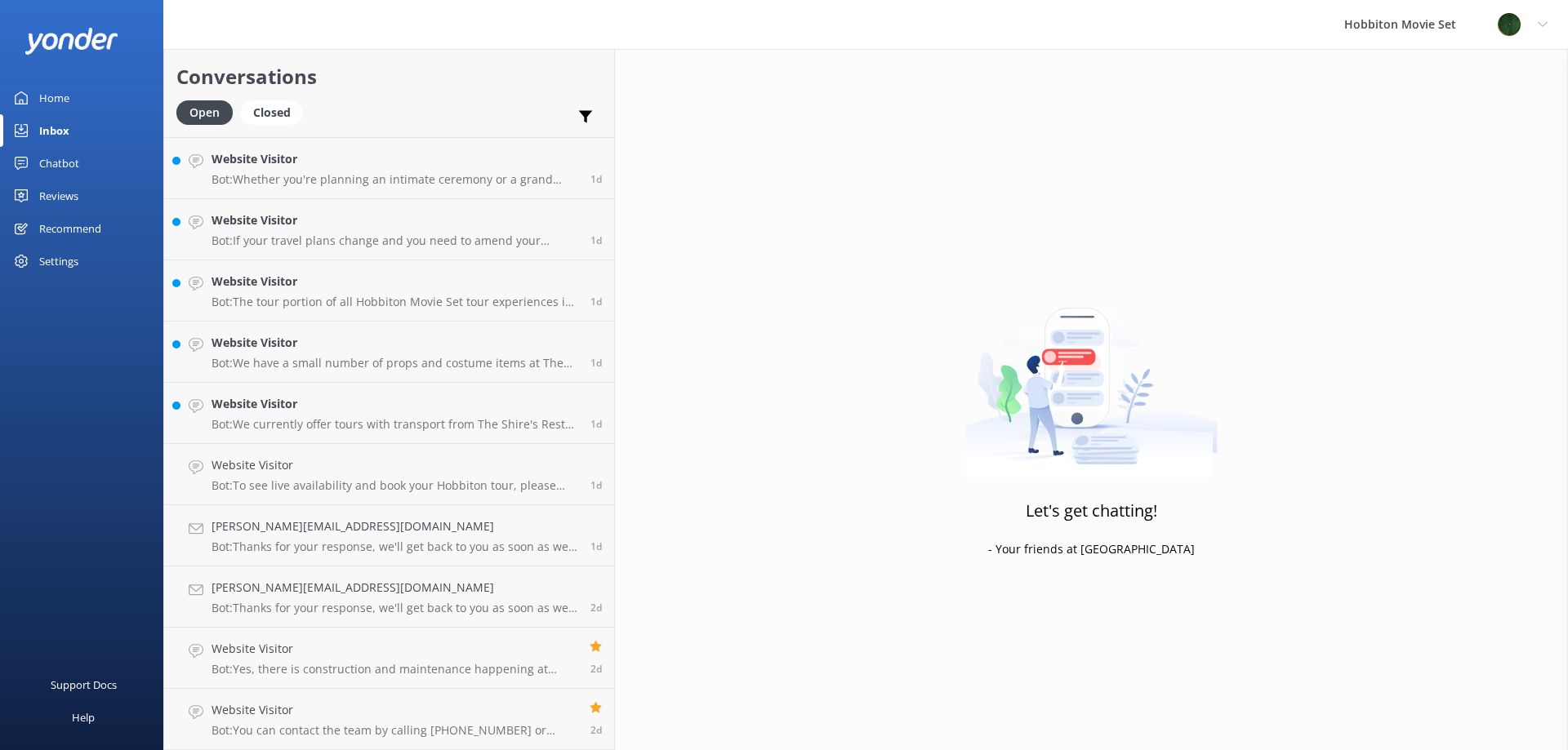
scroll to position [4957, 0]
click at [370, 461] on h4 "Website Visitor" at bounding box center [394, 466] width 367 height 18
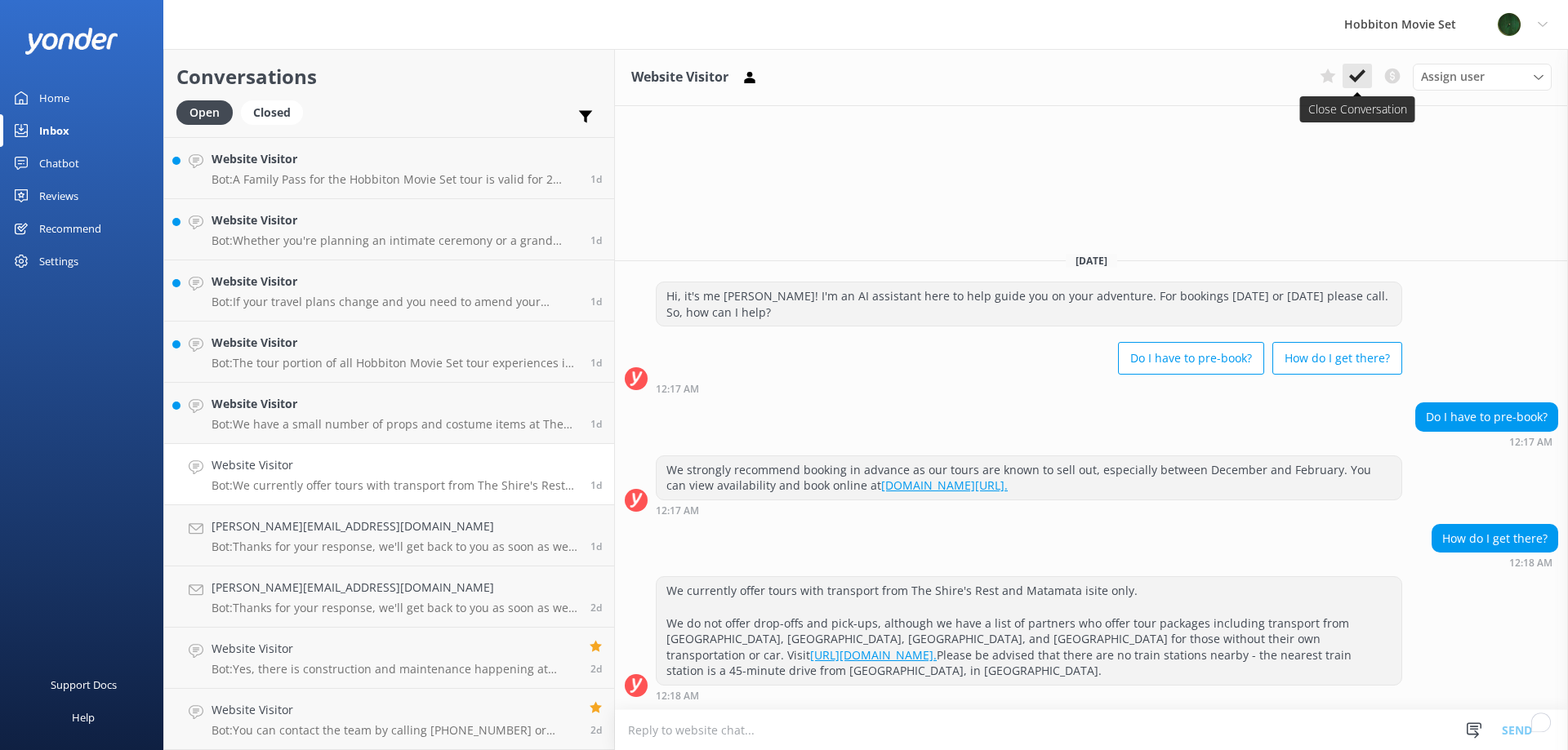
click at [1359, 82] on icon at bounding box center [1357, 76] width 16 height 16
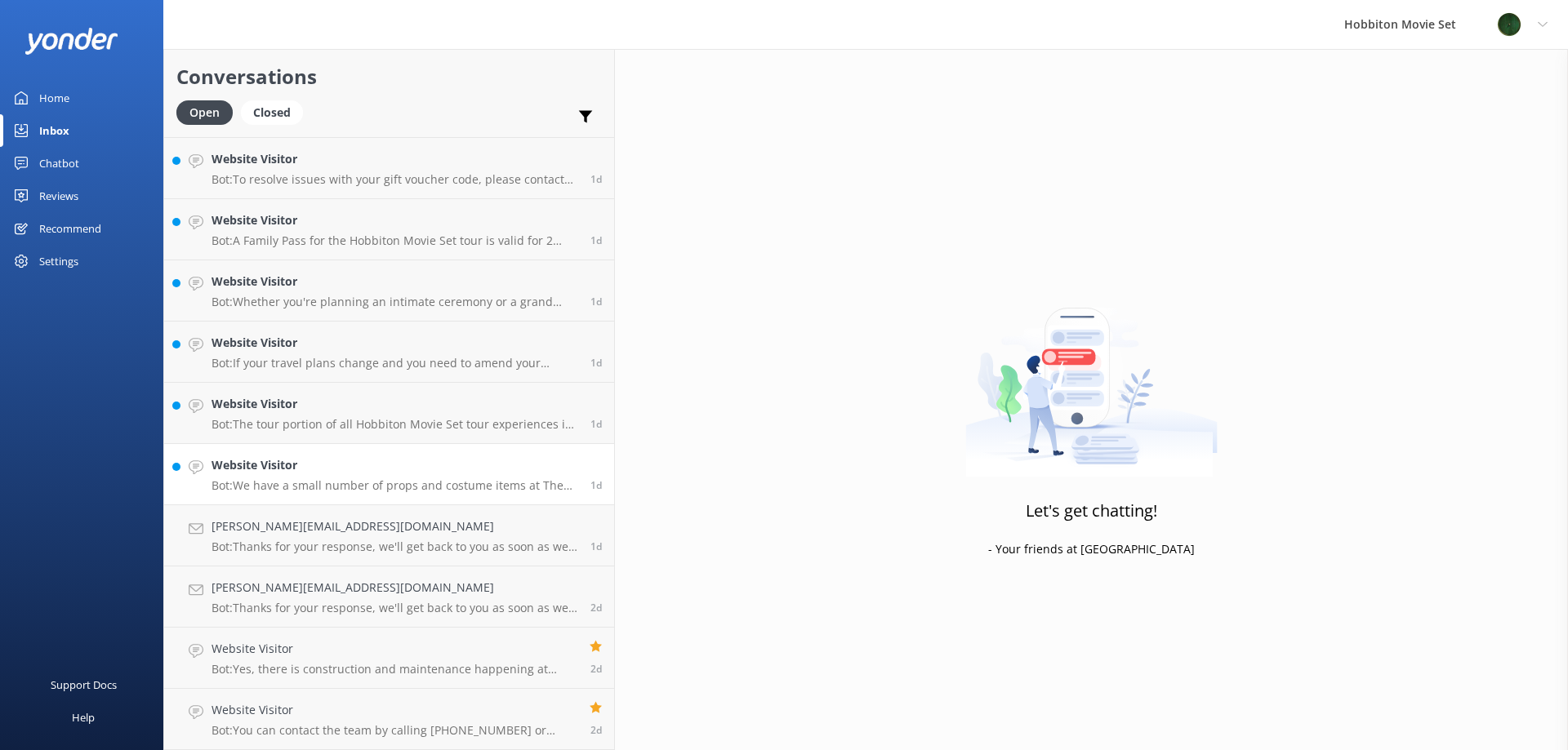
scroll to position [4895, 0]
click at [309, 473] on h4 "Website Visitor" at bounding box center [394, 466] width 367 height 18
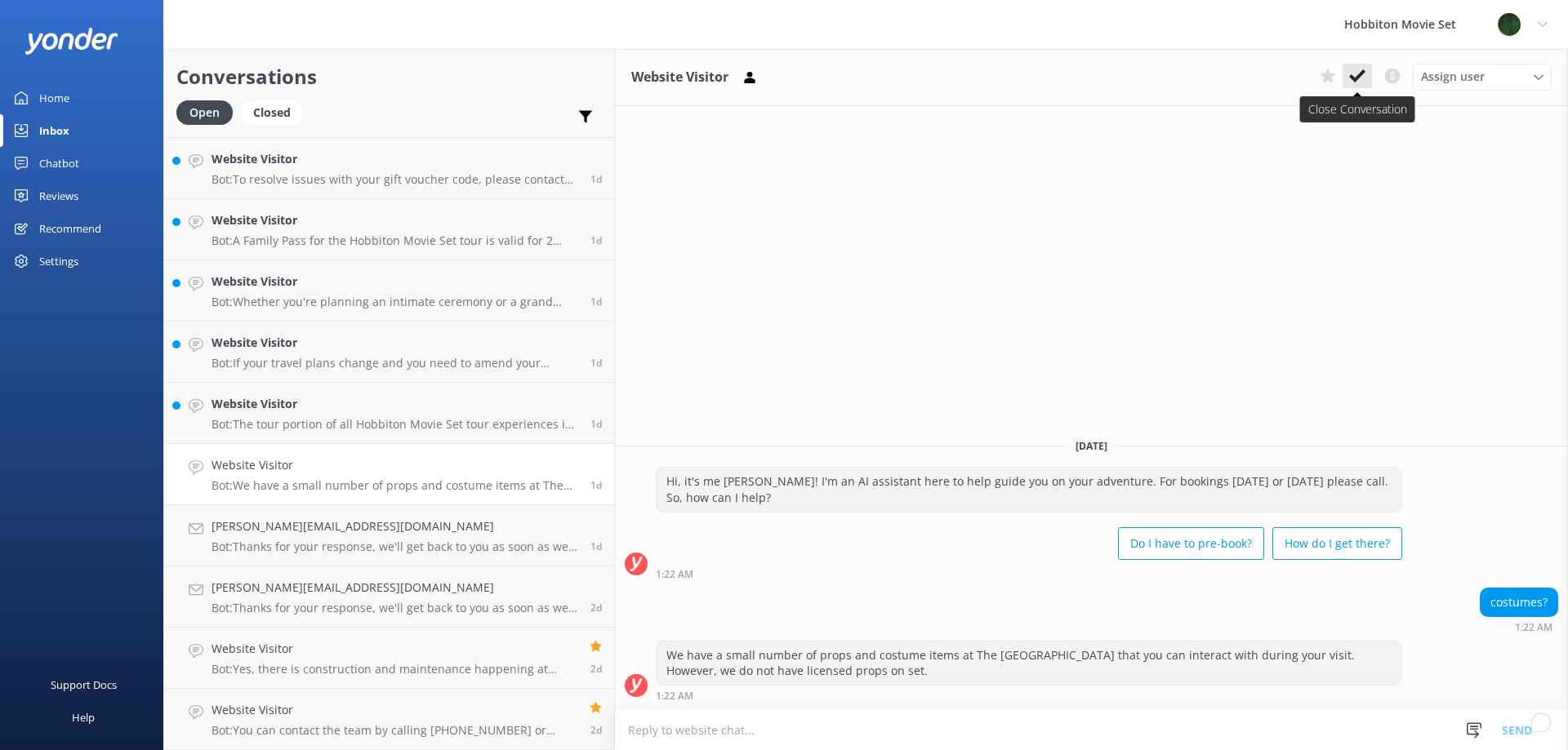
click at [1361, 75] on use at bounding box center [1357, 76] width 16 height 13
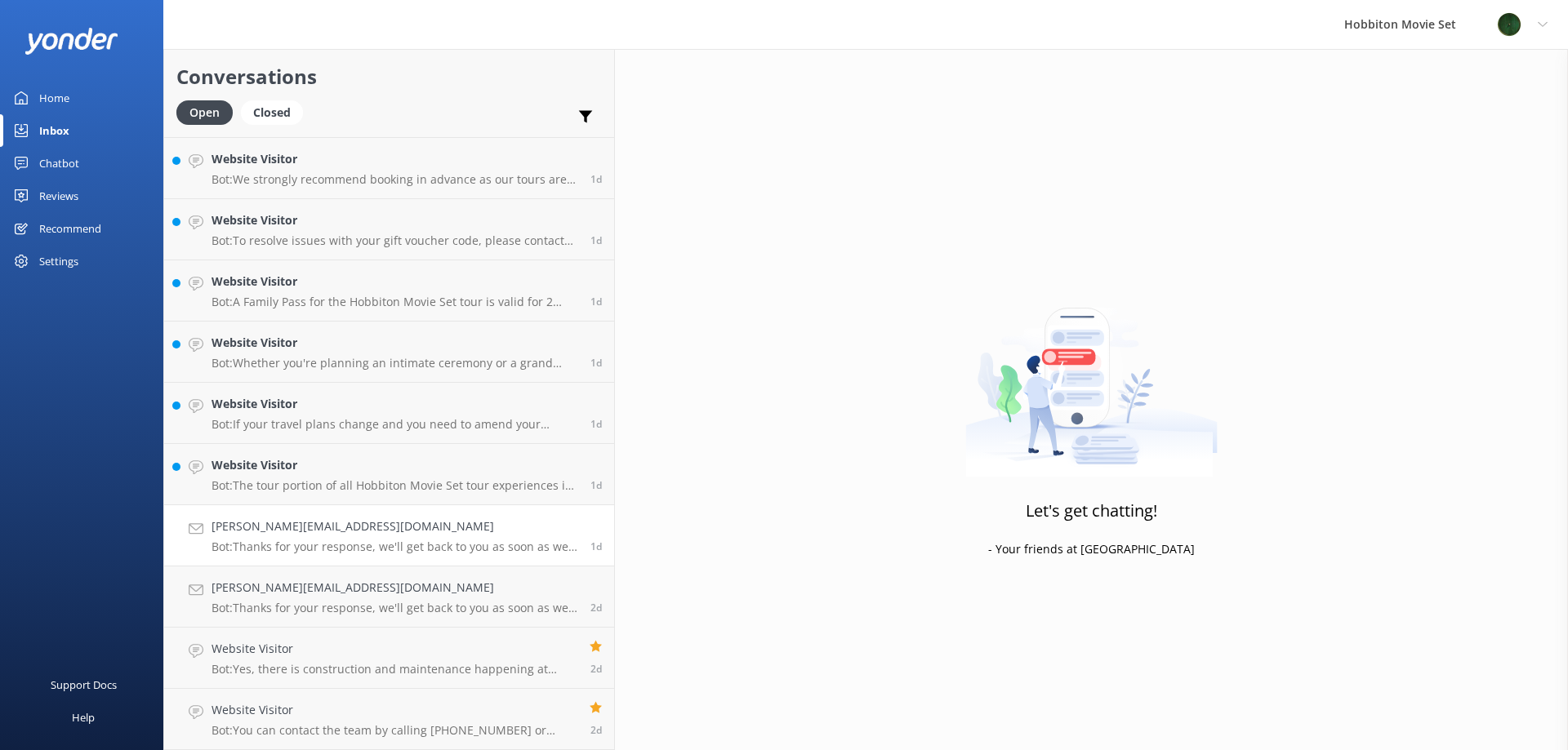
scroll to position [4834, 0]
click at [352, 466] on h4 "Website Visitor" at bounding box center [394, 466] width 367 height 18
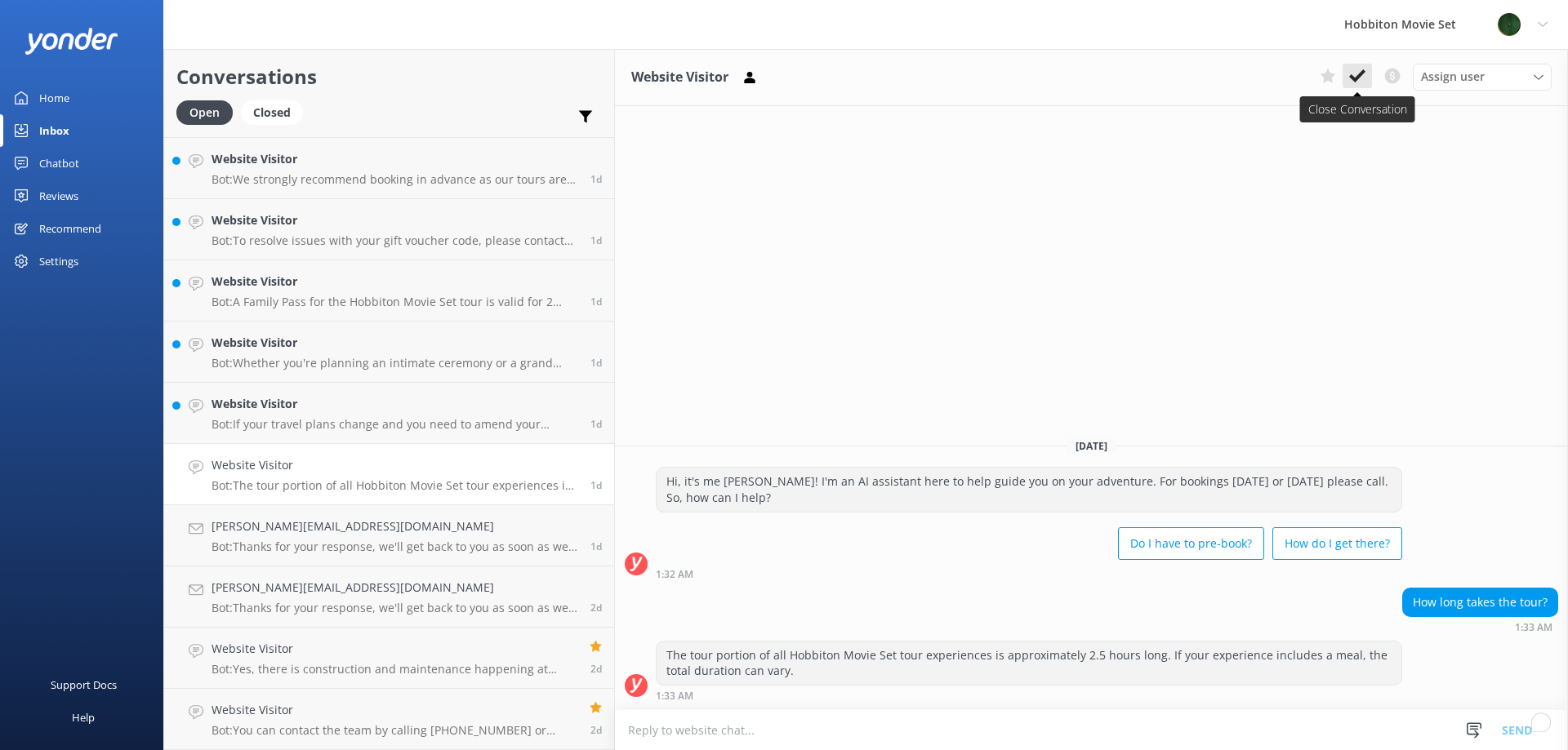
click at [1361, 79] on icon at bounding box center [1357, 76] width 16 height 16
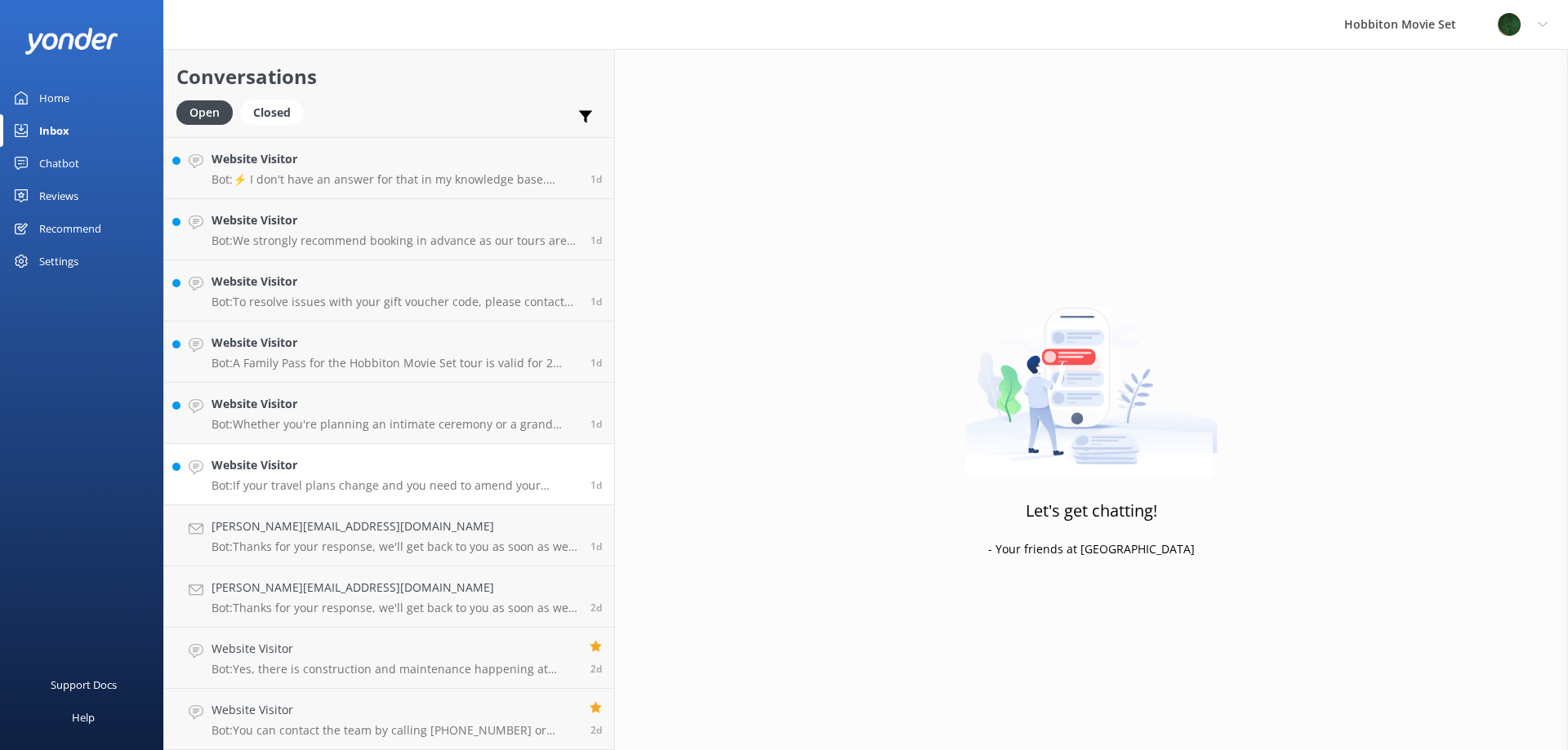
scroll to position [4772, 0]
click at [339, 456] on link "Website Visitor Bot: If your travel plans change and you need to amend your boo…" at bounding box center [389, 475] width 450 height 61
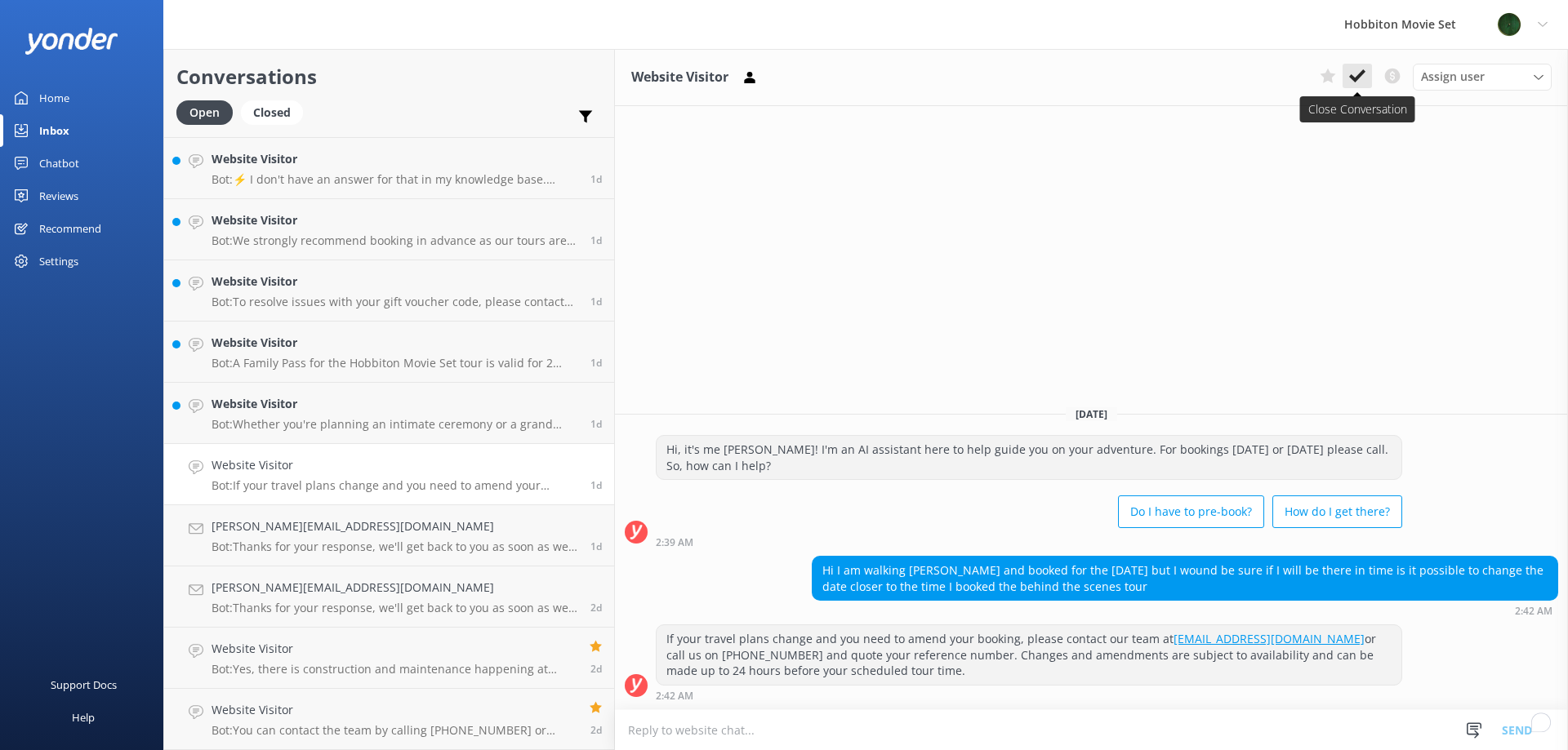
click at [1361, 76] on use at bounding box center [1357, 76] width 16 height 13
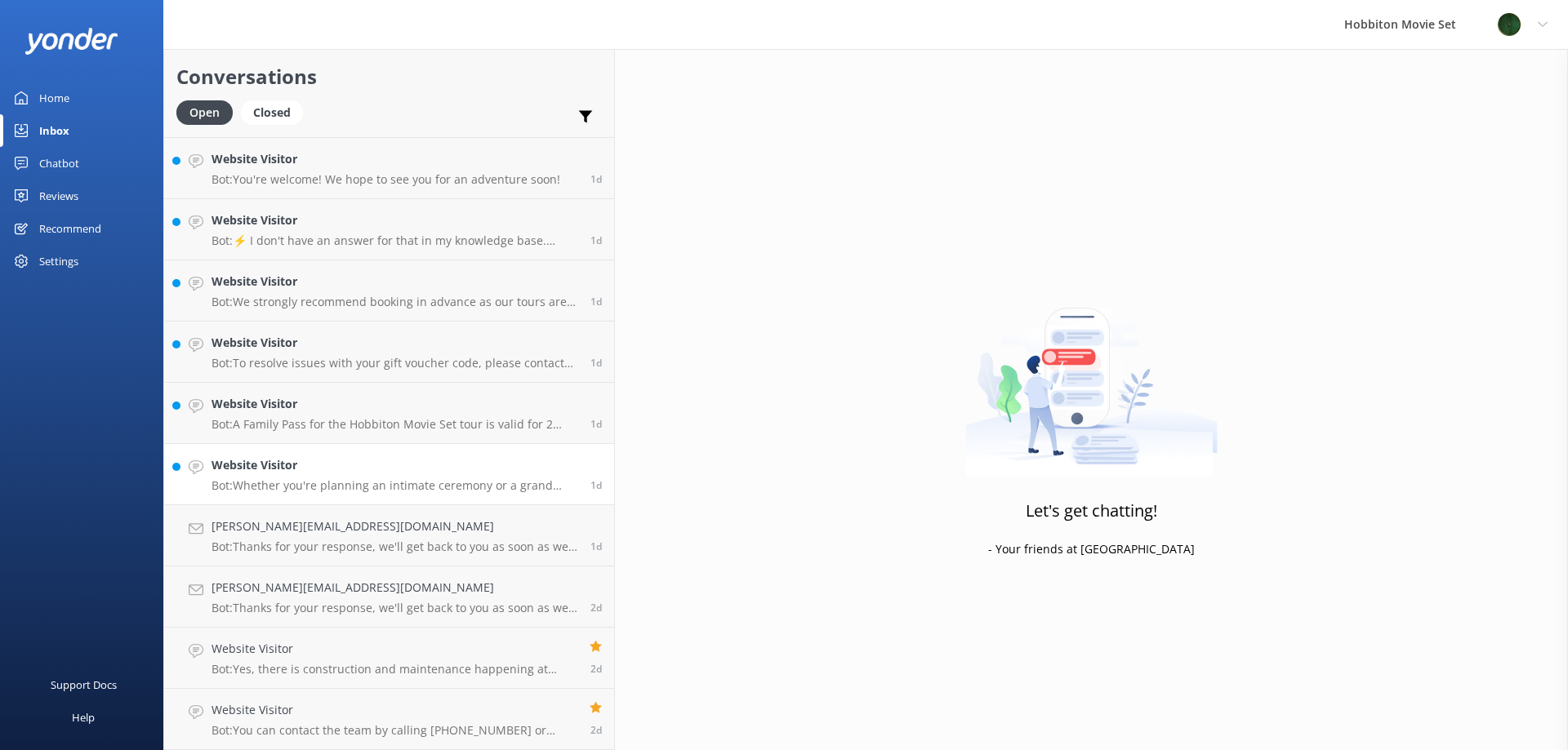
scroll to position [4711, 0]
click at [335, 456] on link "Website Visitor Bot: Whether you're planning an intimate ceremony or a grand af…" at bounding box center [389, 475] width 450 height 61
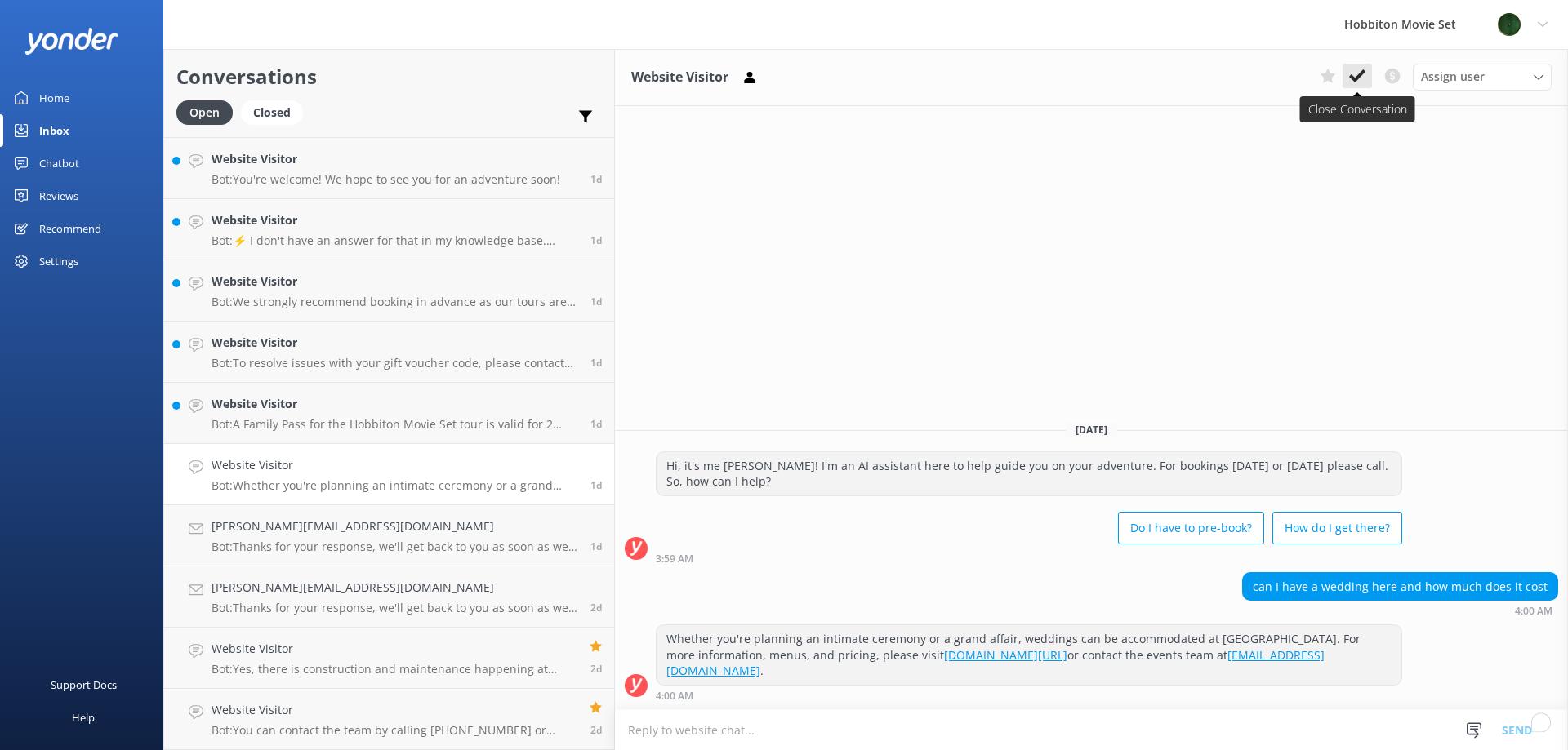
click at [1351, 82] on icon at bounding box center [1357, 76] width 16 height 16
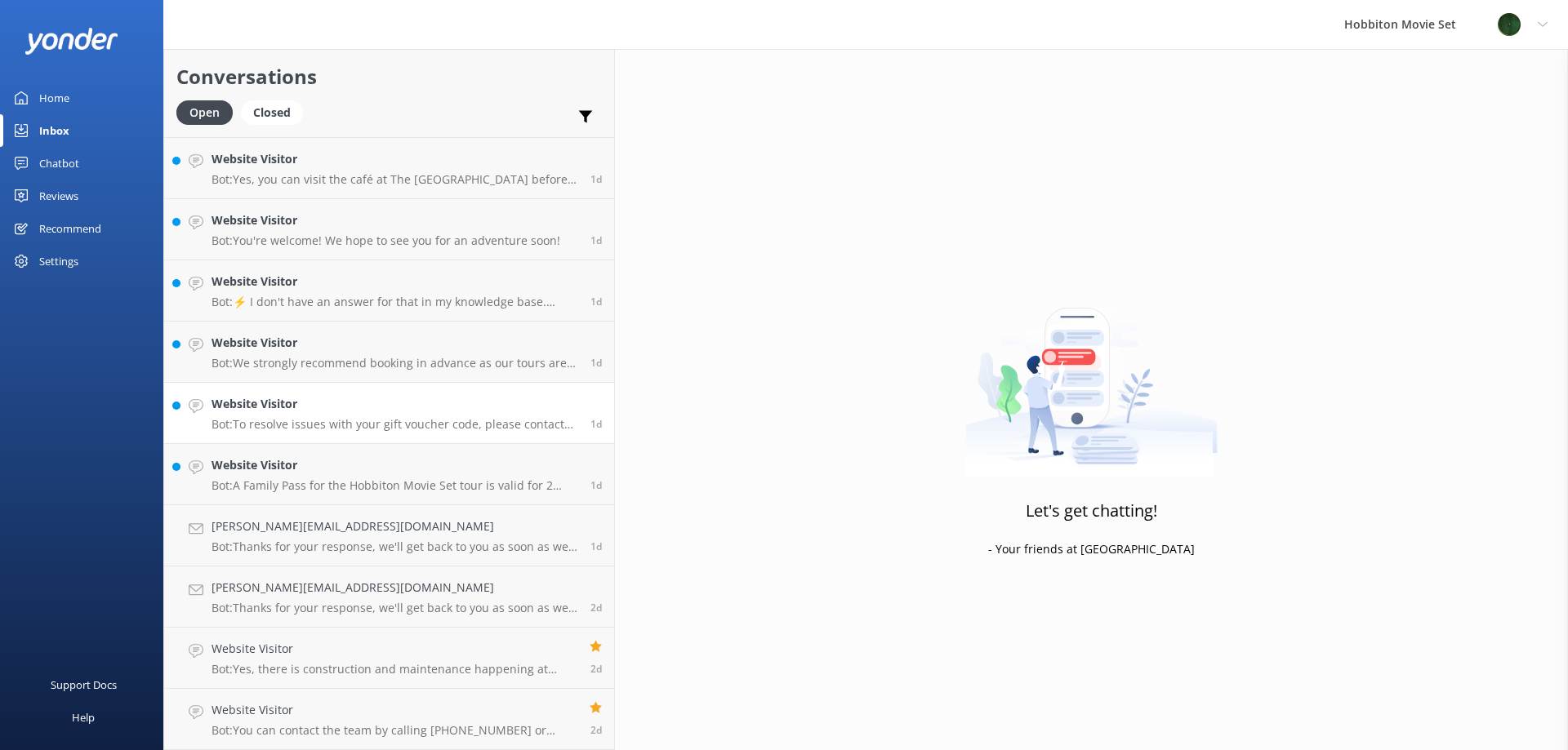
scroll to position [4650, 0]
click at [321, 458] on h4 "Website Visitor" at bounding box center [394, 466] width 367 height 18
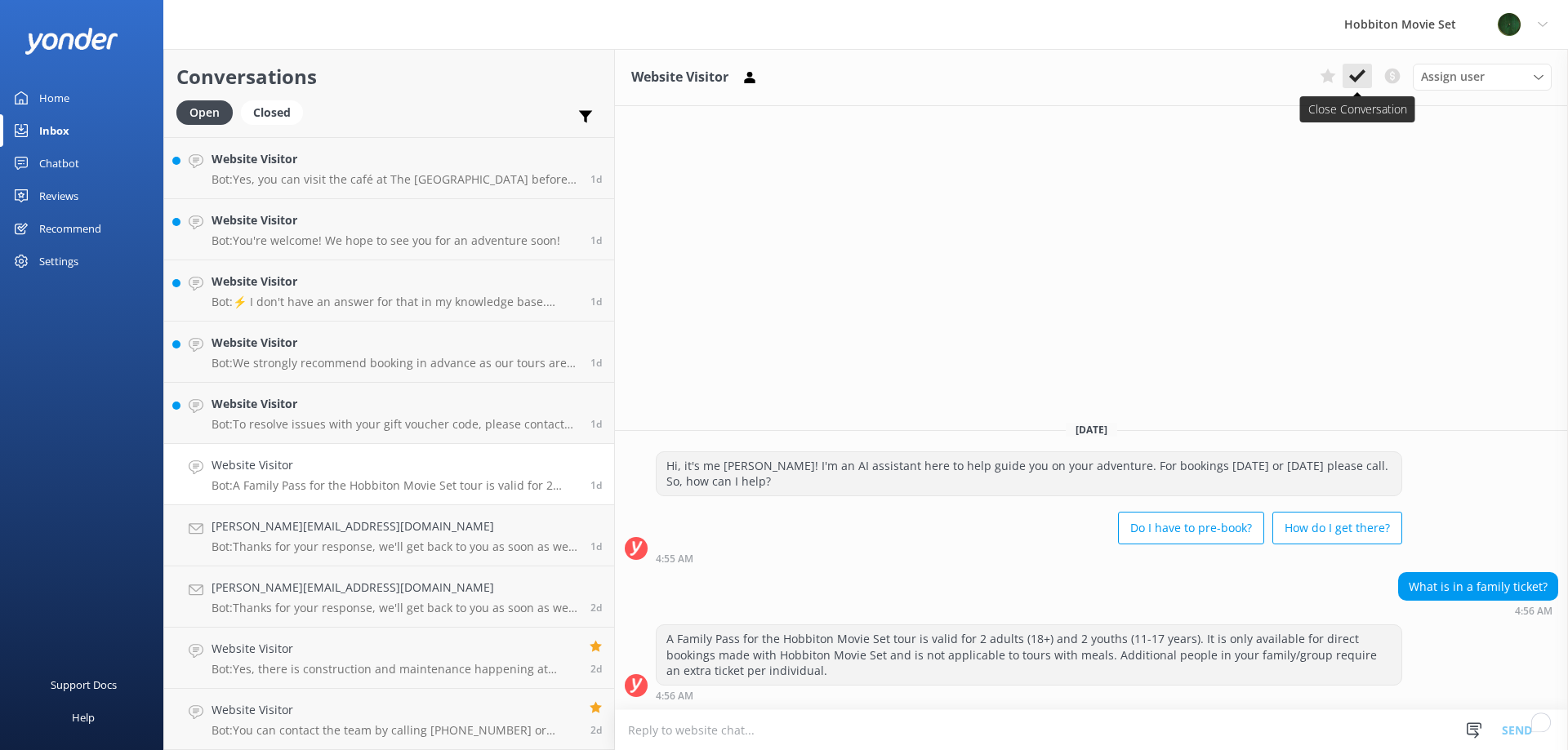
click at [1349, 82] on icon at bounding box center [1357, 76] width 16 height 16
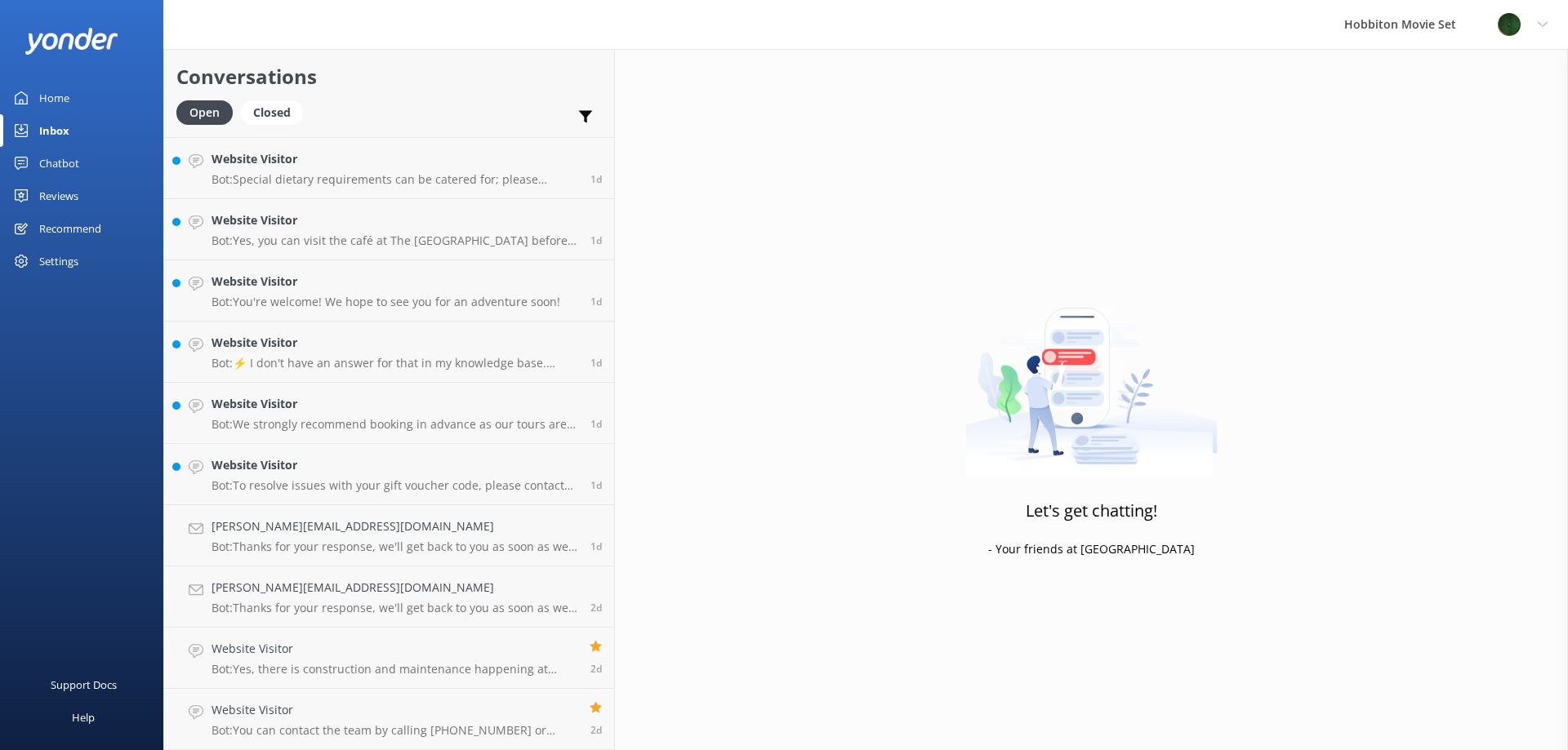
scroll to position [4589, 0]
click at [313, 471] on h4 "Website Visitor" at bounding box center [394, 466] width 367 height 18
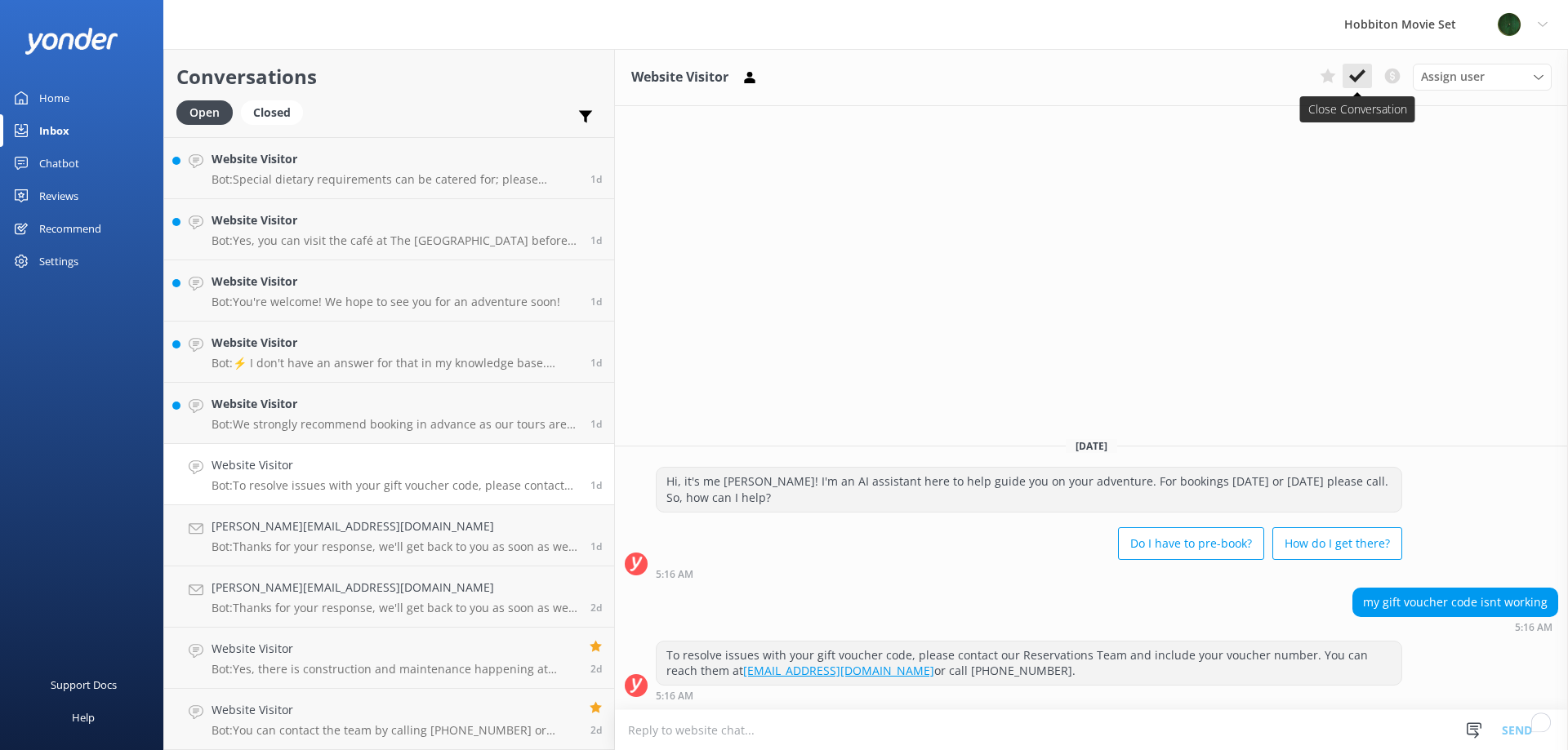
click at [1359, 74] on icon at bounding box center [1357, 76] width 16 height 16
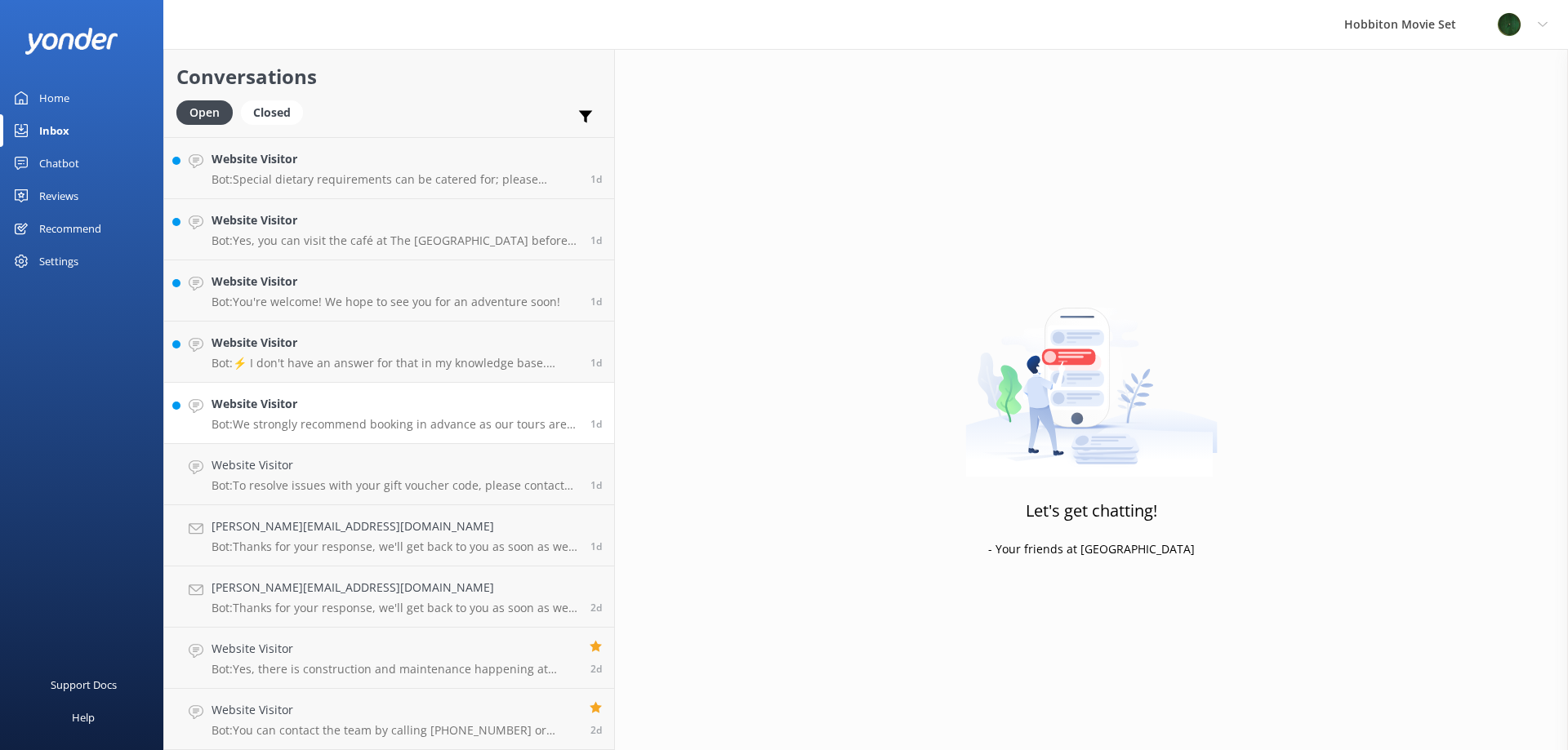
scroll to position [4528, 0]
click at [340, 460] on h4 "Website Visitor" at bounding box center [394, 466] width 367 height 18
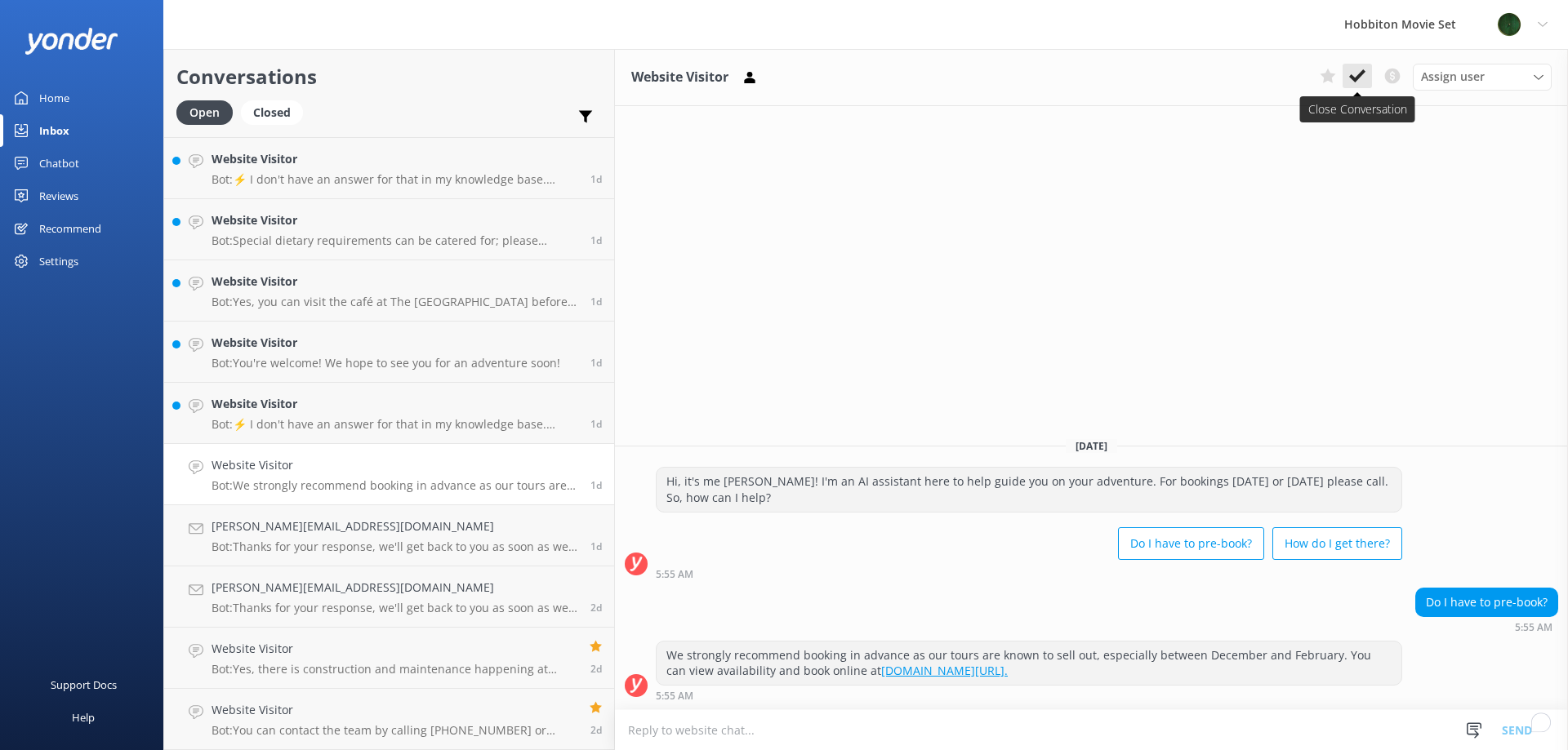
click at [1361, 75] on use at bounding box center [1357, 76] width 16 height 13
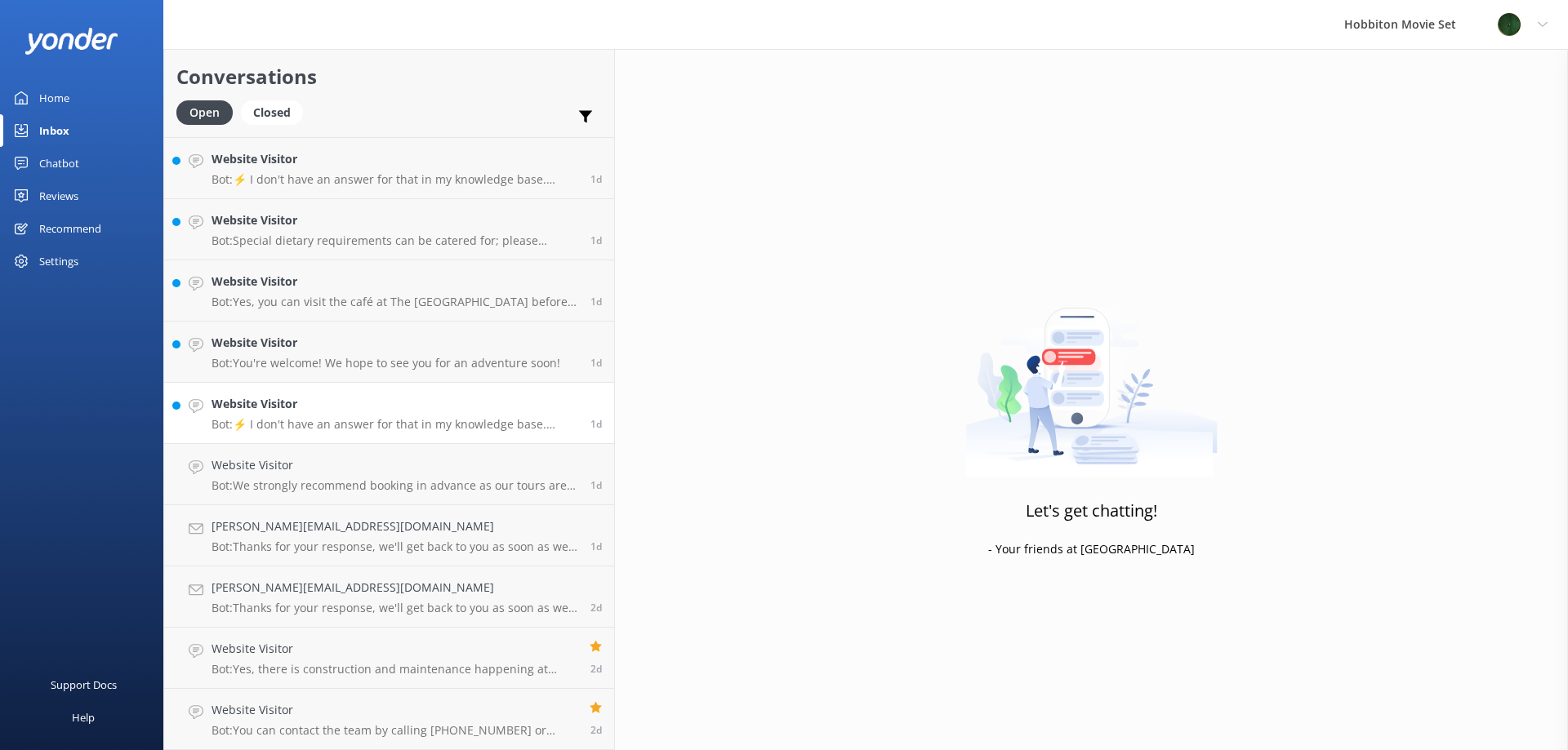
scroll to position [4466, 0]
click at [315, 457] on h4 "Website Visitor" at bounding box center [394, 466] width 367 height 18
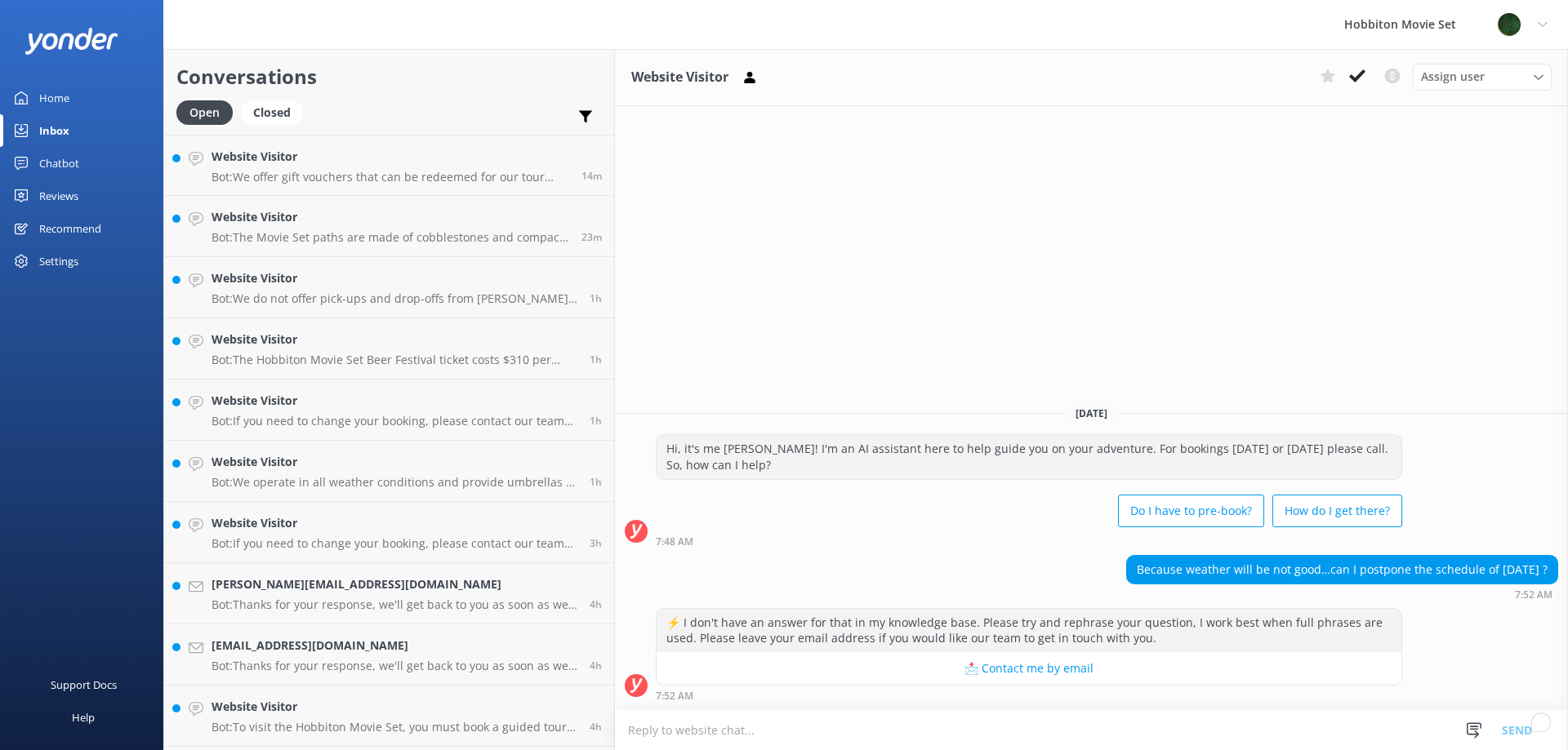
scroll to position [4221, 0]
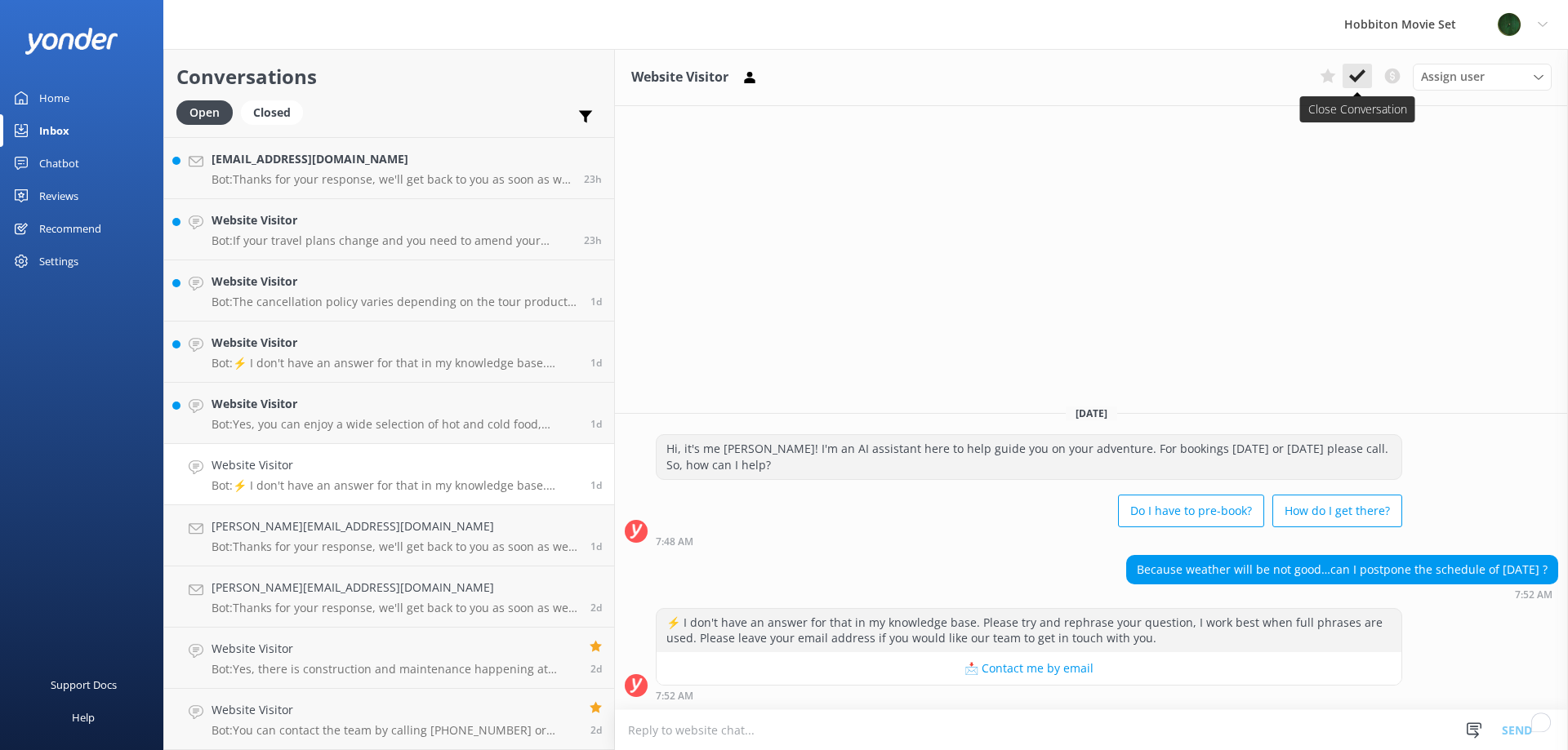
click at [1355, 78] on icon at bounding box center [1357, 76] width 16 height 16
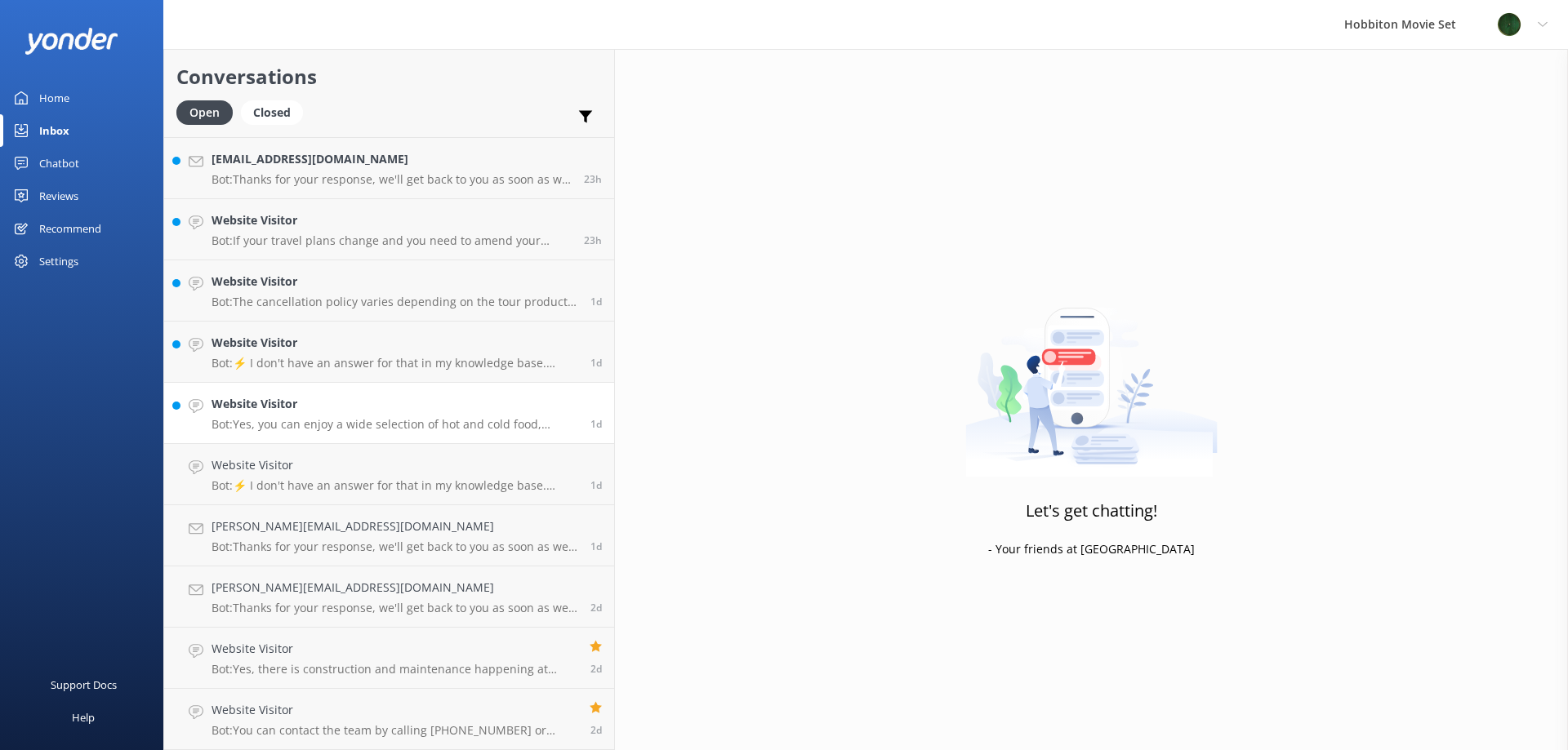
scroll to position [4160, 0]
click at [324, 482] on p "Bot: Yes, you can enjoy a wide selection of hot and cold food, drinks, and coff…" at bounding box center [394, 486] width 367 height 15
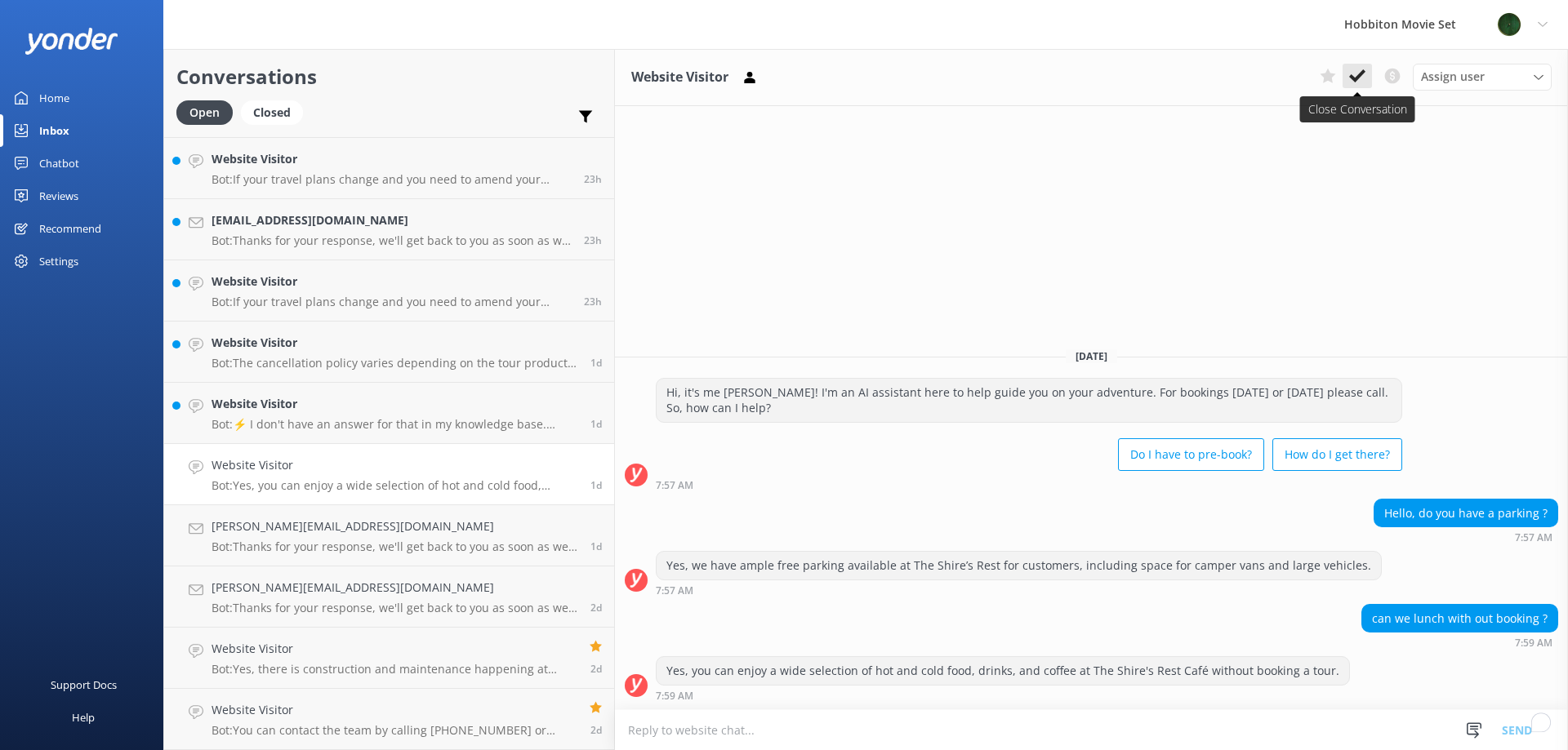
click at [1354, 72] on icon at bounding box center [1357, 76] width 16 height 16
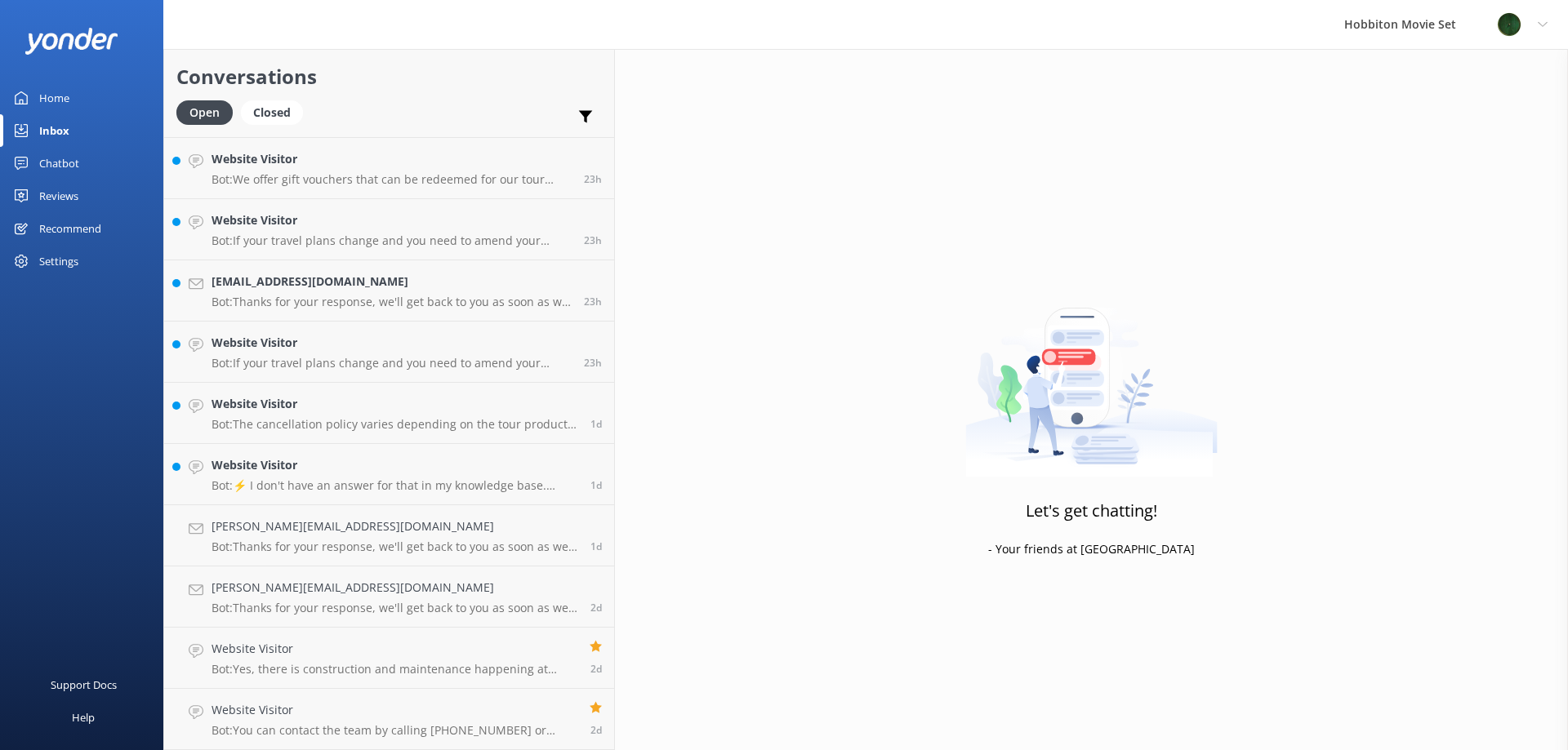
scroll to position [4099, 0]
click at [369, 475] on h4 "Website Visitor" at bounding box center [394, 466] width 367 height 18
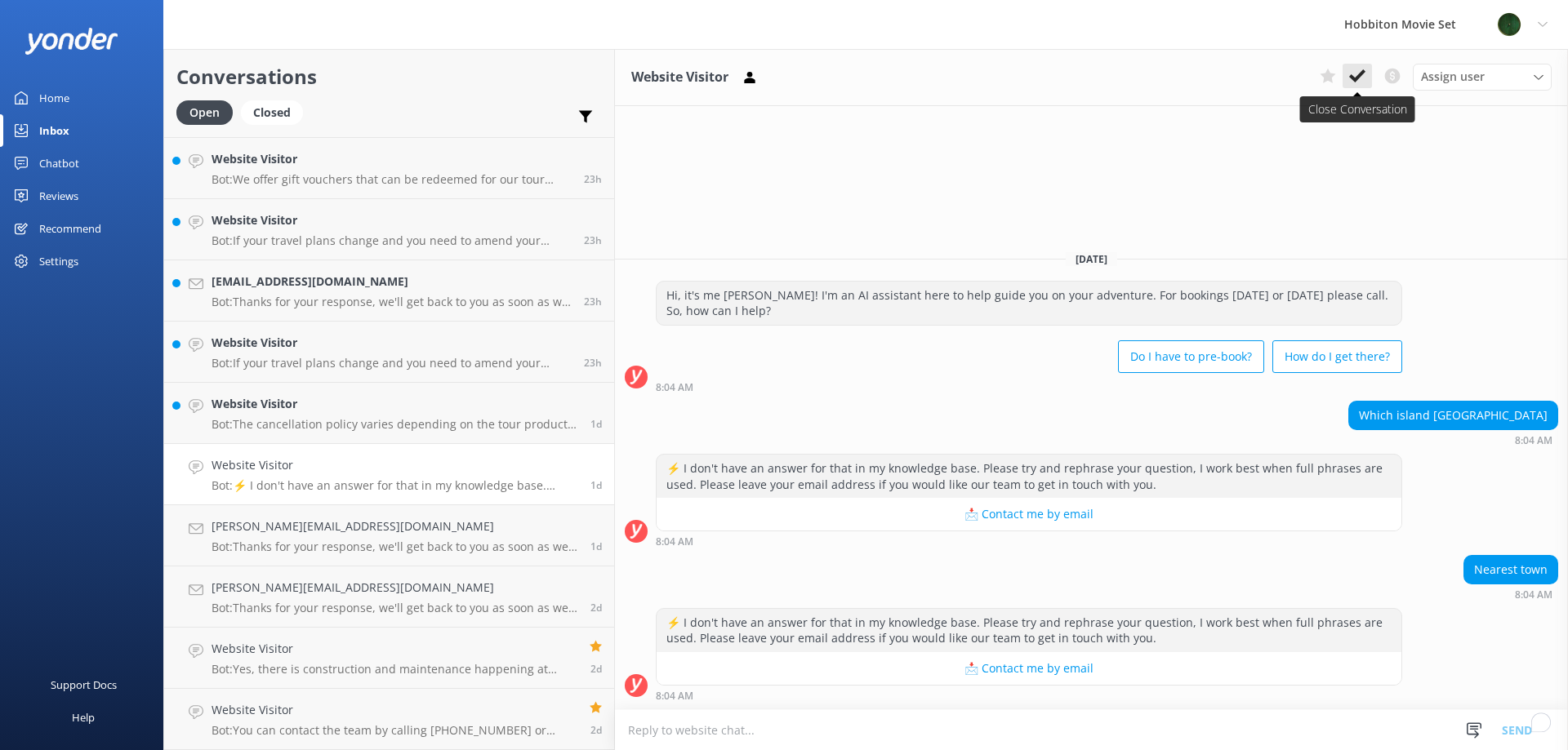
click at [1345, 75] on button at bounding box center [1357, 76] width 30 height 25
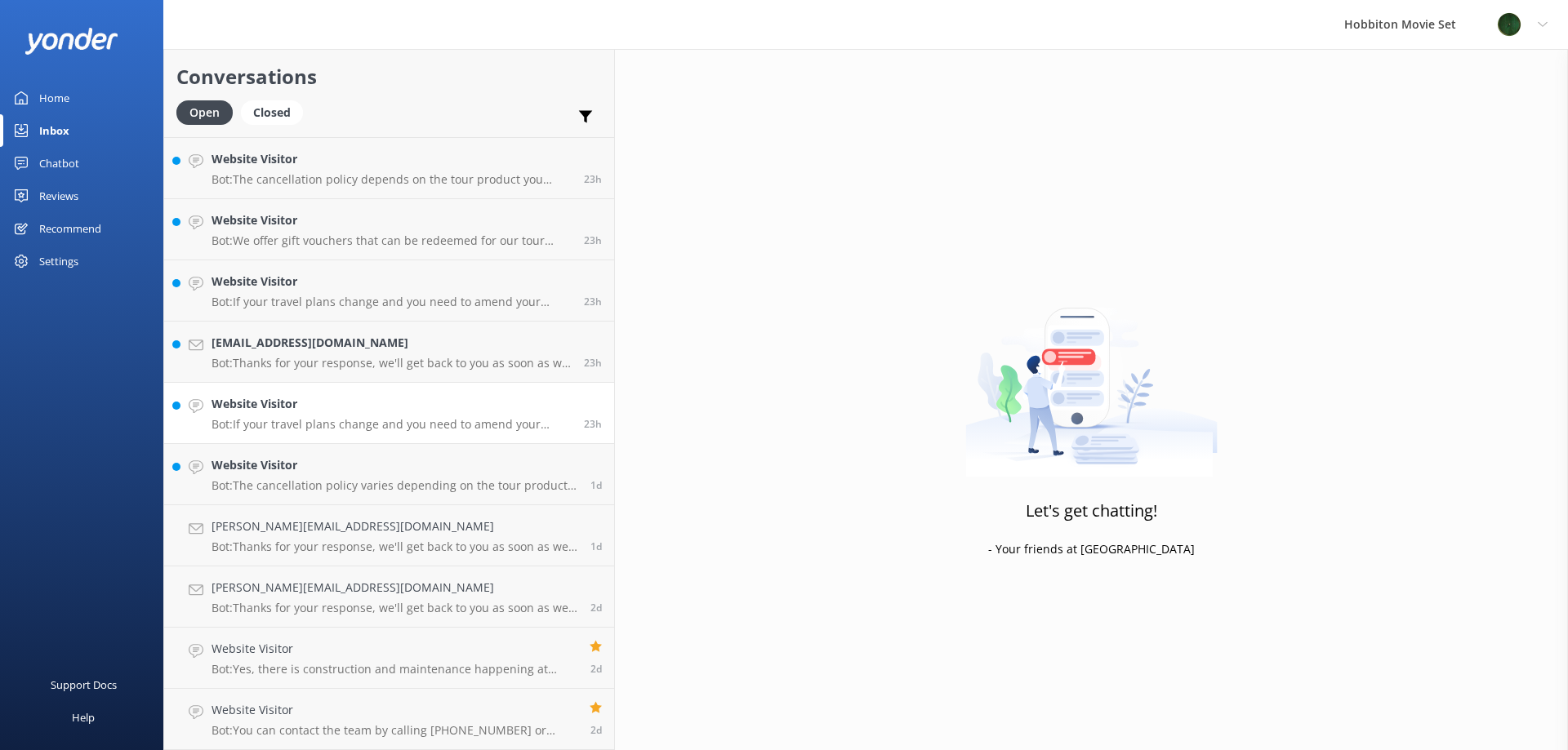
scroll to position [4038, 0]
click at [293, 475] on div "Website Visitor Bot: The cancellation policy varies depending on the tour produ…" at bounding box center [394, 475] width 367 height 36
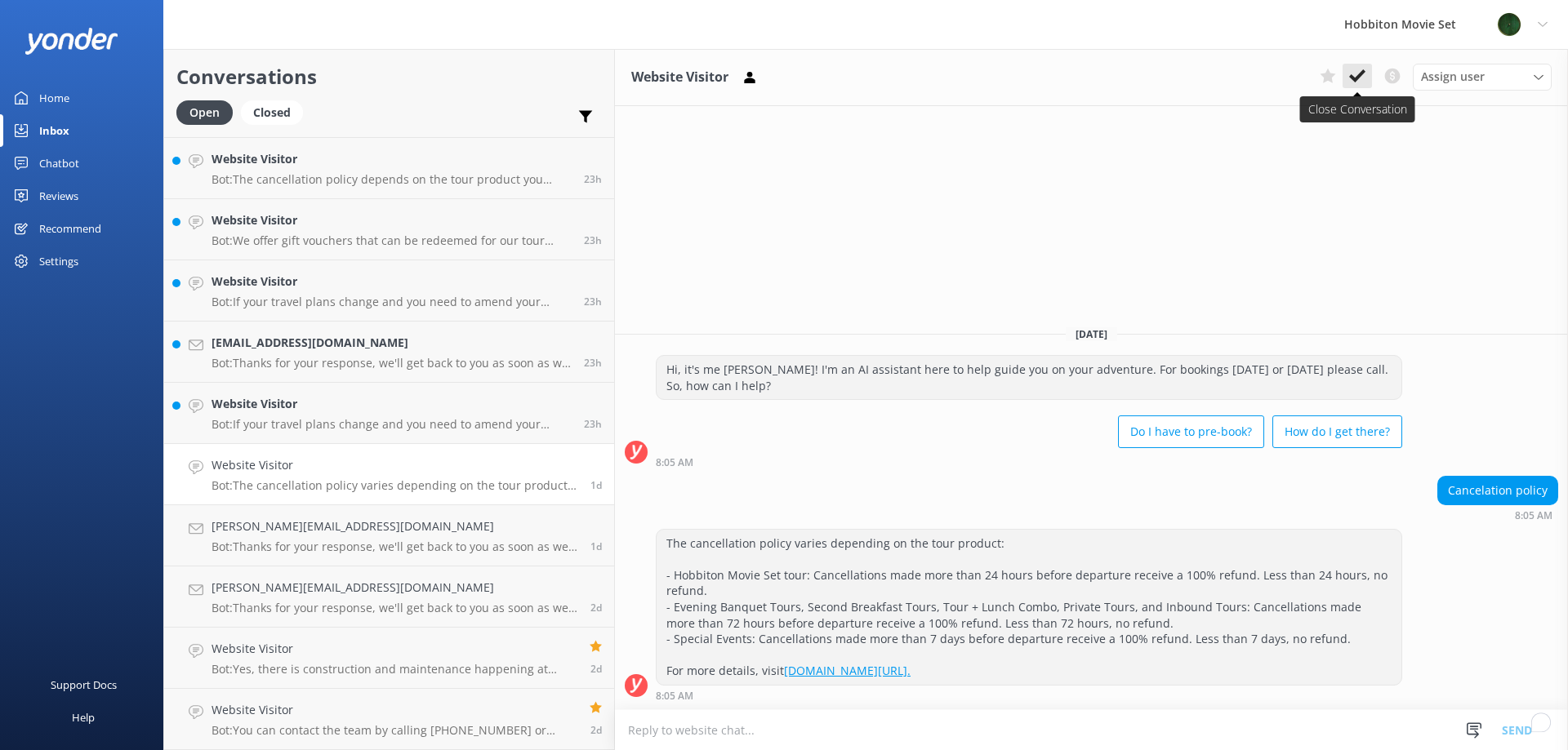
click at [1347, 74] on button at bounding box center [1357, 76] width 30 height 25
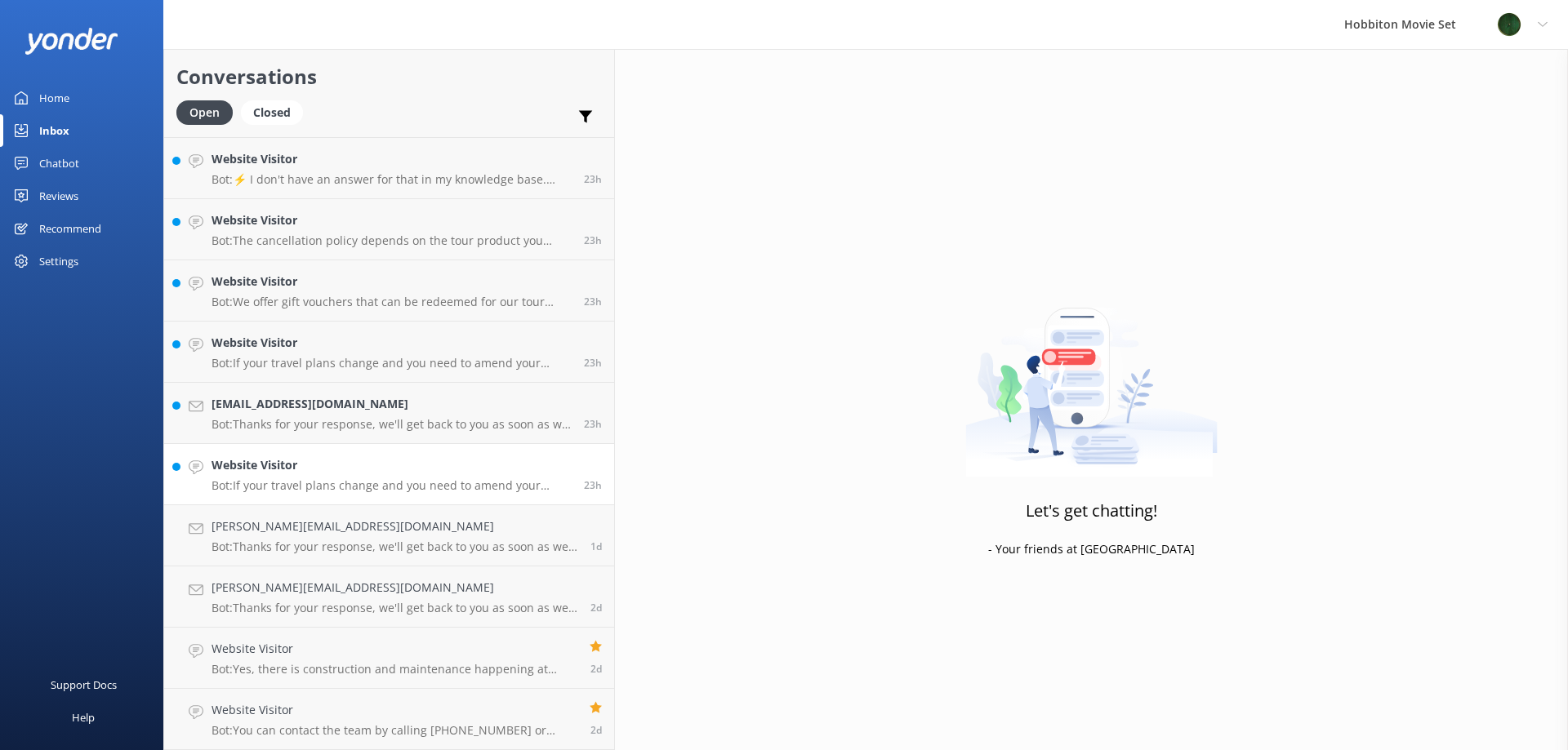
scroll to position [3976, 0]
click at [371, 475] on div "Website Visitor Bot: If your travel plans change and you need to amend your boo…" at bounding box center [391, 475] width 360 height 36
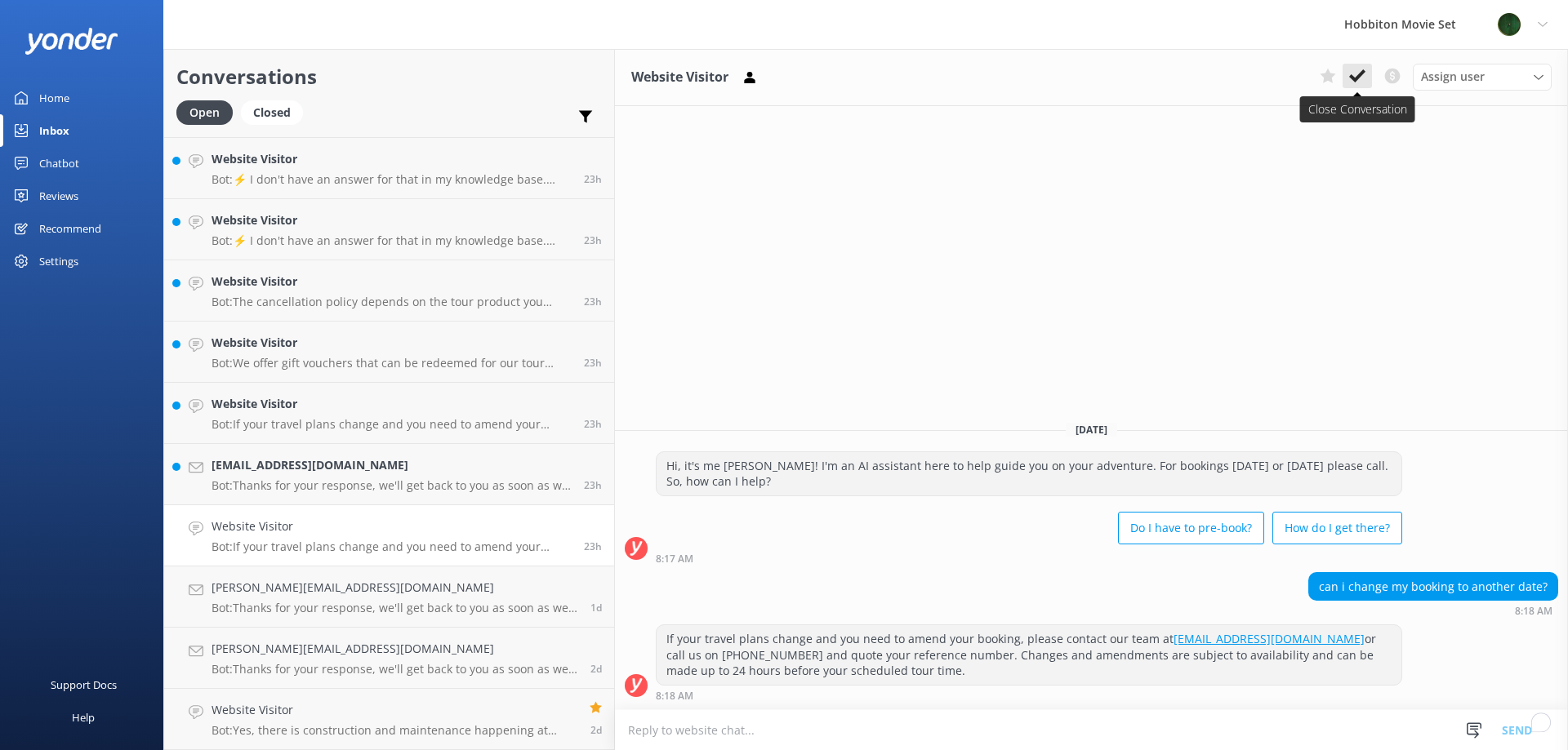
click at [1356, 72] on icon at bounding box center [1357, 76] width 16 height 16
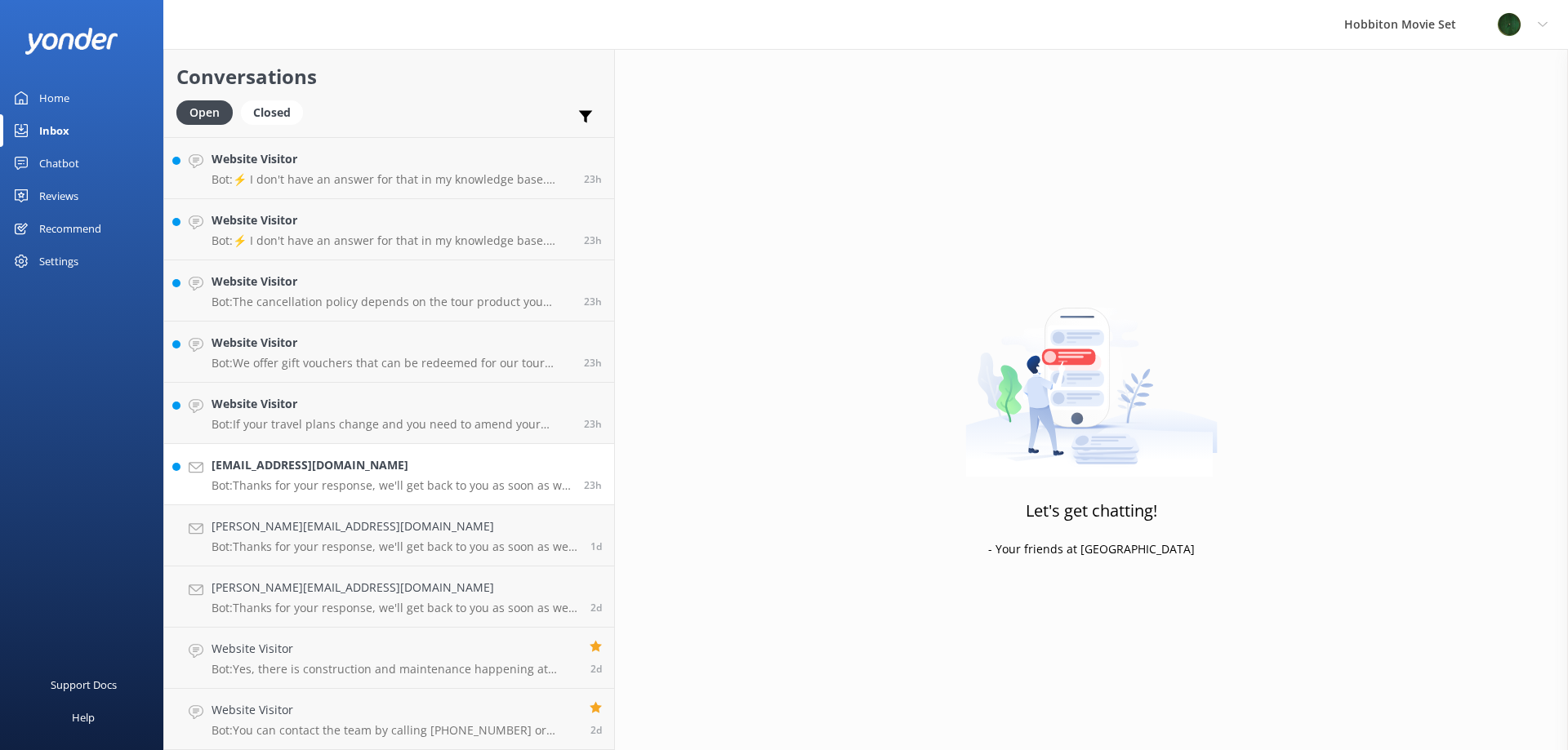
click at [312, 482] on p "Bot: Thanks for your response, we'll get back to you as soon as we can during o…" at bounding box center [391, 486] width 360 height 15
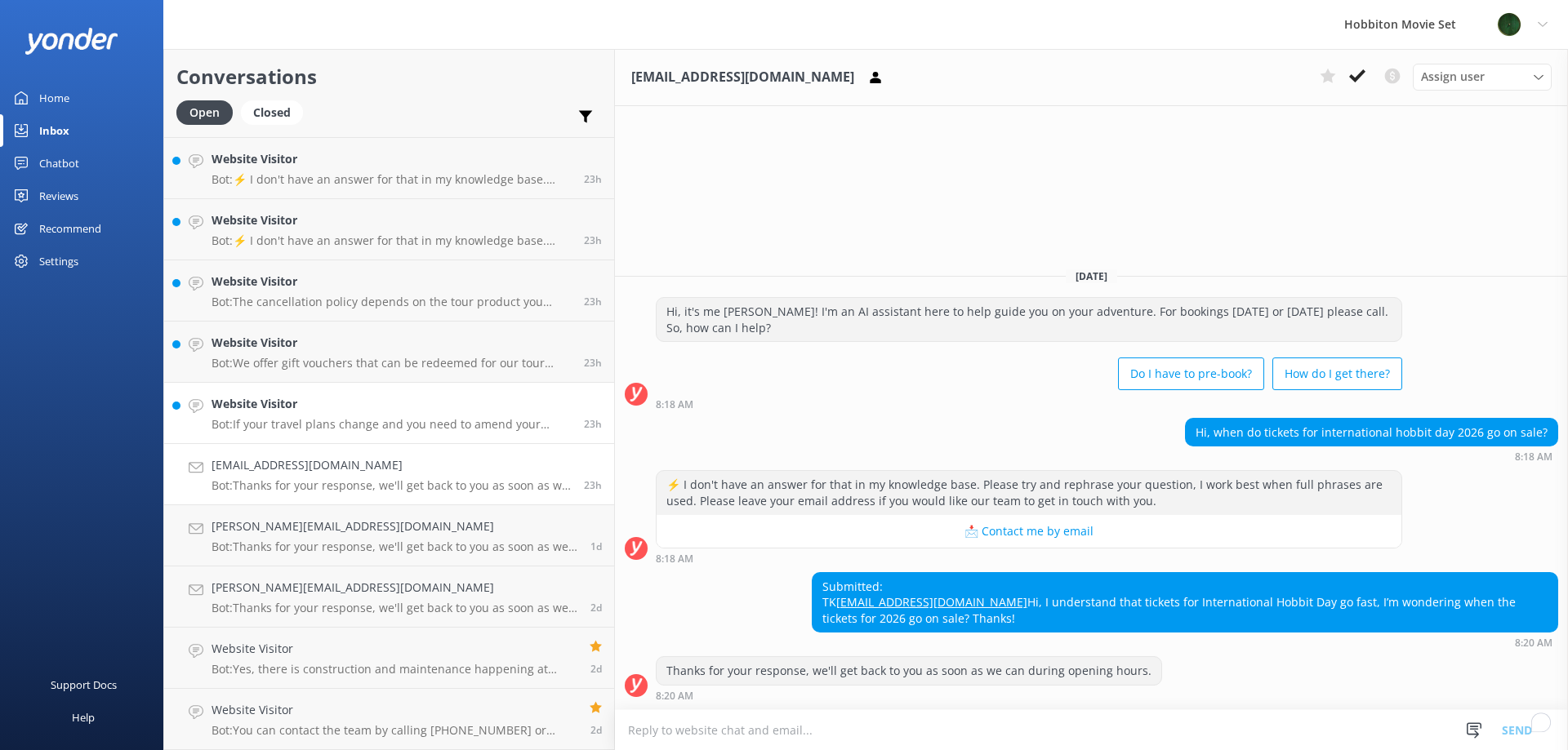
click at [262, 418] on p "Bot: If your travel plans change and you need to amend your booking, please con…" at bounding box center [391, 425] width 360 height 15
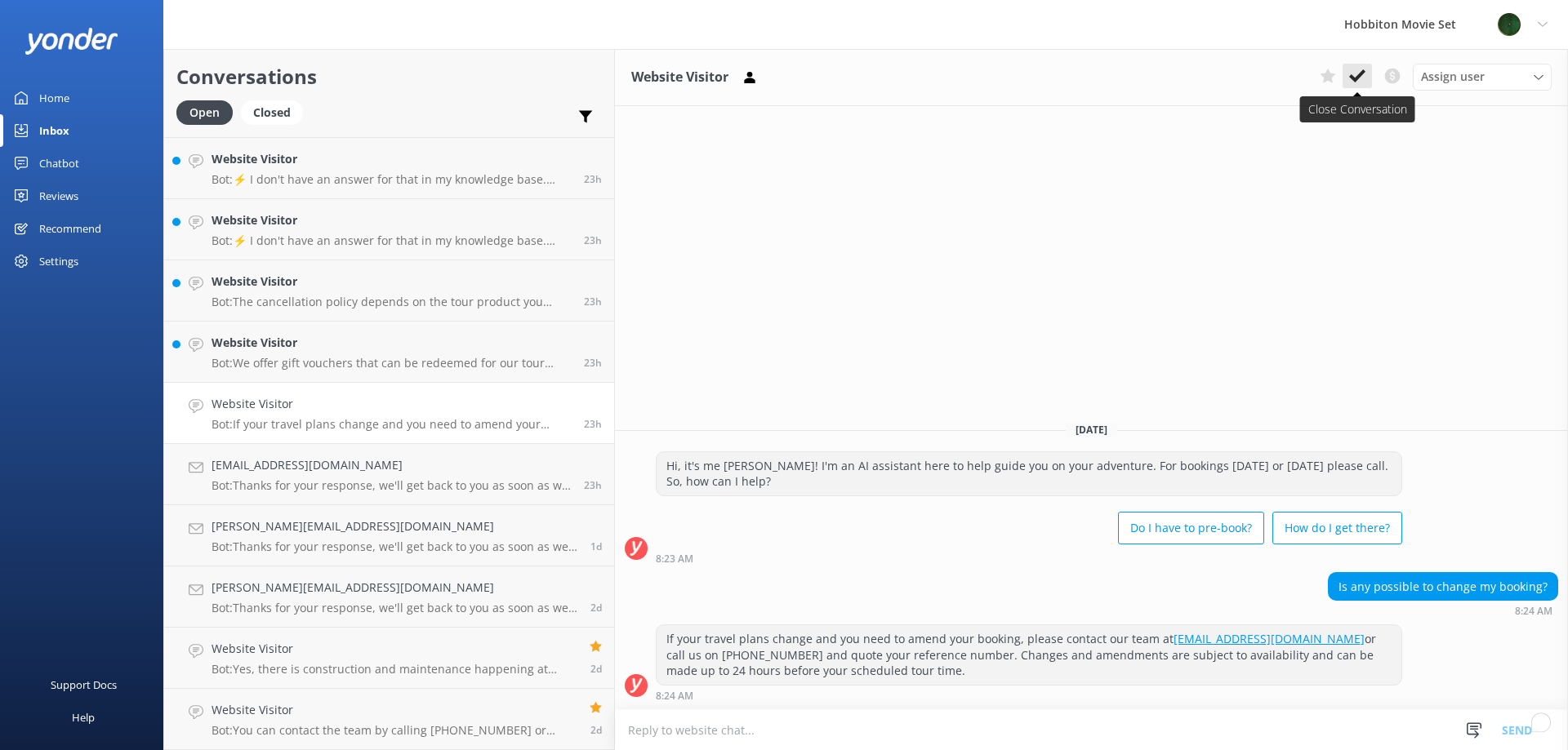
click at [1357, 66] on button at bounding box center [1357, 76] width 30 height 25
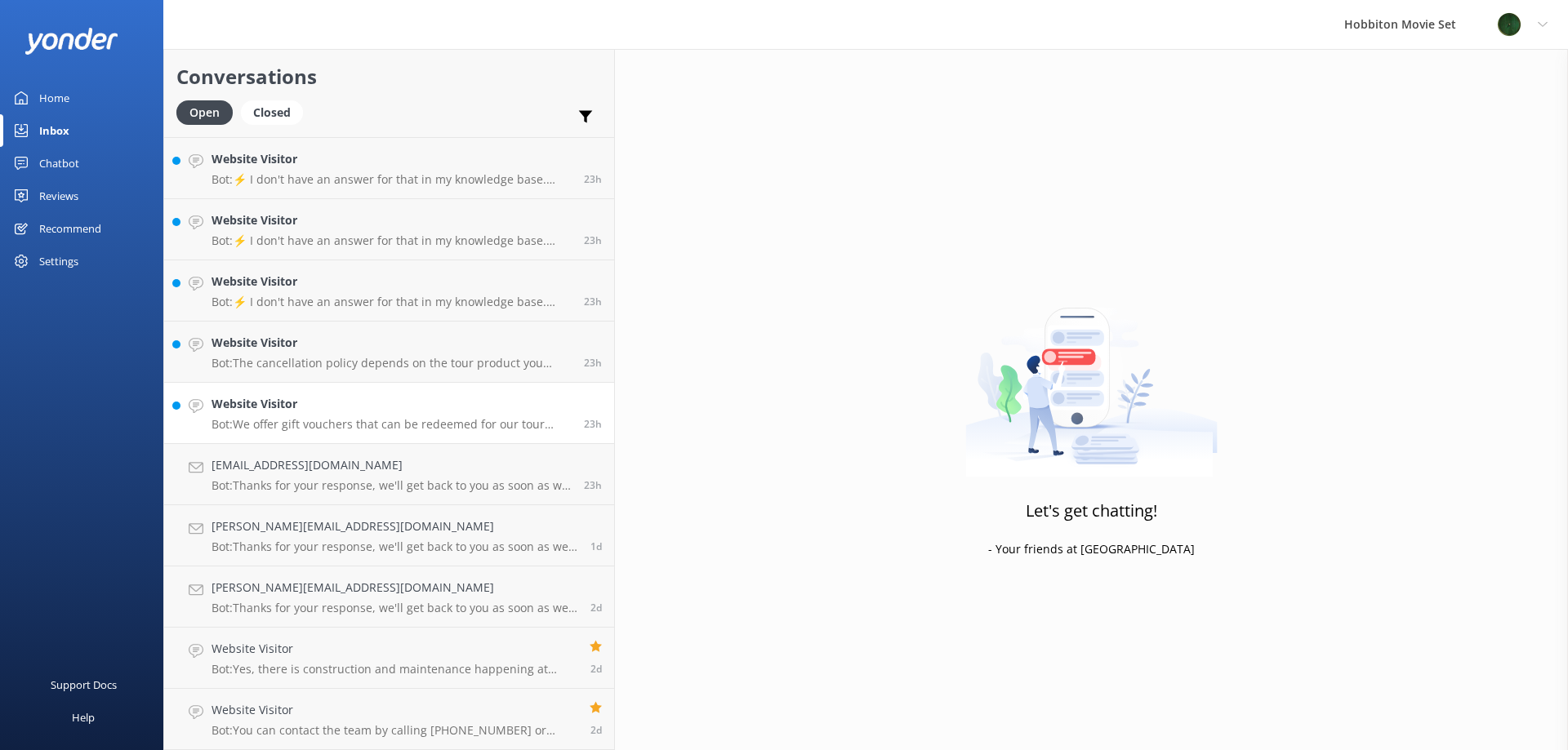
scroll to position [3916, 0]
click at [353, 405] on h4 "Website Visitor" at bounding box center [391, 404] width 360 height 18
